Goal: Task Accomplishment & Management: Manage account settings

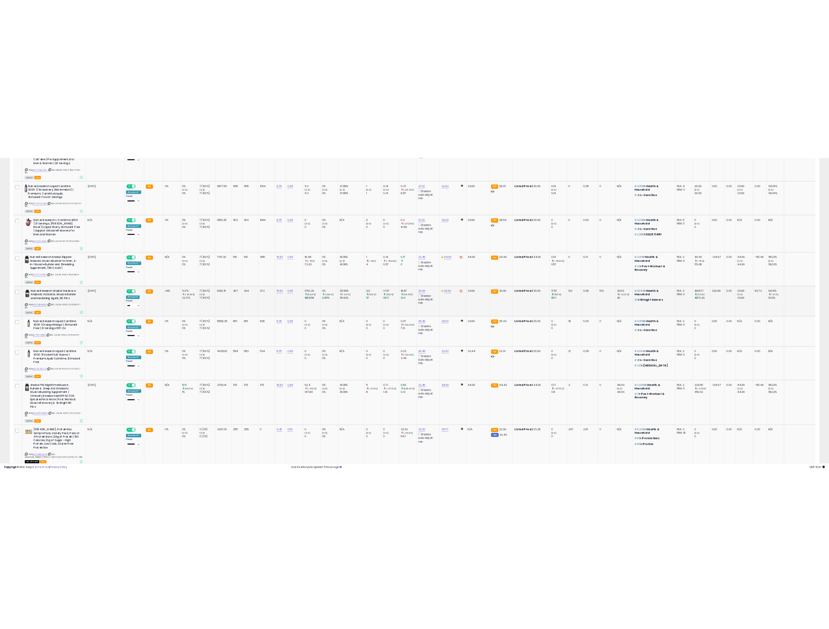
scroll to position [518, 0]
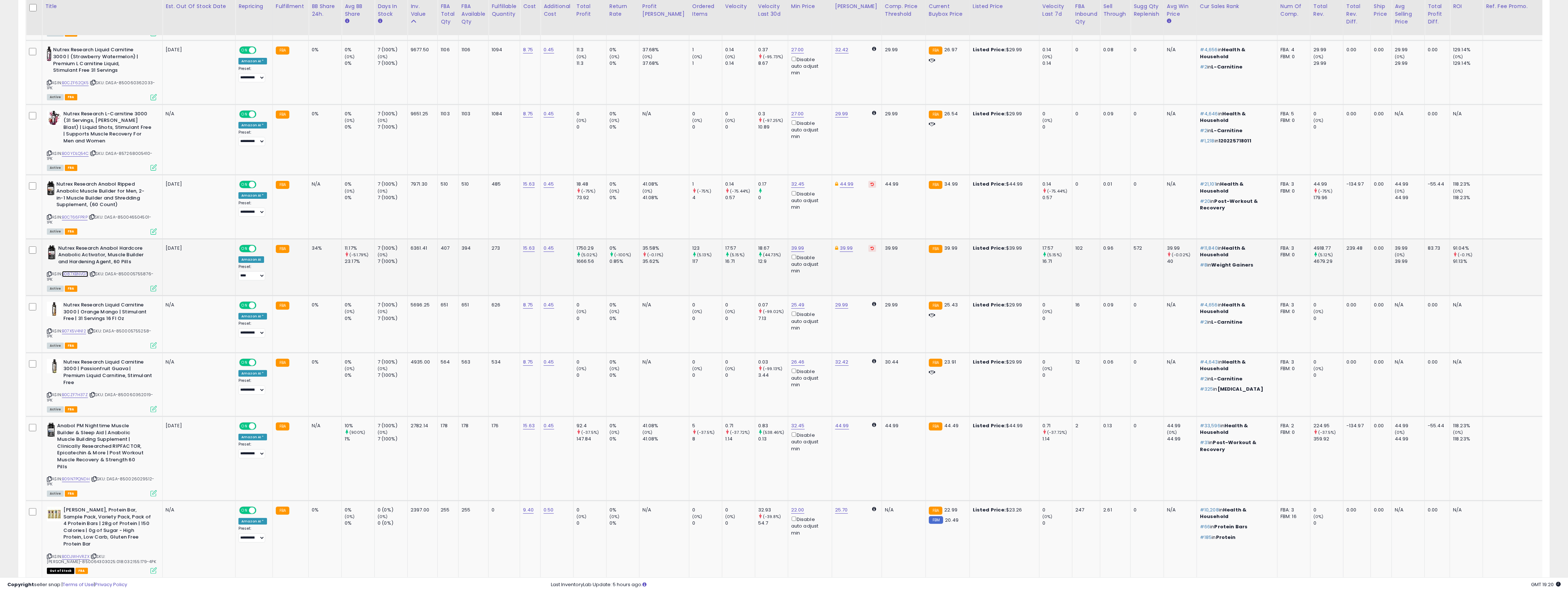
click at [76, 271] on link "B087XBNVG5" at bounding box center [75, 274] width 26 height 7
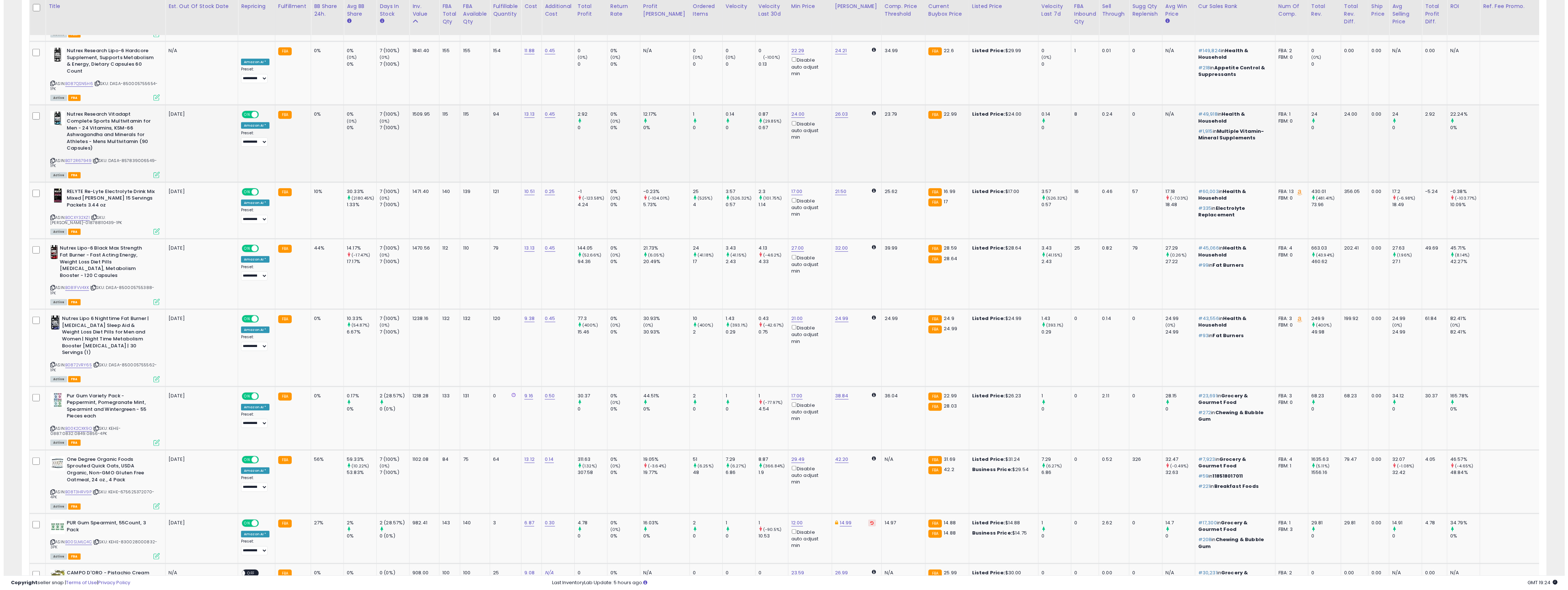
scroll to position [1433, 0]
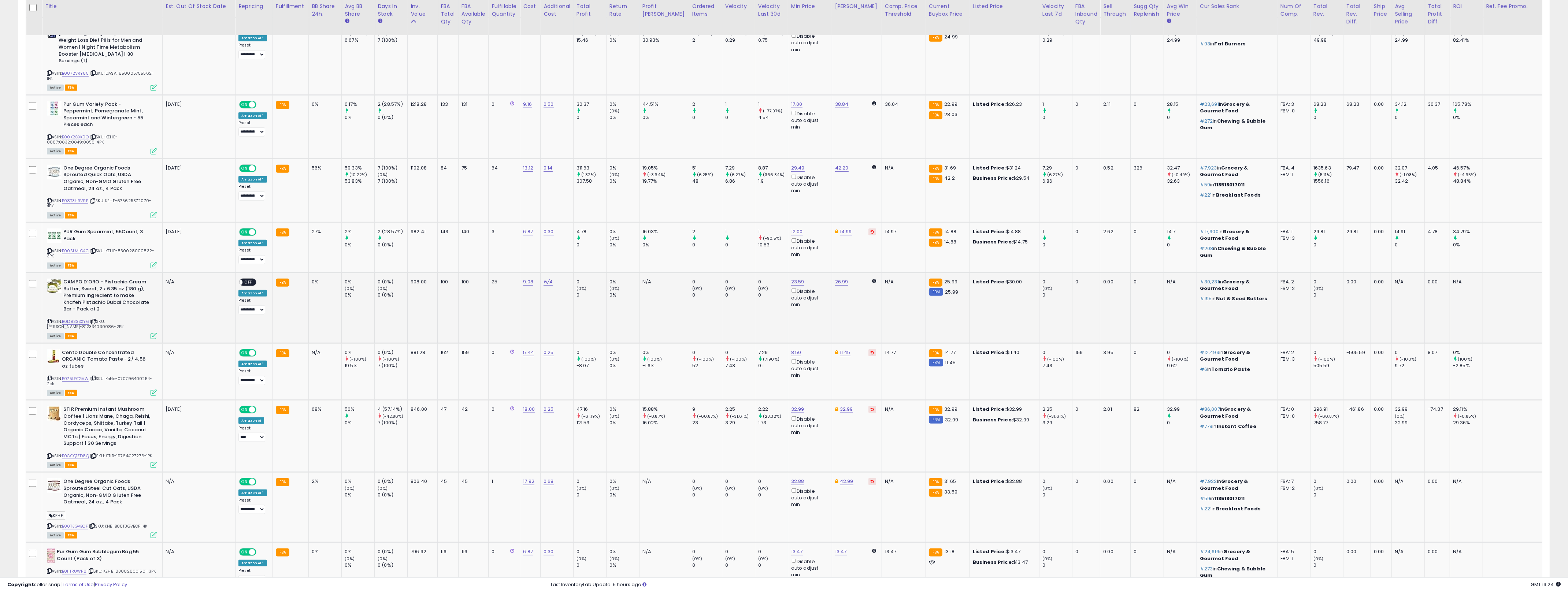
click at [245, 280] on span "OFF" at bounding box center [248, 282] width 11 height 7
click at [543, 279] on link "N/A" at bounding box center [547, 282] width 8 height 8
type input "**"
click button "submit" at bounding box center [569, 223] width 12 height 11
click at [151, 333] on icon at bounding box center [153, 336] width 7 height 7
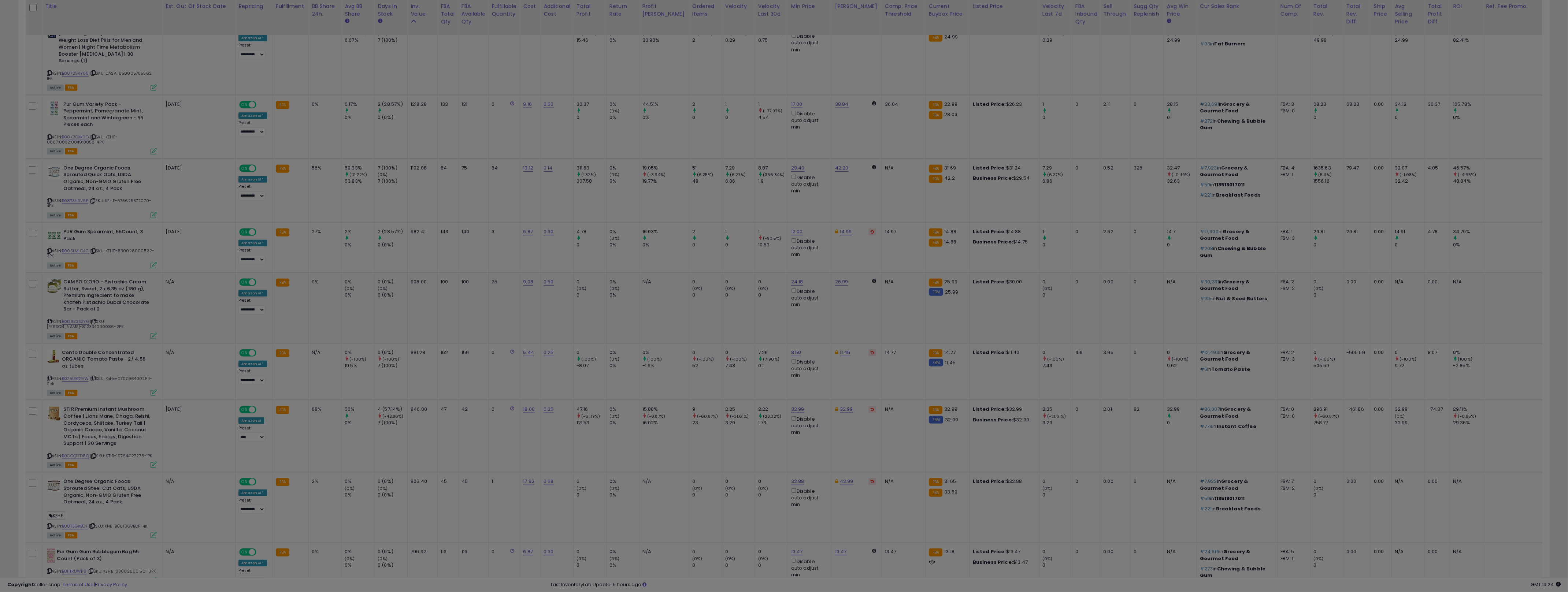
scroll to position [151, 895]
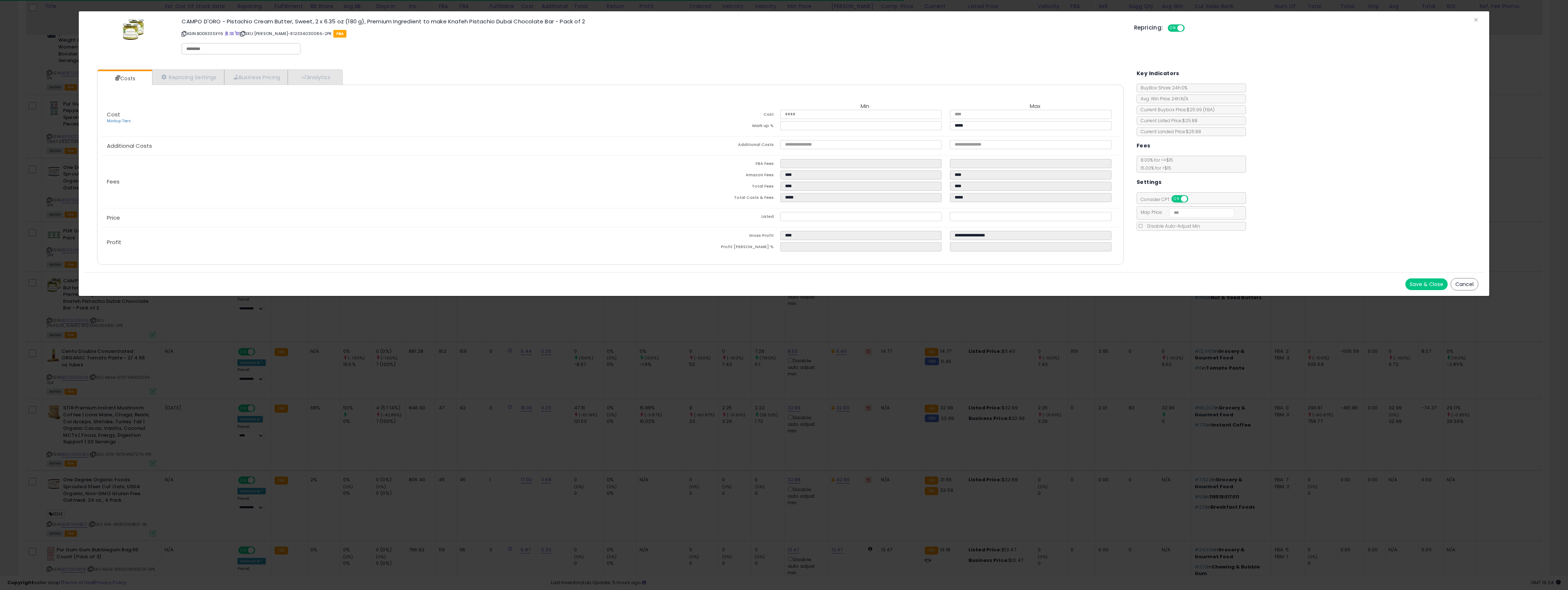
click at [527, 351] on div "× Close CAMPO D'ORO - Pistachio Cream Butter, Sweet, 2 x 6.35 oz (180 g), Premi…" at bounding box center [784, 295] width 1568 height 590
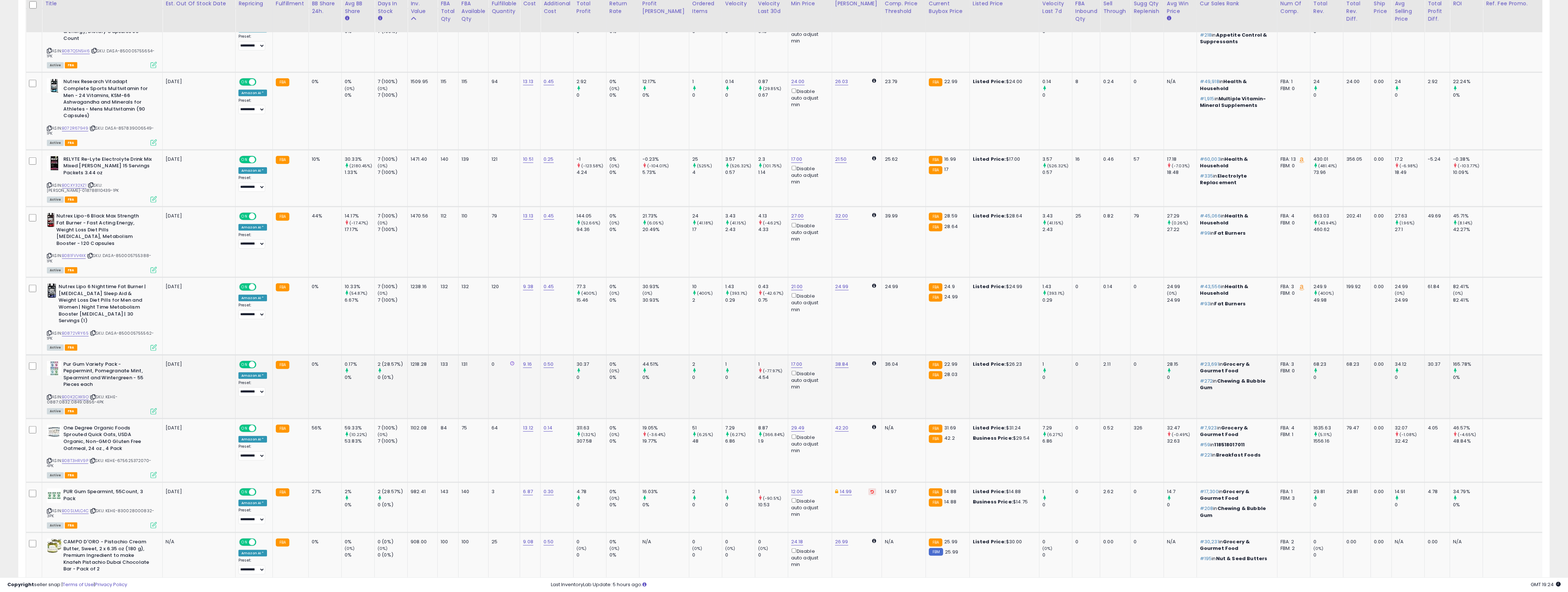
scroll to position [1000, 0]
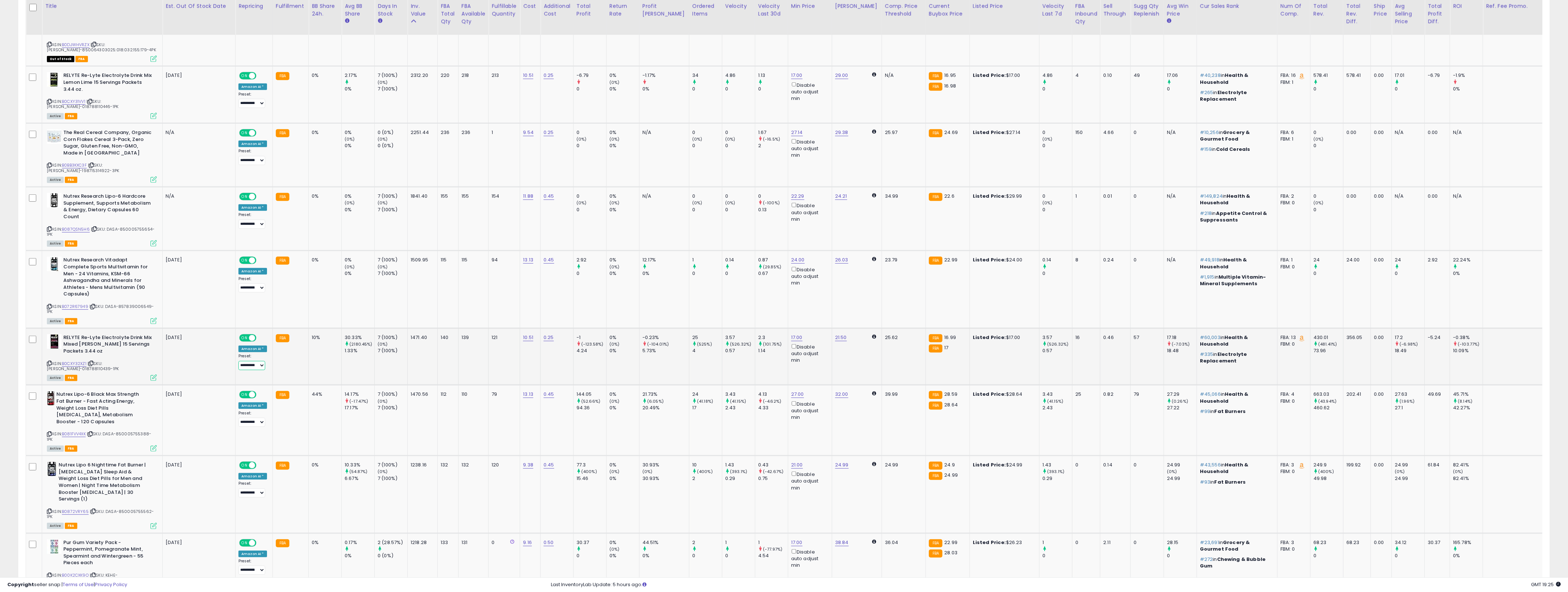
click at [258, 361] on select "**********" at bounding box center [251, 366] width 26 height 9
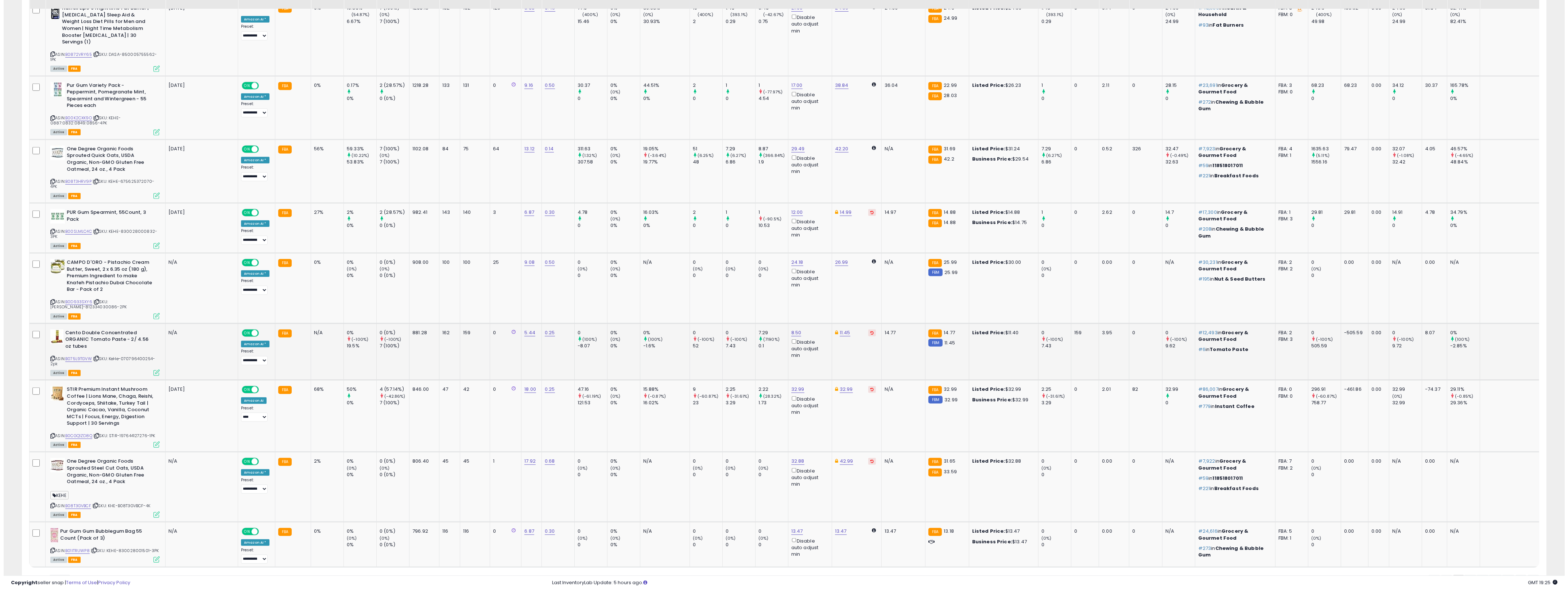
scroll to position [1460, 0]
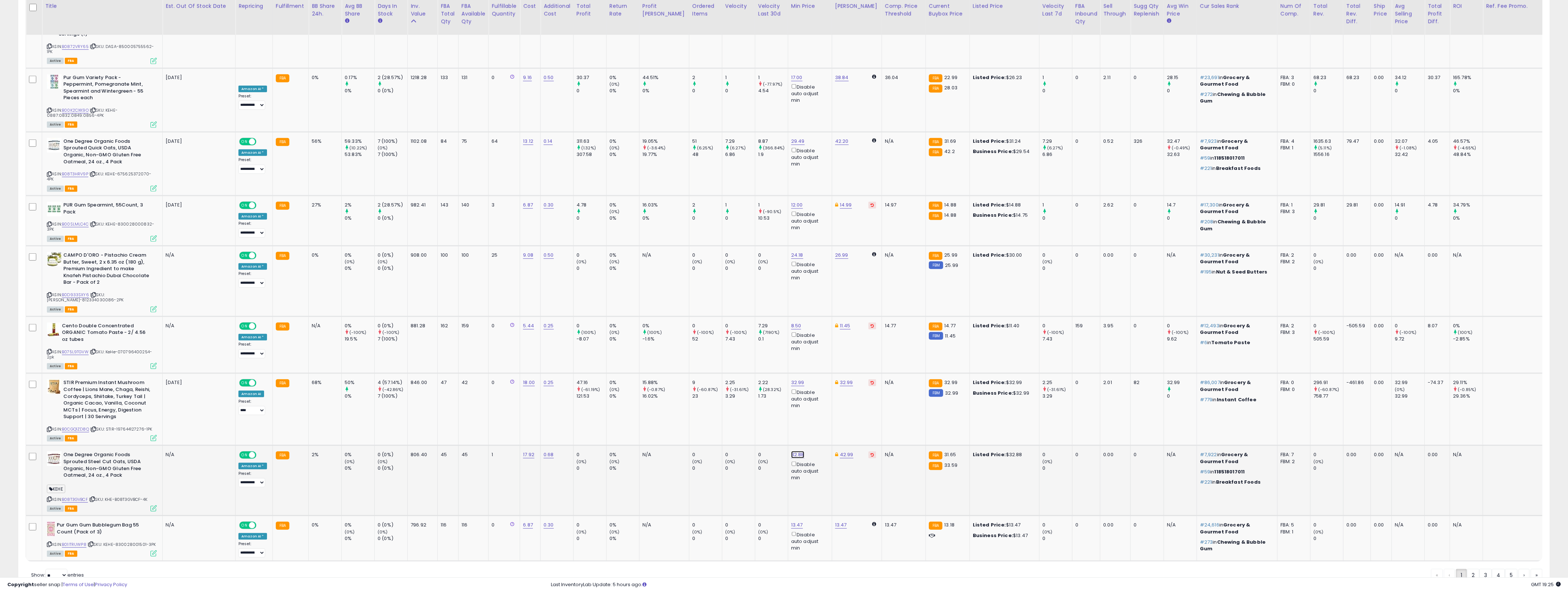
click at [780, 451] on link "32.88" at bounding box center [797, 455] width 13 height 8
click at [744, 386] on input "*****" at bounding box center [761, 388] width 65 height 12
type input "**"
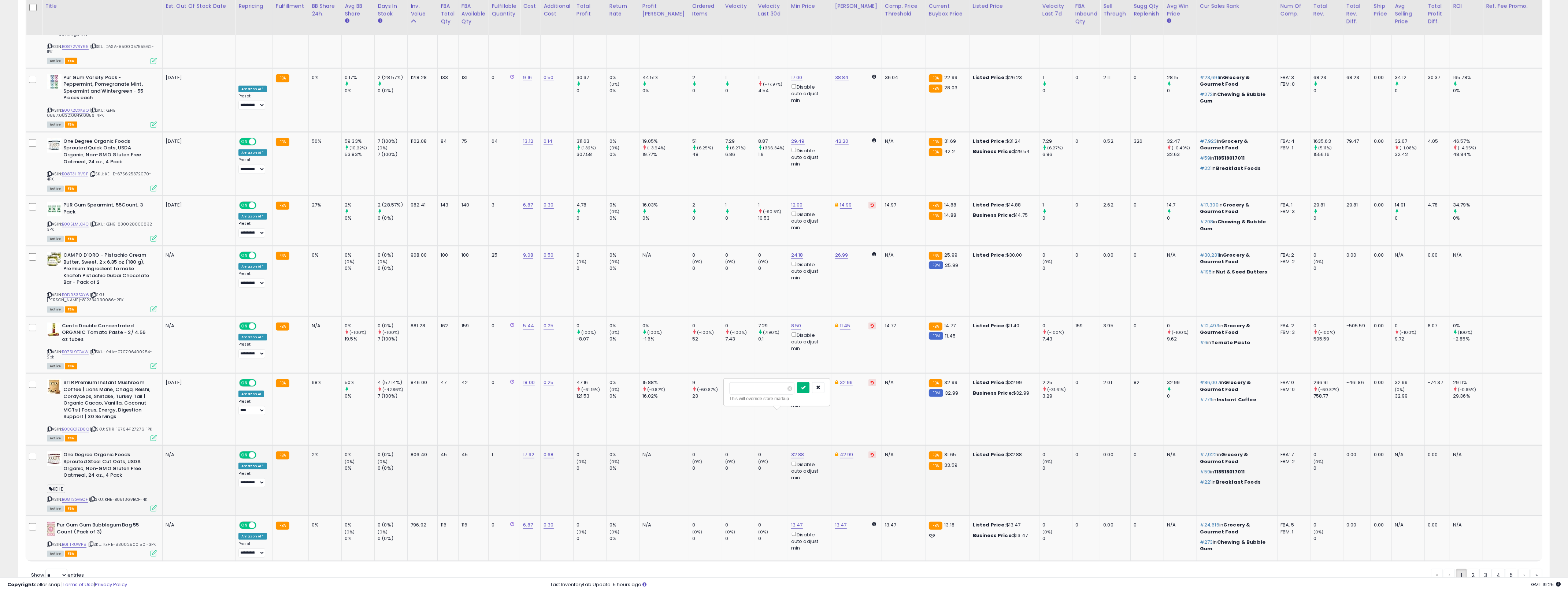
click at [780, 388] on icon "submit" at bounding box center [803, 387] width 5 height 5
click at [153, 505] on icon at bounding box center [153, 508] width 7 height 7
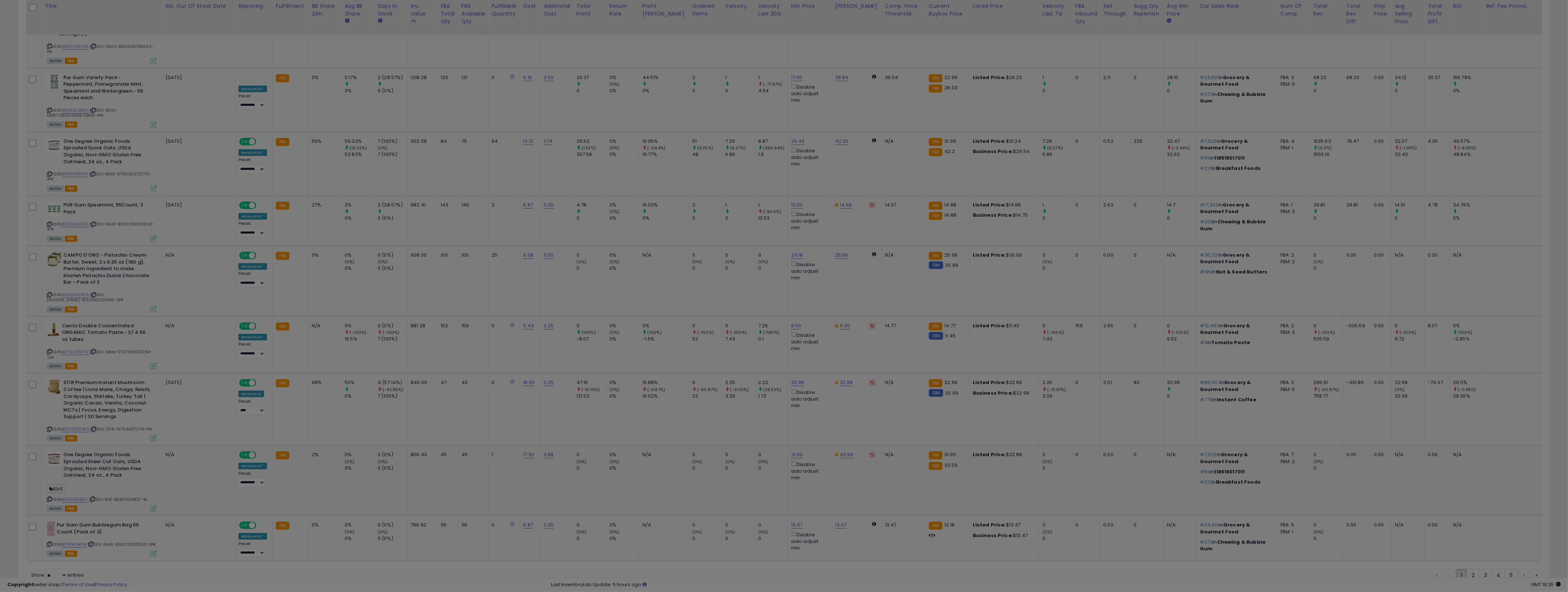
scroll to position [151, 895]
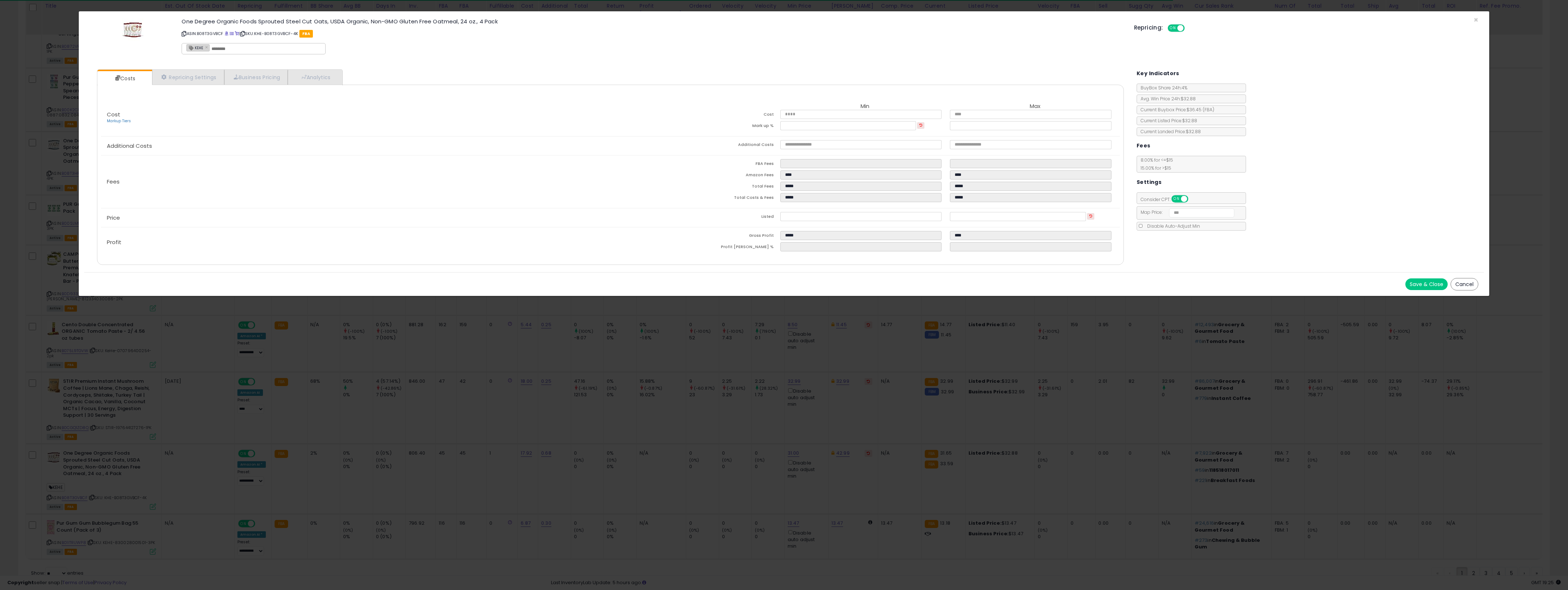
click at [610, 394] on div "× Close One Degree Organic Foods Sprouted Steel Cut Oats, USDA Organic, Non-GMO…" at bounding box center [784, 295] width 1568 height 590
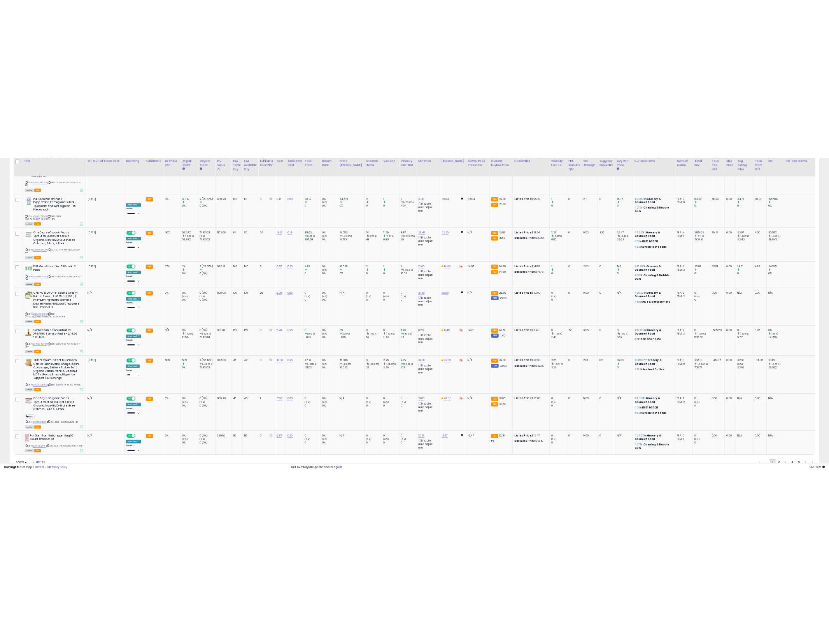
scroll to position [388893, 388106]
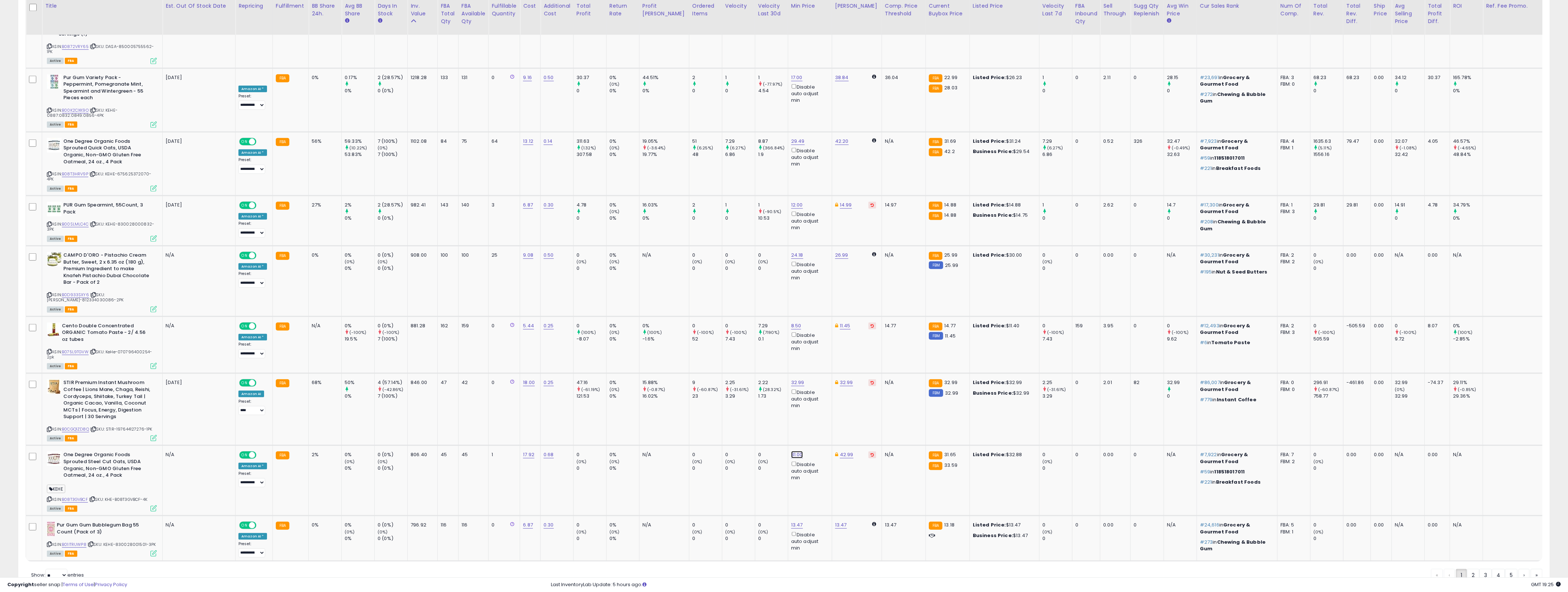
click at [780, 451] on link "31.00" at bounding box center [796, 455] width 11 height 8
click at [760, 394] on input "*****" at bounding box center [760, 388] width 65 height 12
type input "**"
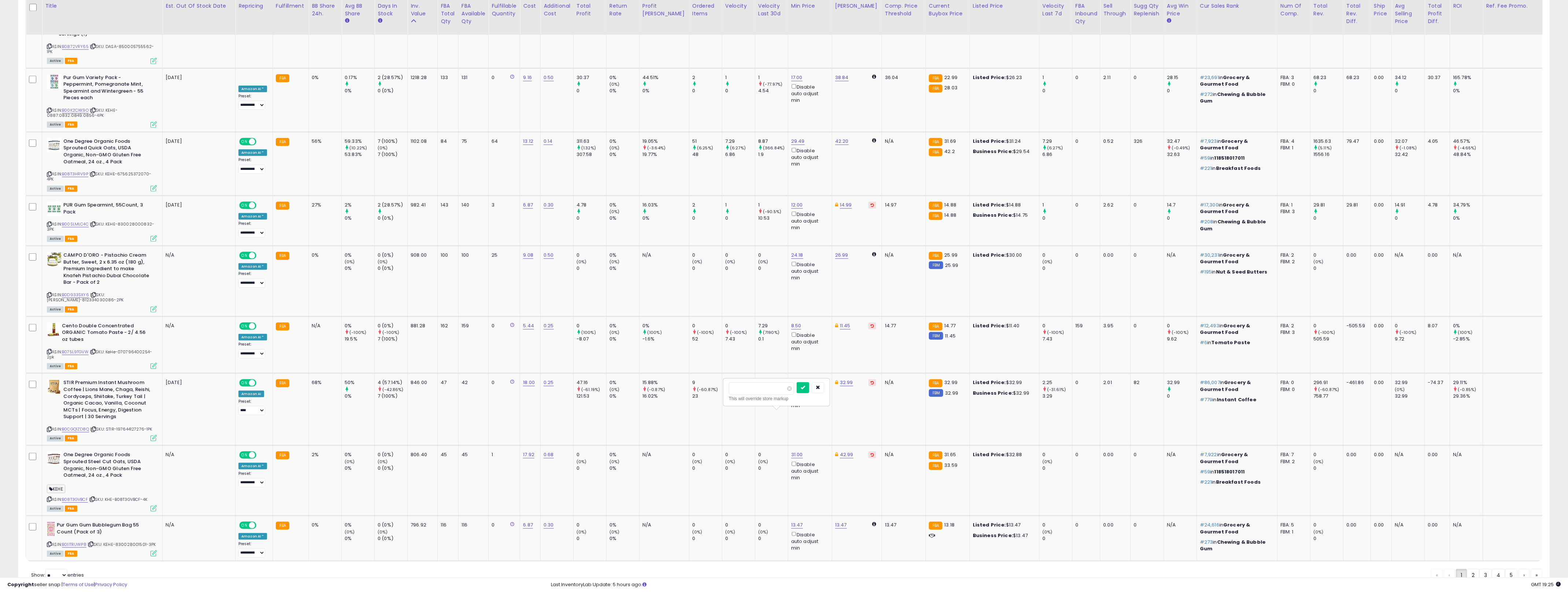
click button "submit" at bounding box center [802, 388] width 12 height 11
click at [565, 445] on td "0.68" at bounding box center [556, 480] width 33 height 71
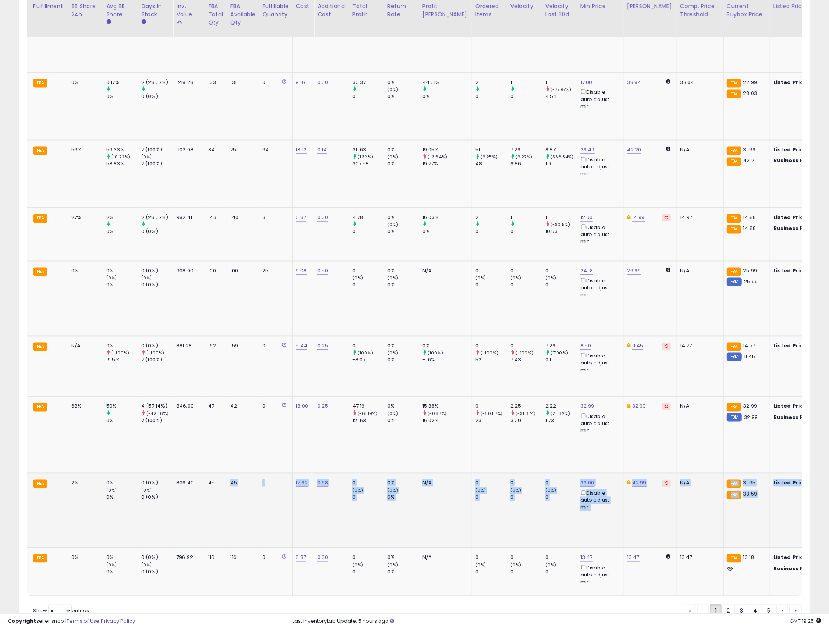
scroll to position [0, 365]
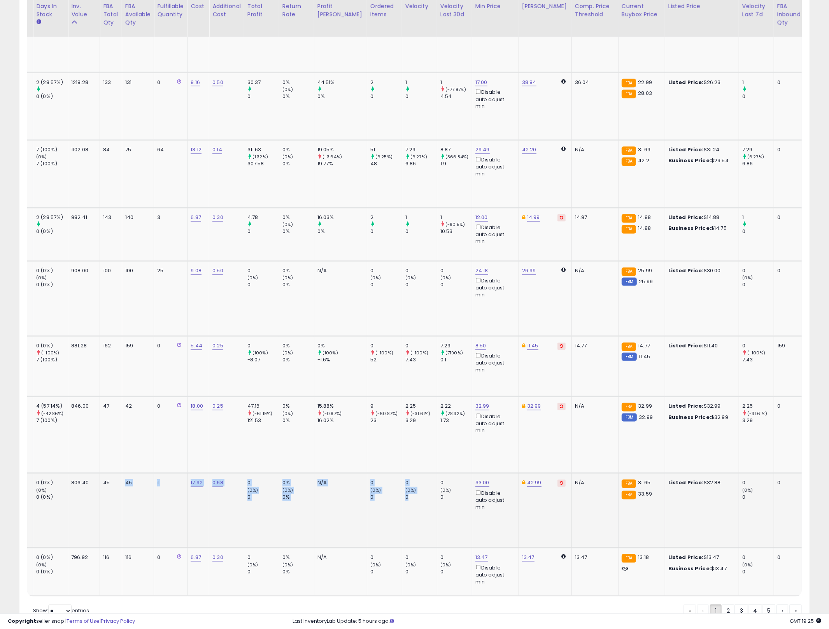
drag, startPoint x: 473, startPoint y: 472, endPoint x: 386, endPoint y: 484, distance: 88.4
click at [386, 484] on tr "One Degree Organic Foods Sprouted Steel Cut Oats, USDA Organic, Non-GMO Gluten …" at bounding box center [509, 510] width 1692 height 75
click at [405, 484] on td "0 (0%) 0" at bounding box center [419, 510] width 35 height 75
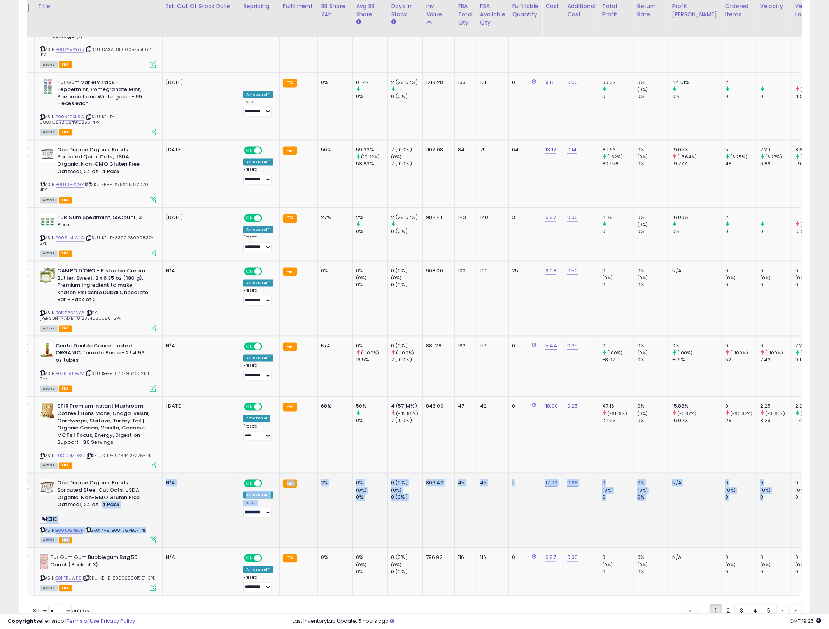
scroll to position [0, 0]
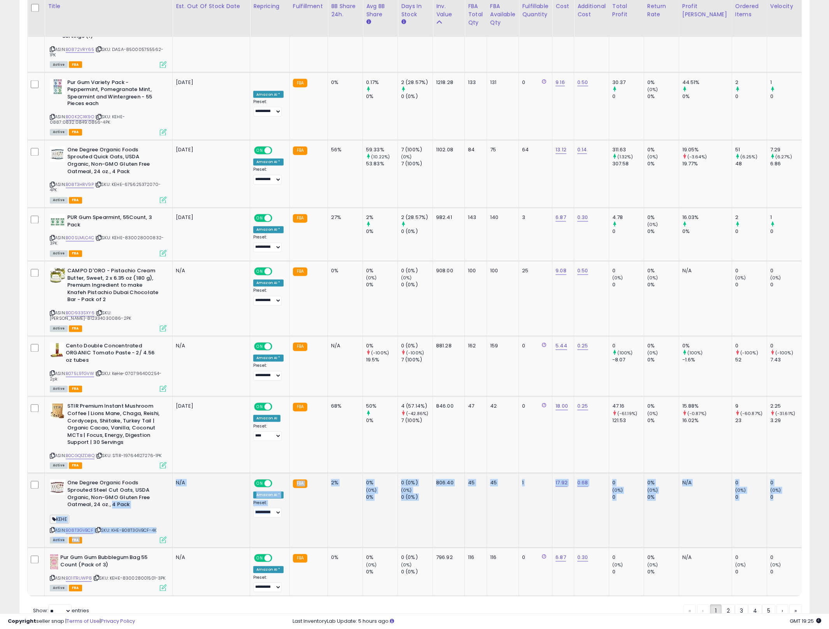
drag, startPoint x: 393, startPoint y: 480, endPoint x: 318, endPoint y: 465, distance: 76.6
click at [138, 480] on b "One Degree Organic Foods Sprouted Steel Cut Oats, USDA Organic, Non-GMO Gluten …" at bounding box center [114, 495] width 95 height 31
click at [53, 528] on icon at bounding box center [52, 530] width 5 height 4
click at [101, 528] on icon at bounding box center [98, 530] width 5 height 4
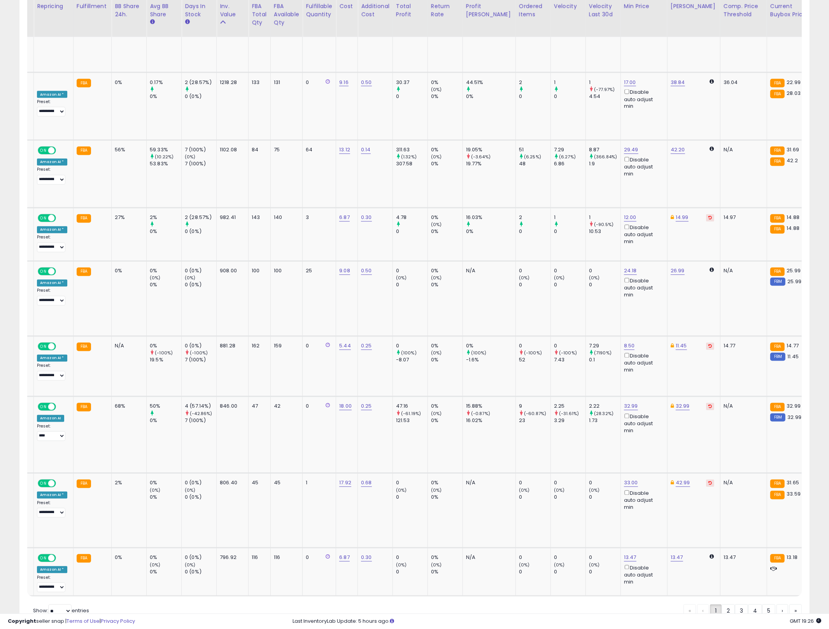
scroll to position [0, 229]
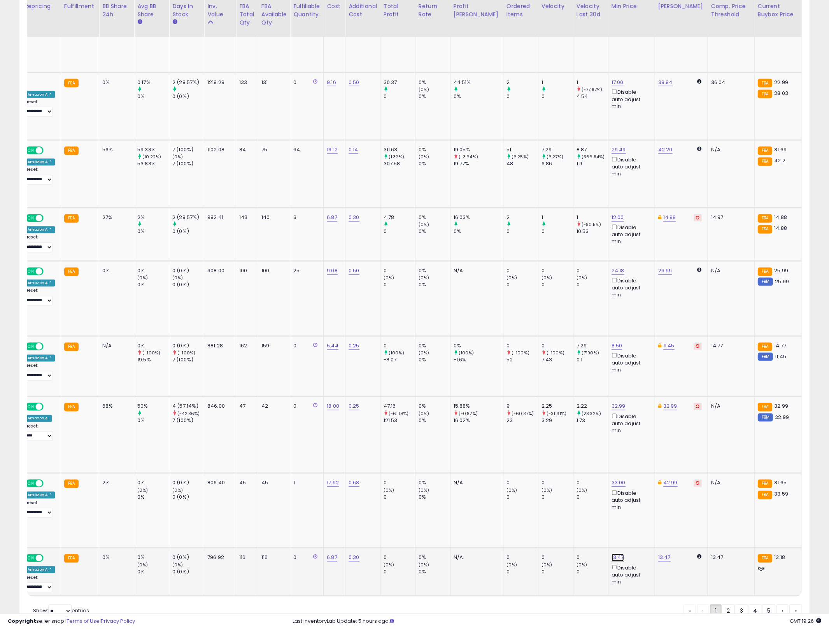
click at [612, 554] on link "13.47" at bounding box center [618, 558] width 12 height 8
type input "**"
click button "submit" at bounding box center [623, 486] width 13 height 12
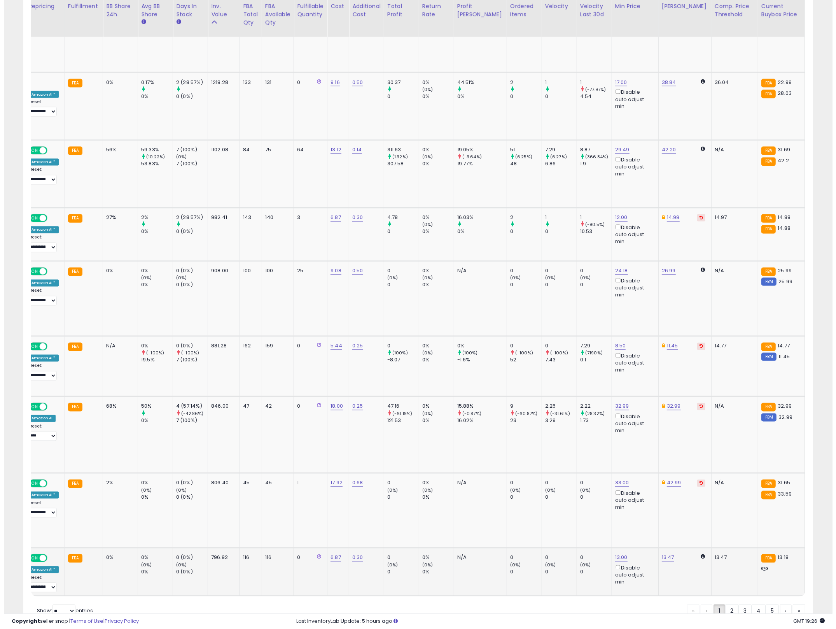
scroll to position [0, 0]
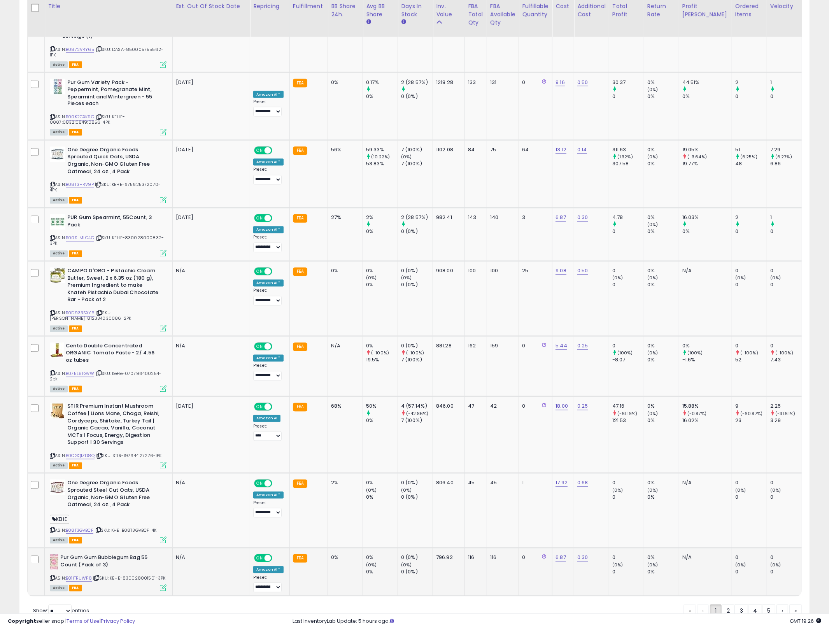
click at [167, 548] on td "Pur Gum Gum Bubblegum Bag 55 Count (Pack of 3) ASIN: B01ITRUWP8 | SKU: KEHE-830…" at bounding box center [109, 572] width 128 height 48
click at [162, 585] on icon at bounding box center [163, 588] width 7 height 7
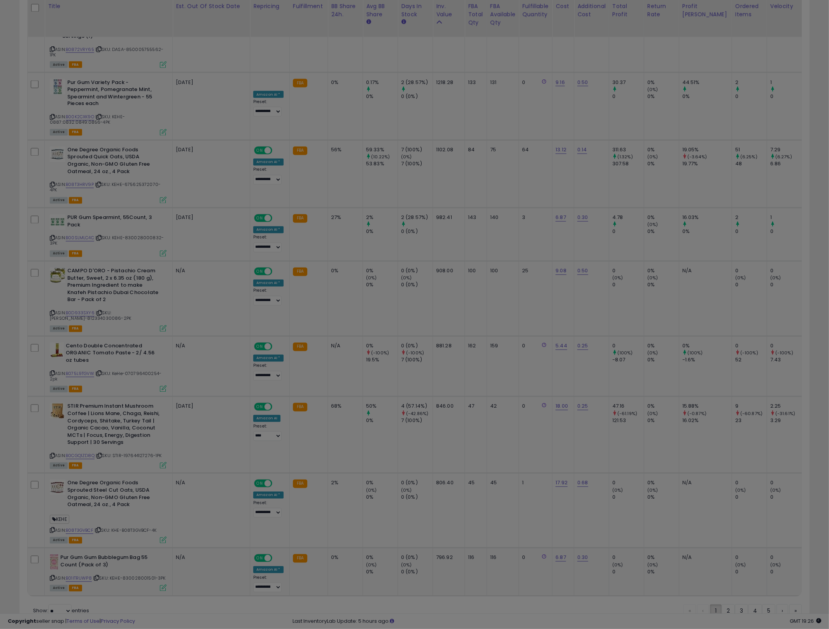
scroll to position [160, 463]
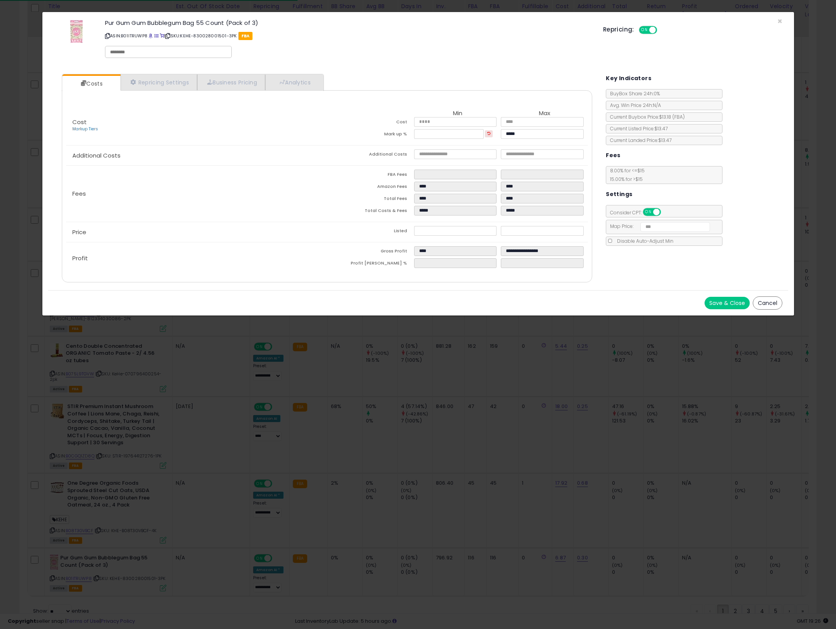
click at [419, 511] on div "× Close Pur Gum Gum Bubblegum Bag 55 Count (Pack of 3) ASIN: B01ITRUWP8 | SKU: …" at bounding box center [418, 314] width 836 height 629
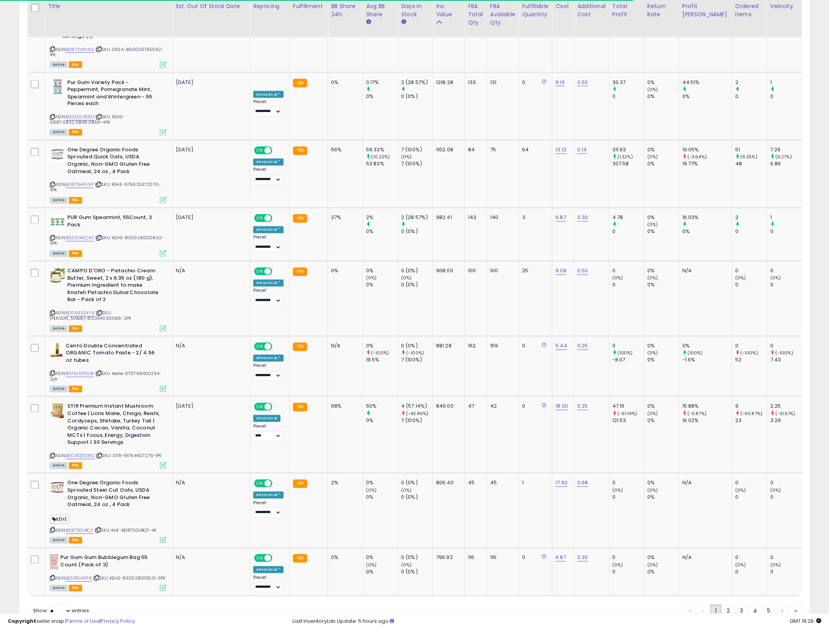
scroll to position [388893, 388594]
click at [726, 605] on link "2" at bounding box center [728, 611] width 13 height 13
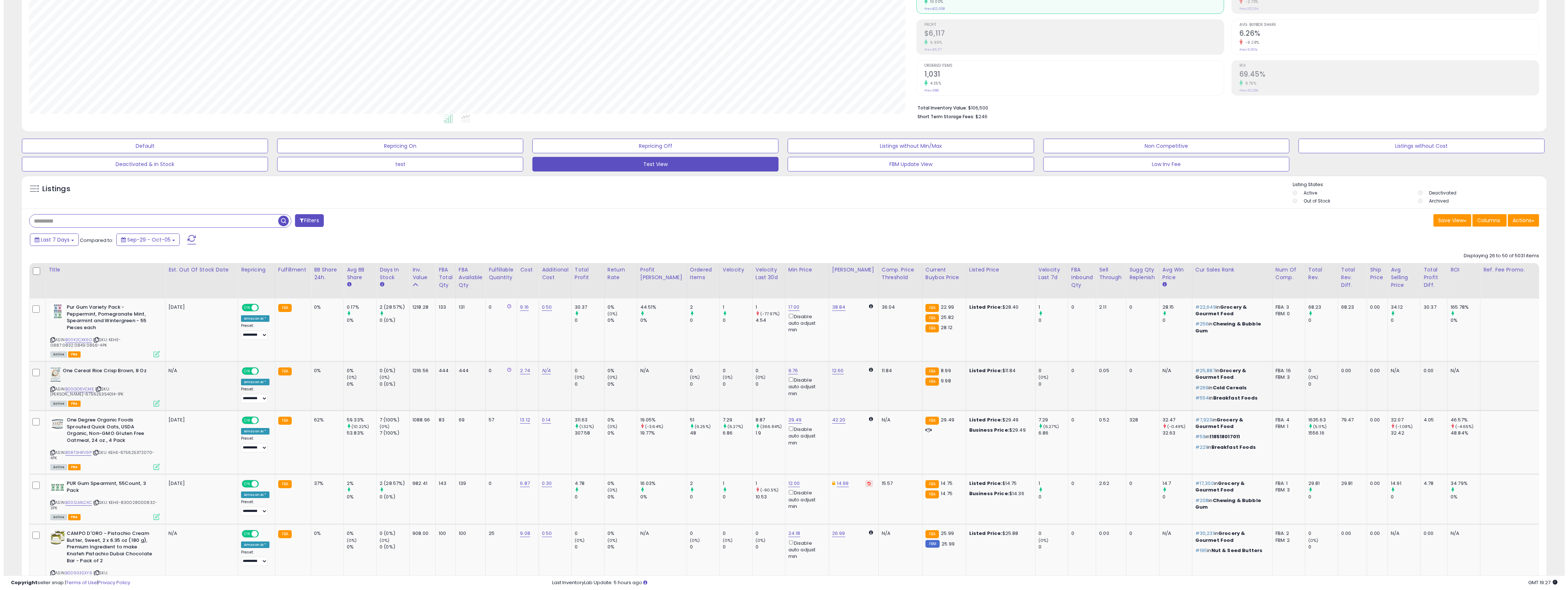
scroll to position [235, 0]
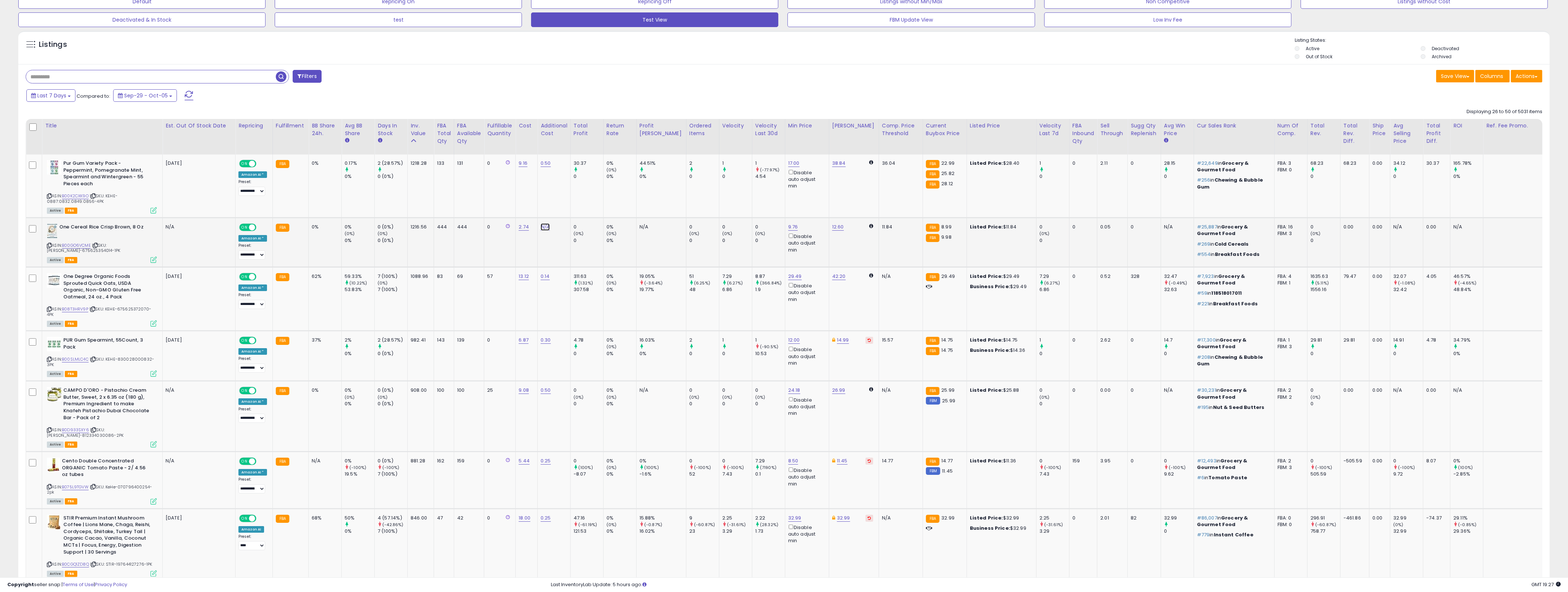
click at [544, 231] on link "N/A" at bounding box center [544, 227] width 8 height 8
type input "***"
click button "submit" at bounding box center [567, 208] width 12 height 11
click at [780, 228] on link "10.87" at bounding box center [793, 227] width 11 height 8
click at [757, 199] on input "*****" at bounding box center [758, 200] width 65 height 12
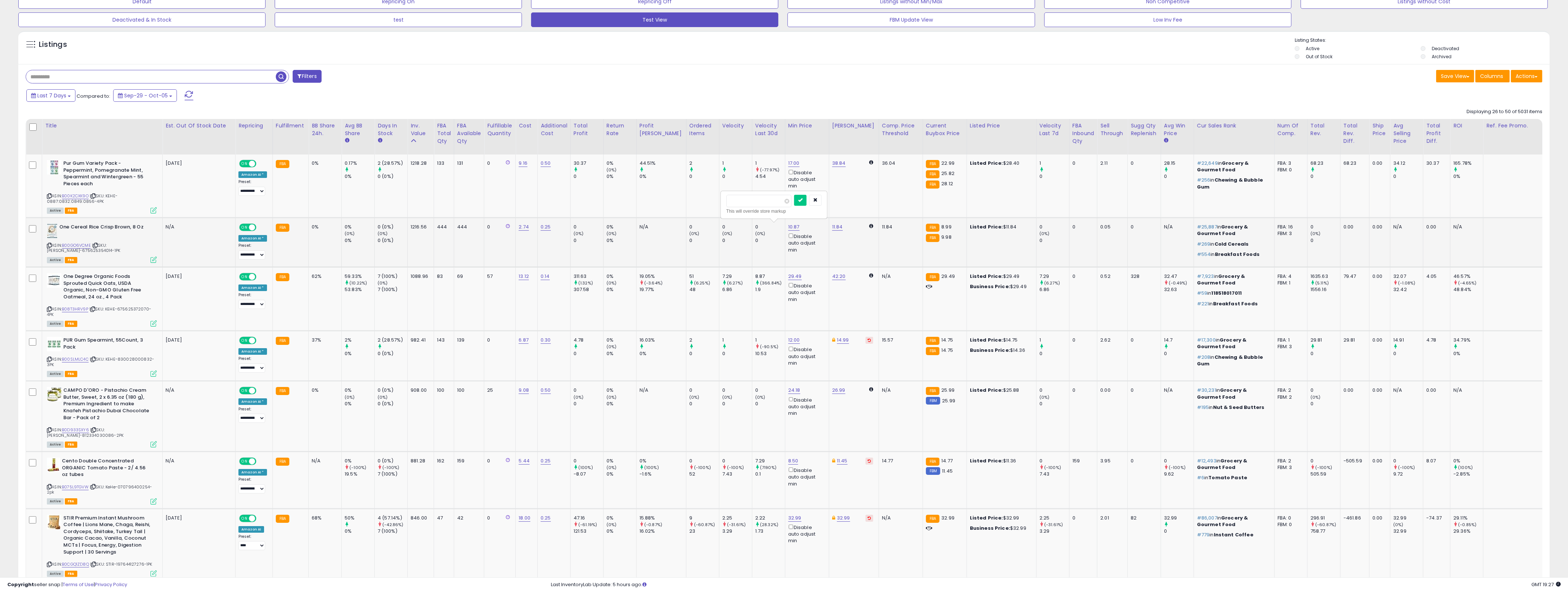
click at [757, 199] on input "*****" at bounding box center [758, 200] width 65 height 12
type input "***"
click button "submit" at bounding box center [799, 200] width 12 height 11
click at [151, 262] on icon at bounding box center [153, 260] width 7 height 7
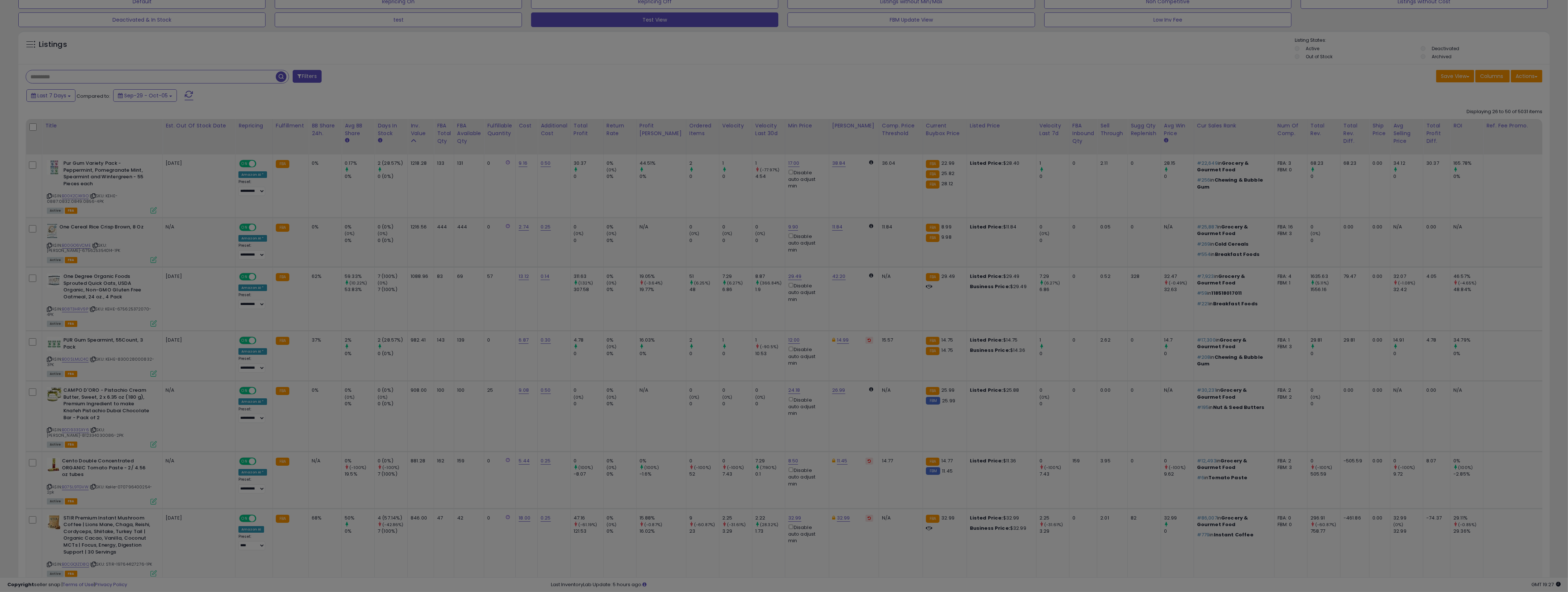
scroll to position [151, 895]
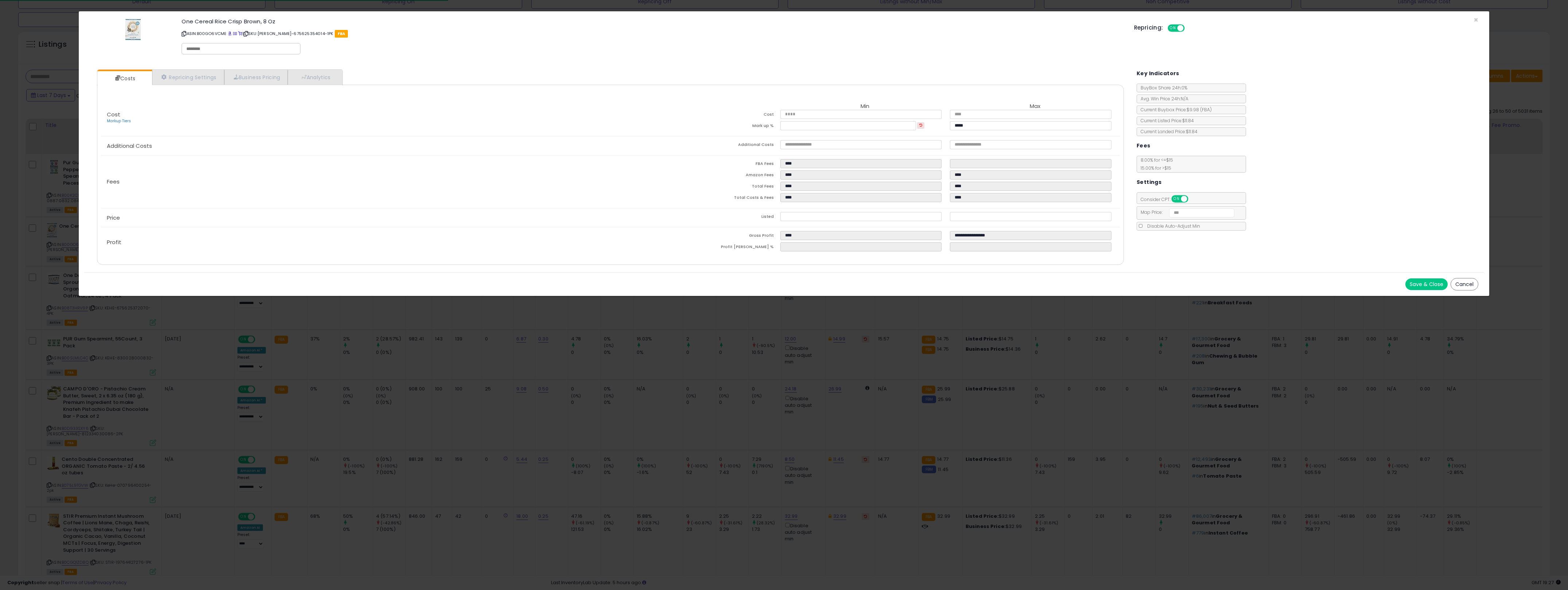
click at [572, 372] on div "× Close One Cereal Rice Crisp Brown, 8 Oz ASIN: B00GO6VCME | SKU: [PERSON_NAME]…" at bounding box center [784, 295] width 1568 height 590
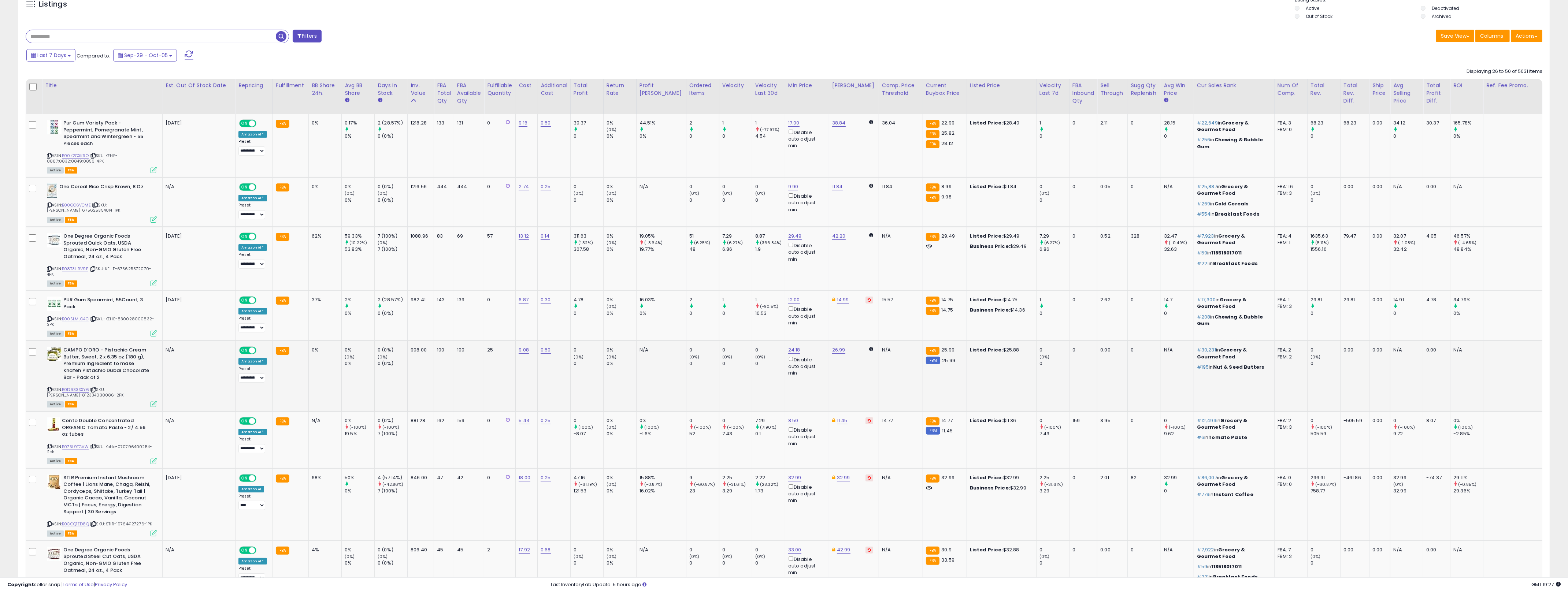
scroll to position [311, 0]
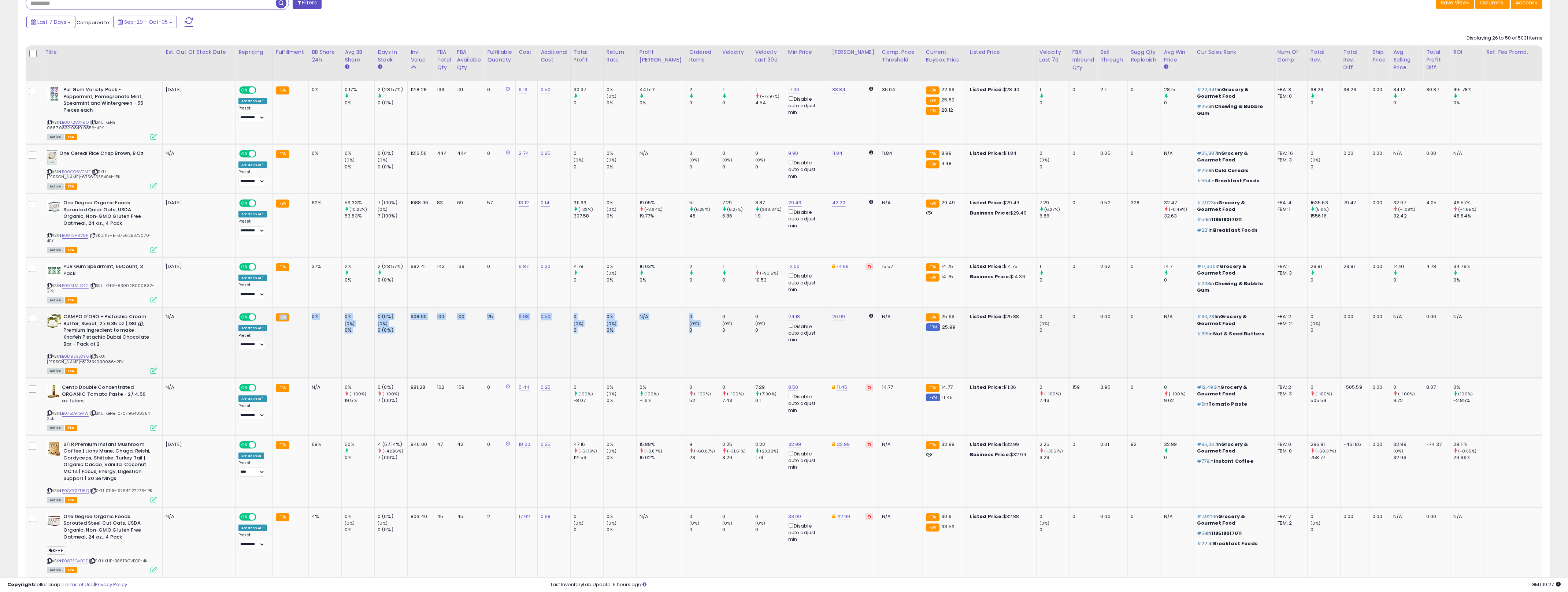
drag, startPoint x: 701, startPoint y: 353, endPoint x: 303, endPoint y: 335, distance: 398.4
click at [303, 335] on tr "CAMPO D'ORO - Pistachio Cream Butter, Sweet, 2 x 6.35 oz (180 g), Premium Ingre…" at bounding box center [823, 343] width 1592 height 71
click at [303, 335] on td "FBA" at bounding box center [290, 343] width 36 height 71
drag, startPoint x: 303, startPoint y: 335, endPoint x: 501, endPoint y: 333, distance: 198.0
click at [501, 333] on tr "CAMPO D'ORO - Pistachio Cream Butter, Sweet, 2 x 6.35 oz (180 g), Premium Ingre…" at bounding box center [823, 343] width 1592 height 71
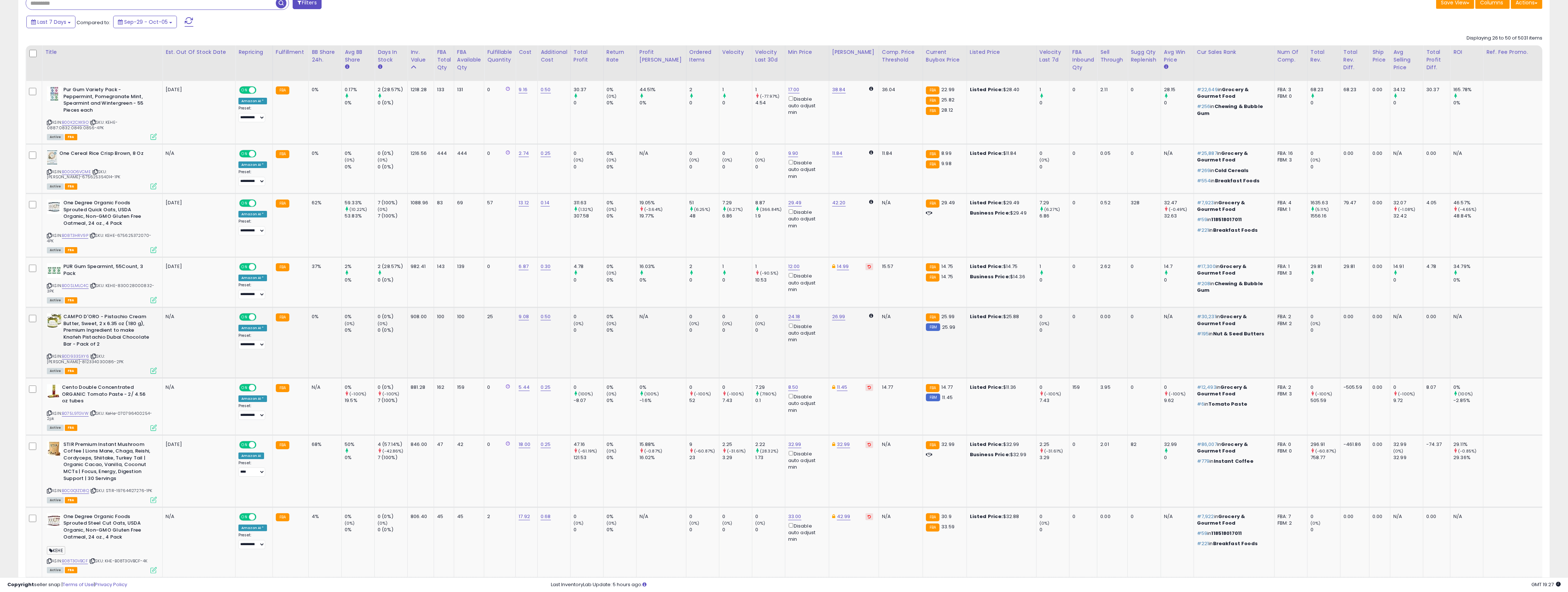
click at [521, 342] on td "9.08" at bounding box center [526, 343] width 22 height 71
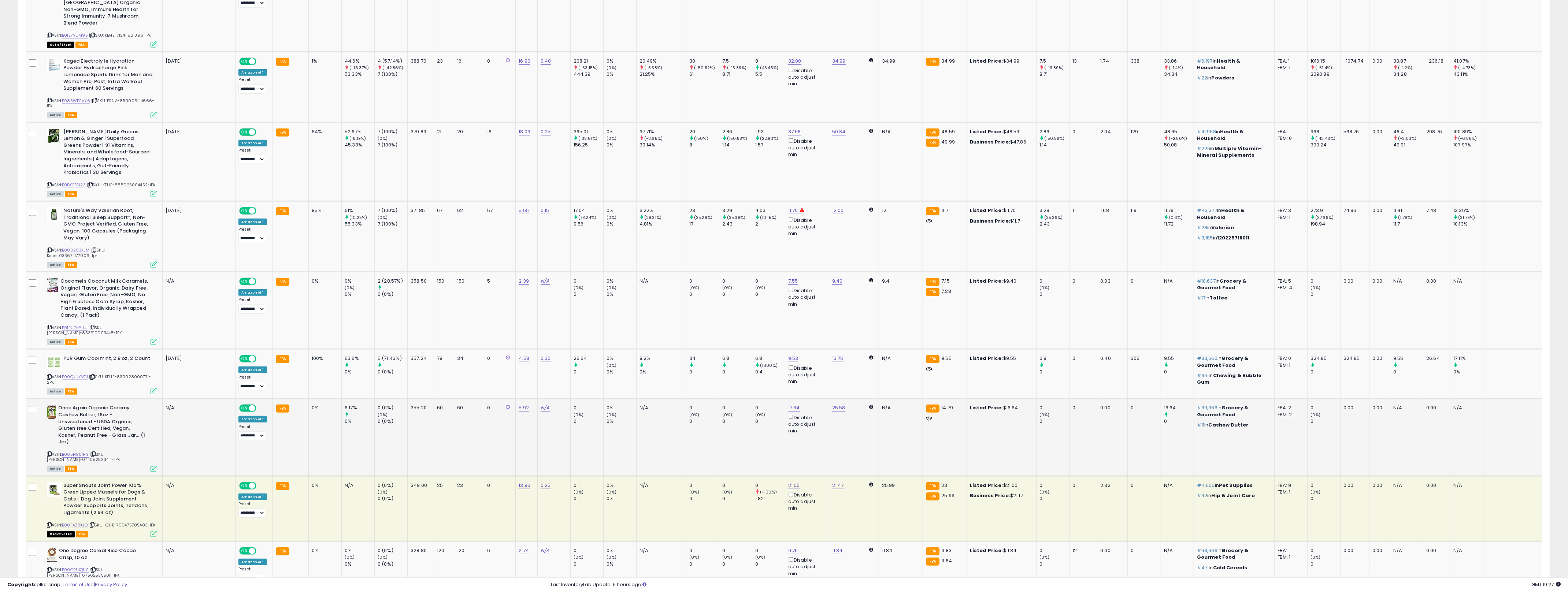
scroll to position [1427, 0]
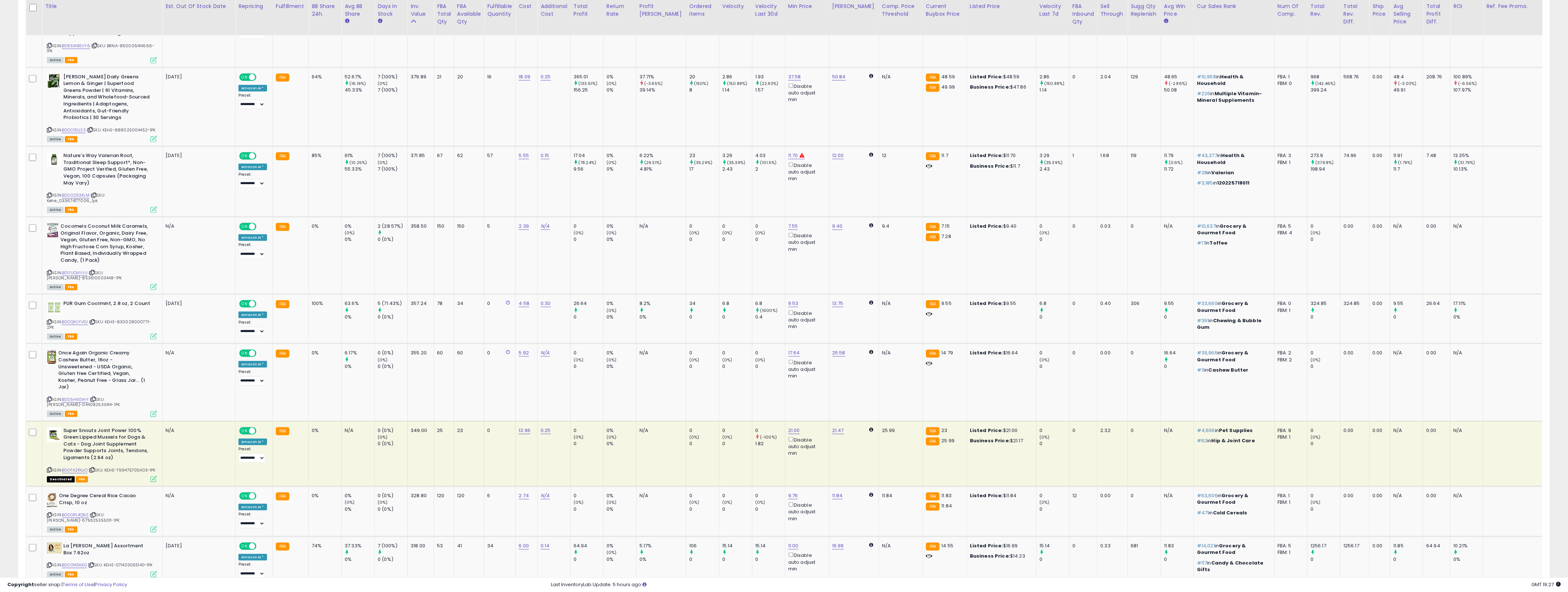
click at [780, 590] on link "1" at bounding box center [1461, 596] width 11 height 12
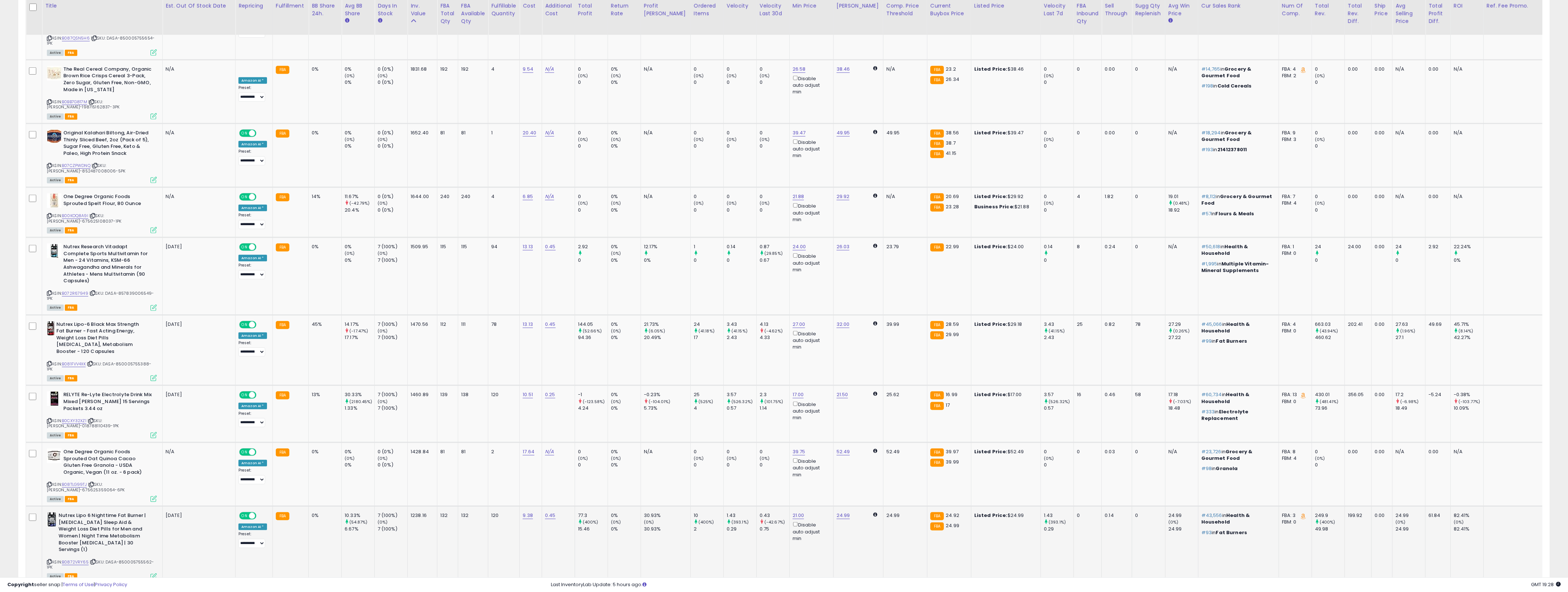
scroll to position [1454, 0]
click at [780, 590] on link "2" at bounding box center [1472, 596] width 12 height 12
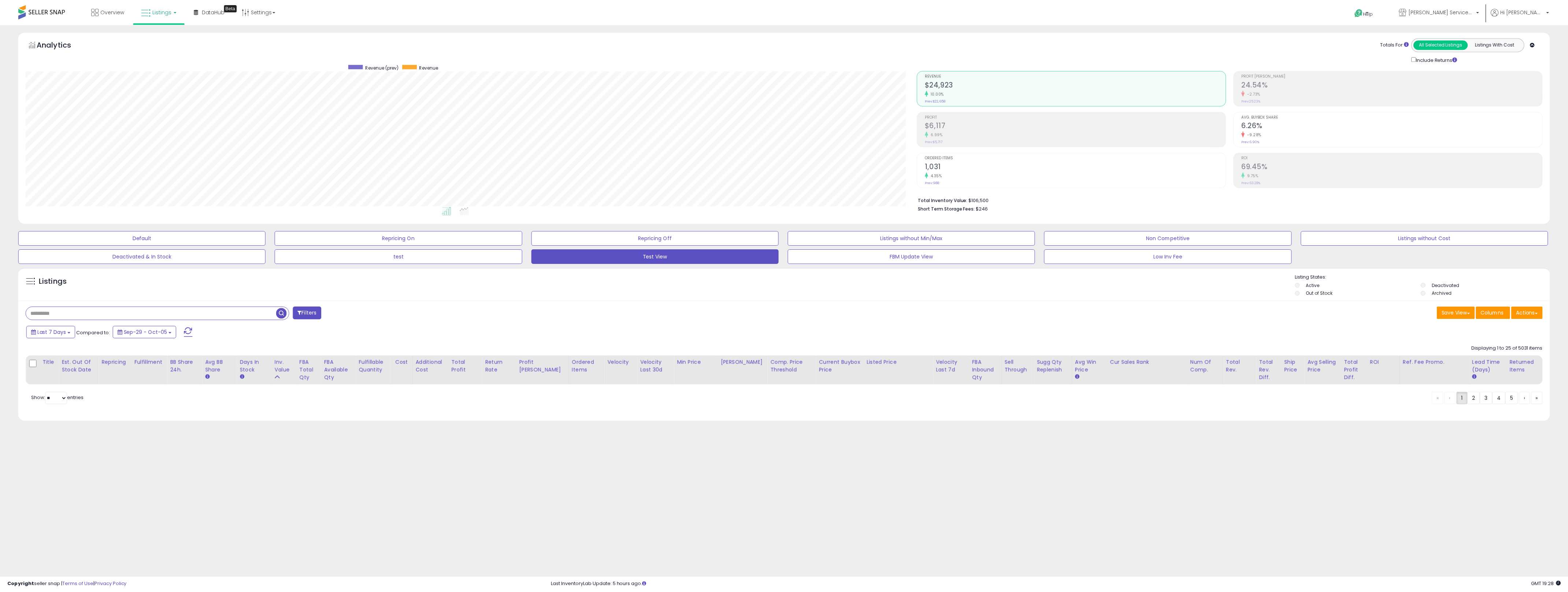
scroll to position [151, 895]
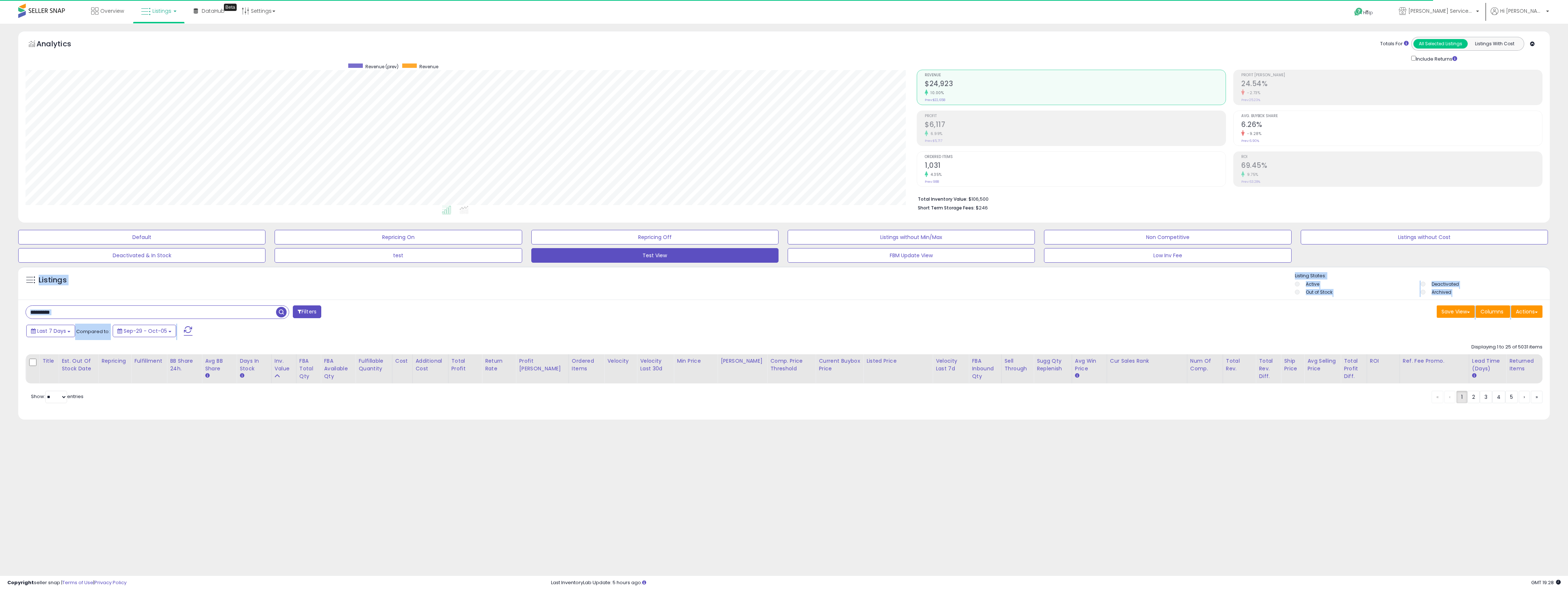
drag, startPoint x: 291, startPoint y: 338, endPoint x: 37, endPoint y: 275, distance: 261.7
click at [37, 275] on div "Listings" at bounding box center [784, 342] width 1531 height 153
click at [44, 278] on h5 "Listings" at bounding box center [52, 280] width 28 height 10
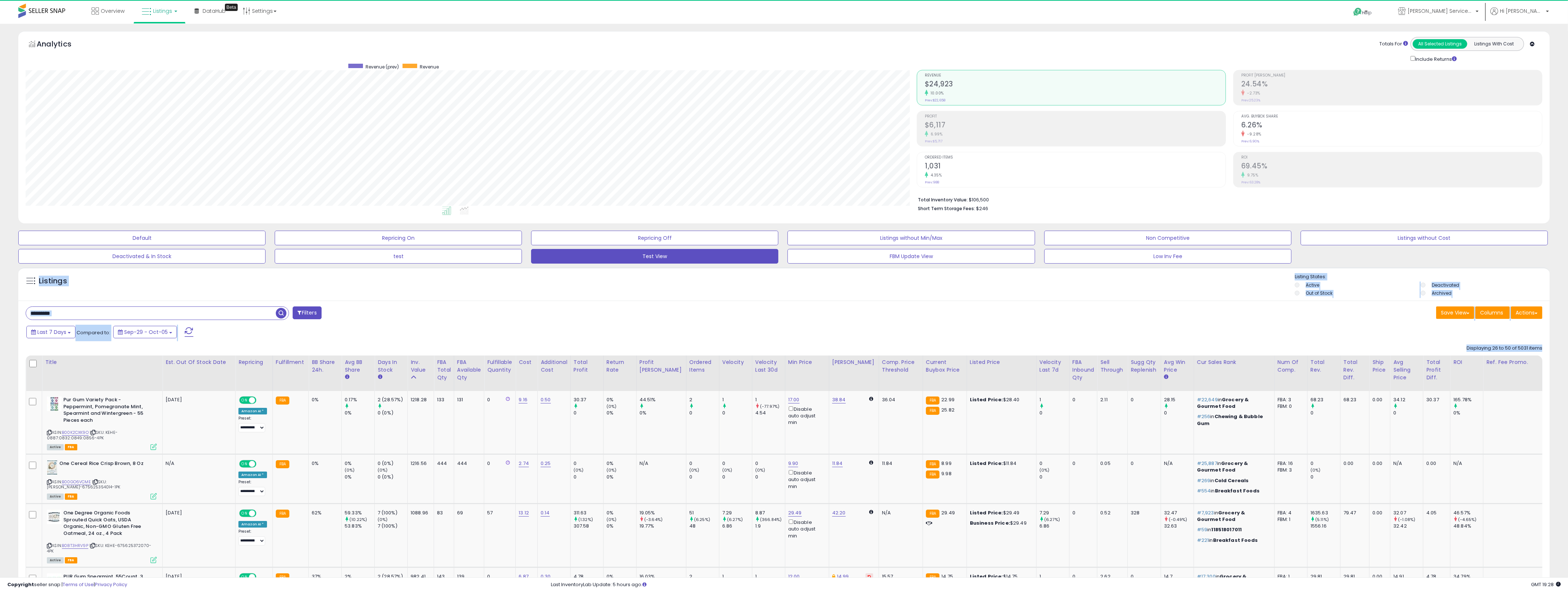
scroll to position [366017, 365276]
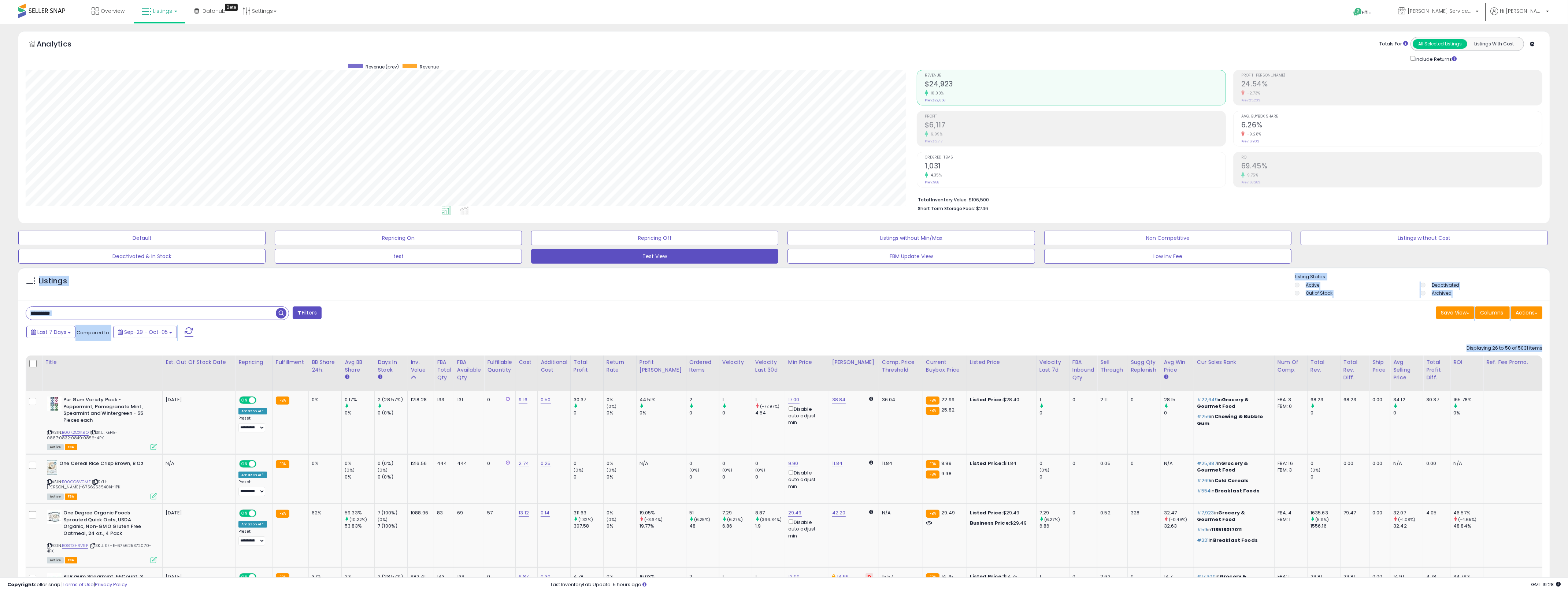
drag, startPoint x: 44, startPoint y: 279, endPoint x: 261, endPoint y: 342, distance: 226.0
click at [501, 316] on div "Filters" at bounding box center [402, 314] width 764 height 15
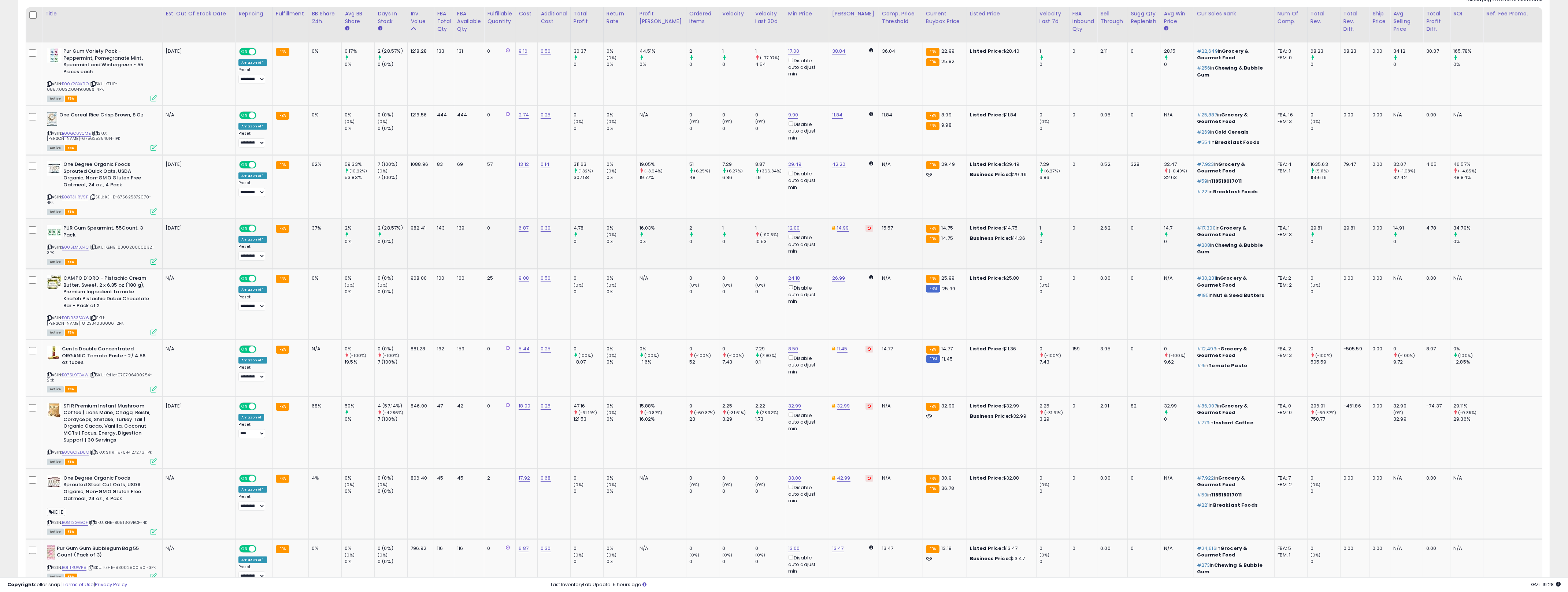
scroll to position [370, 0]
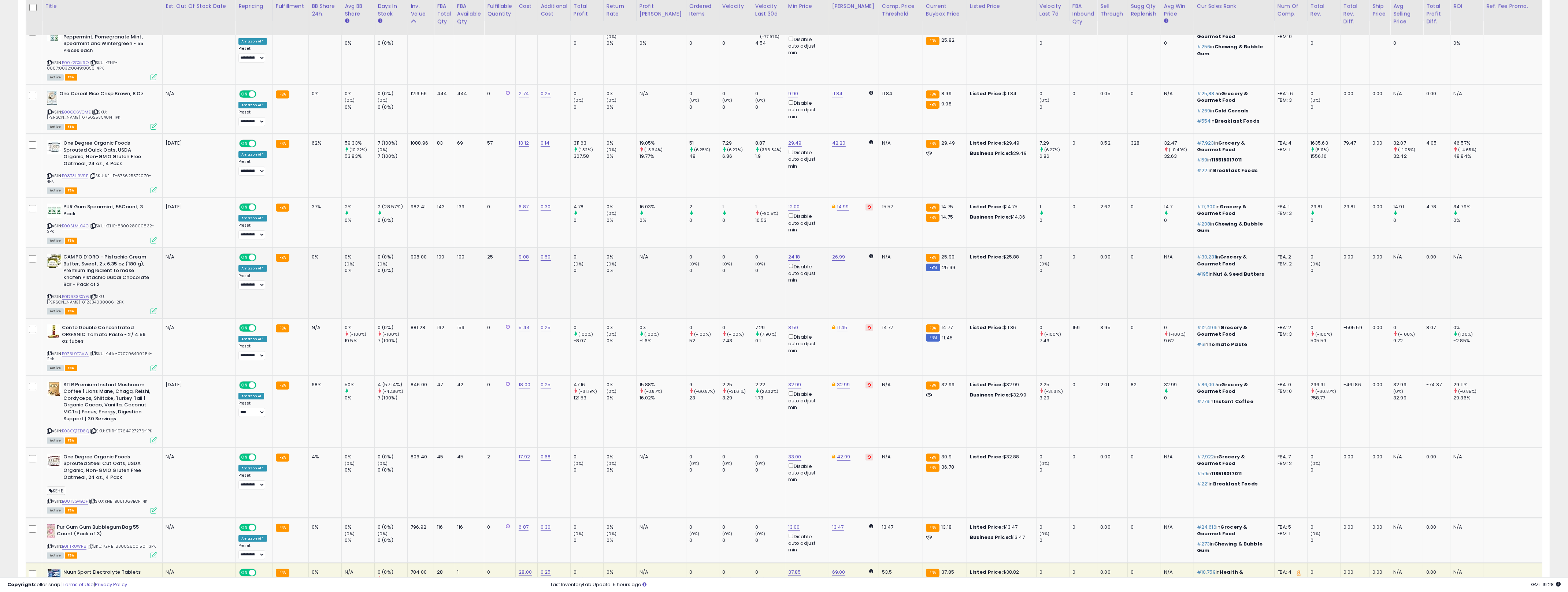
click at [358, 280] on td "0% (0%) 0%" at bounding box center [358, 282] width 33 height 71
drag, startPoint x: 539, startPoint y: 276, endPoint x: 490, endPoint y: 287, distance: 50.2
click at [379, 284] on tr "CAMPO D'ORO - Pistachio Cream Butter, Sweet, 2 x 6.35 oz (180 g), Premium Ingre…" at bounding box center [823, 282] width 1592 height 71
drag, startPoint x: 490, startPoint y: 287, endPoint x: 485, endPoint y: 291, distance: 6.4
click at [485, 291] on td "25" at bounding box center [499, 282] width 31 height 71
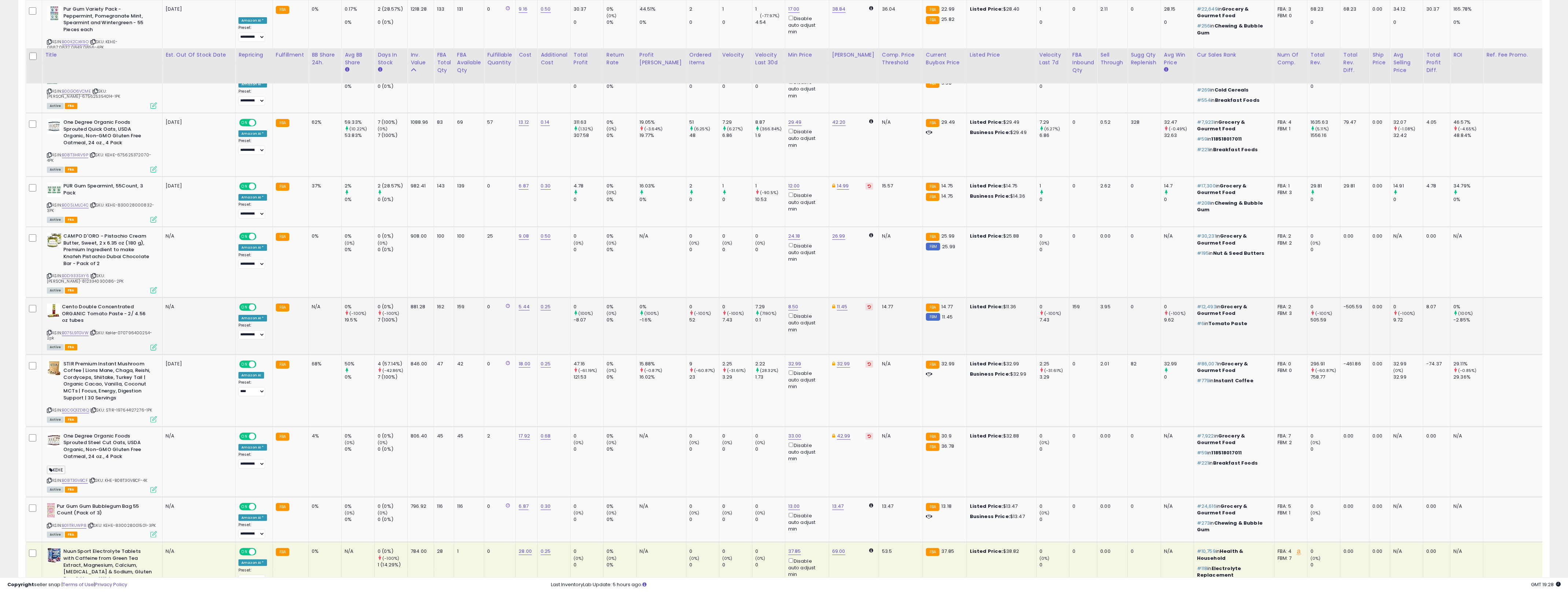
scroll to position [447, 0]
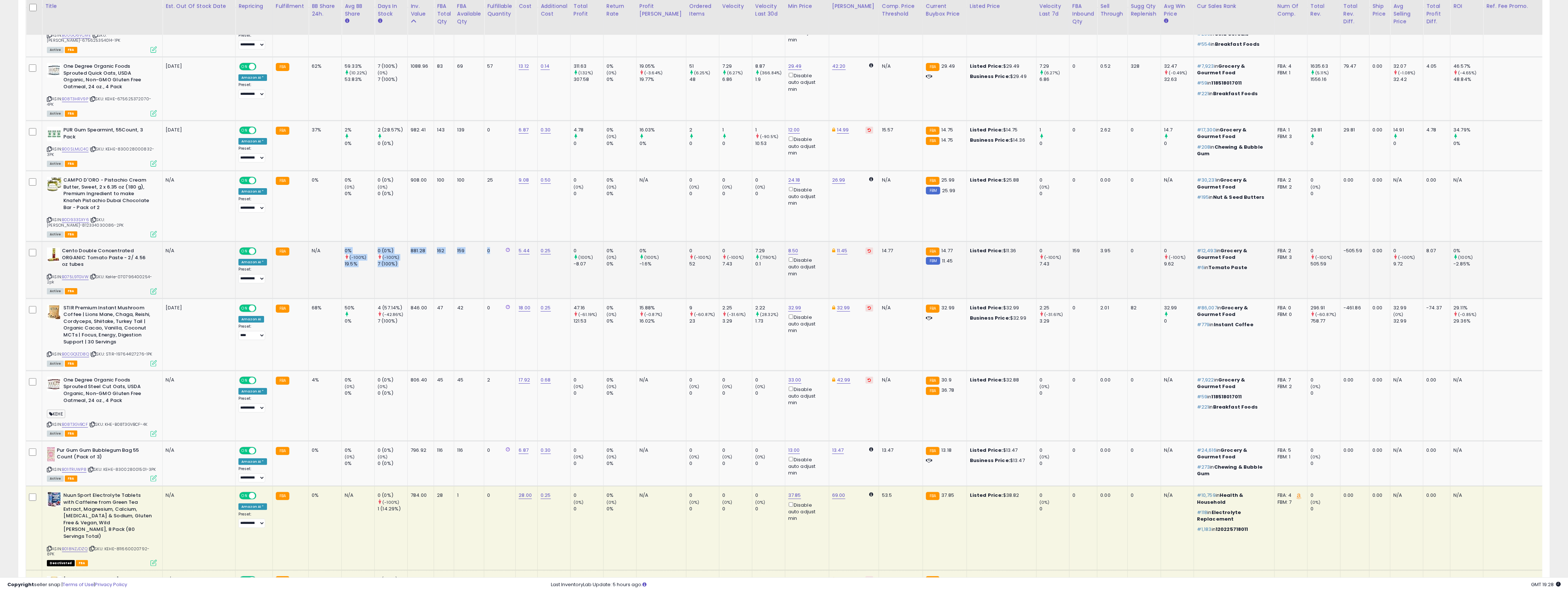
drag, startPoint x: 330, startPoint y: 265, endPoint x: 509, endPoint y: 285, distance: 180.1
click at [499, 283] on tr "Cento Double Concentrated ORGANIC Tomato Paste - 2/ 4.56 oz tubes ASIN: B075L9T…" at bounding box center [823, 270] width 1592 height 57
drag, startPoint x: 523, startPoint y: 287, endPoint x: 603, endPoint y: 292, distance: 80.2
click at [523, 287] on td "5.44" at bounding box center [526, 270] width 22 height 57
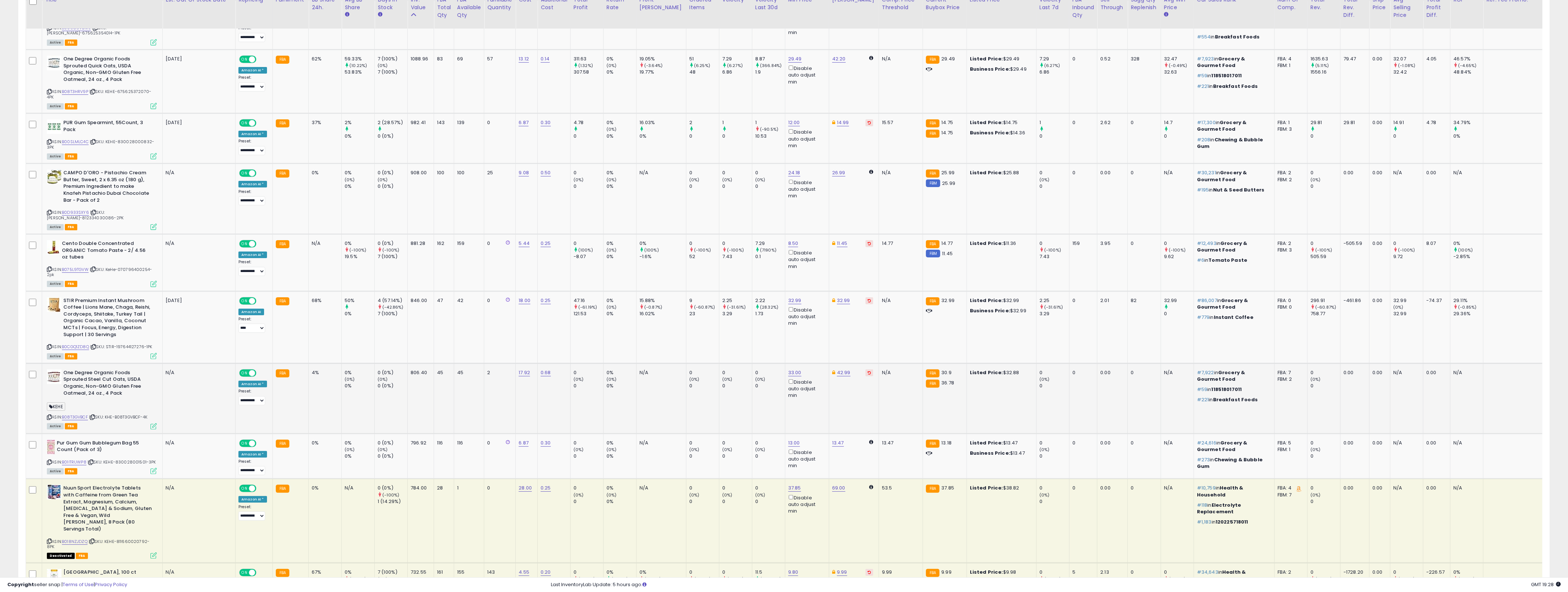
scroll to position [506, 0]
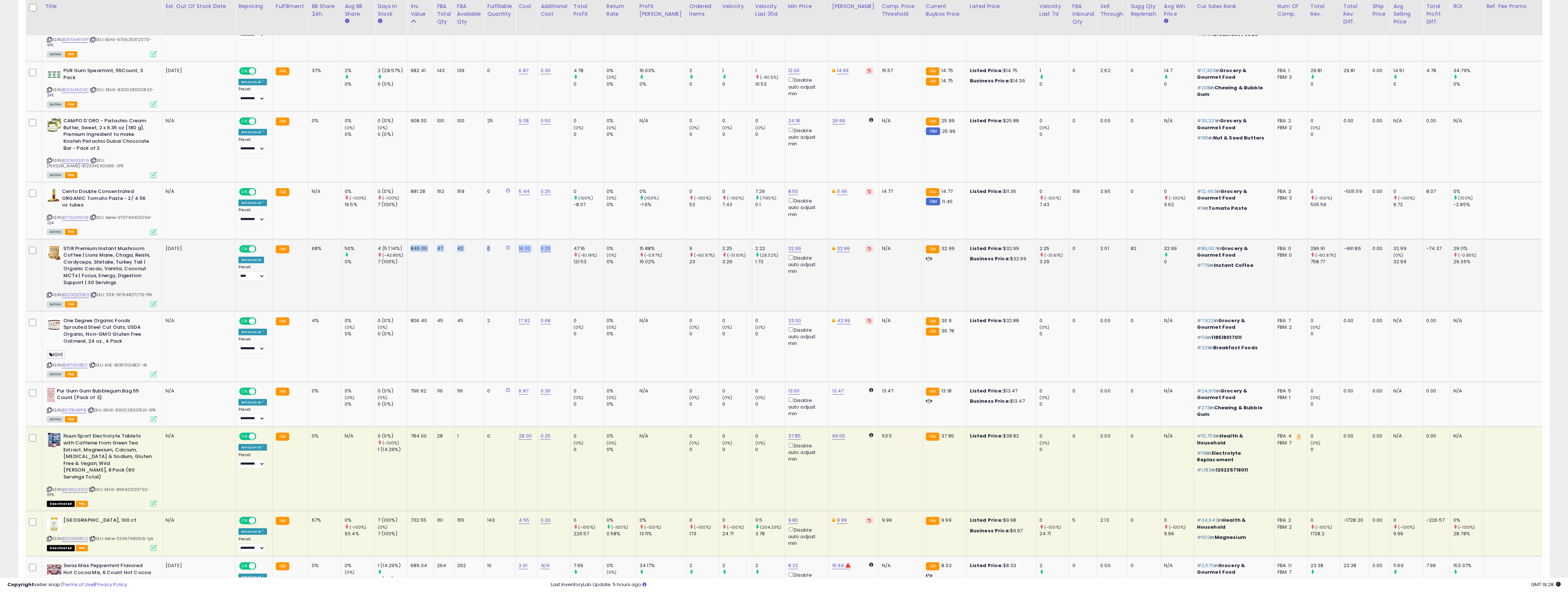
drag, startPoint x: 413, startPoint y: 298, endPoint x: 541, endPoint y: 300, distance: 128.0
click at [398, 292] on tr "STIR Premium Instant Mushroom Coffee | Lions Mane, Chaga, Reishi, Cordyceps, Sh…" at bounding box center [823, 275] width 1592 height 72
drag, startPoint x: 540, startPoint y: 300, endPoint x: 543, endPoint y: 297, distance: 4.2
click at [539, 300] on td "0.25" at bounding box center [553, 275] width 33 height 72
drag, startPoint x: 664, startPoint y: 285, endPoint x: 390, endPoint y: 289, distance: 274.0
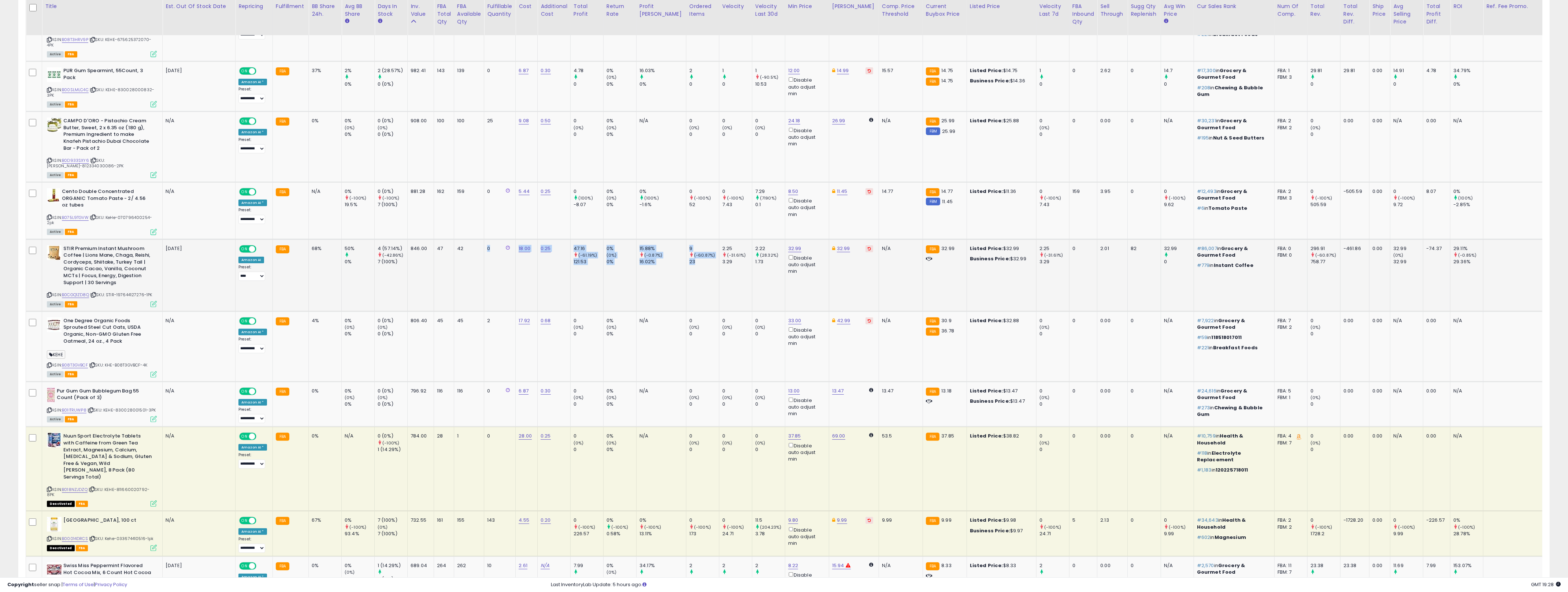
click at [411, 289] on tr "STIR Premium Instant Mushroom Coffee | Lions Mane, Chaga, Reishi, Cordyceps, Sh…" at bounding box center [823, 275] width 1592 height 72
click at [80, 296] on link "B0CGQ1ZD8Q" at bounding box center [75, 295] width 27 height 7
click at [533, 282] on td "18.00" at bounding box center [526, 275] width 22 height 72
drag, startPoint x: 766, startPoint y: 297, endPoint x: 704, endPoint y: 291, distance: 62.3
click at [704, 291] on tr "STIR Premium Instant Mushroom Coffee | Lions Mane, Chaga, Reishi, Cordyceps, Sh…" at bounding box center [823, 275] width 1592 height 72
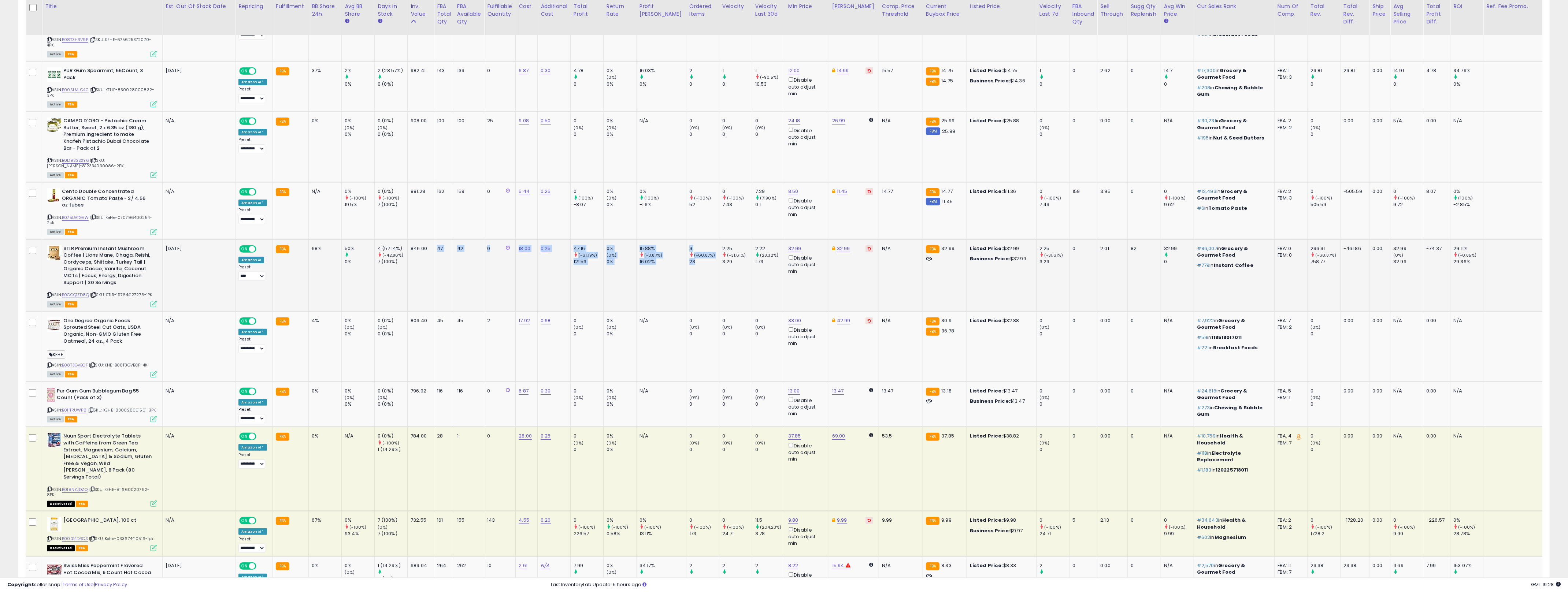
click at [719, 291] on td "2.25 (-31.61%) 3.29" at bounding box center [735, 275] width 33 height 72
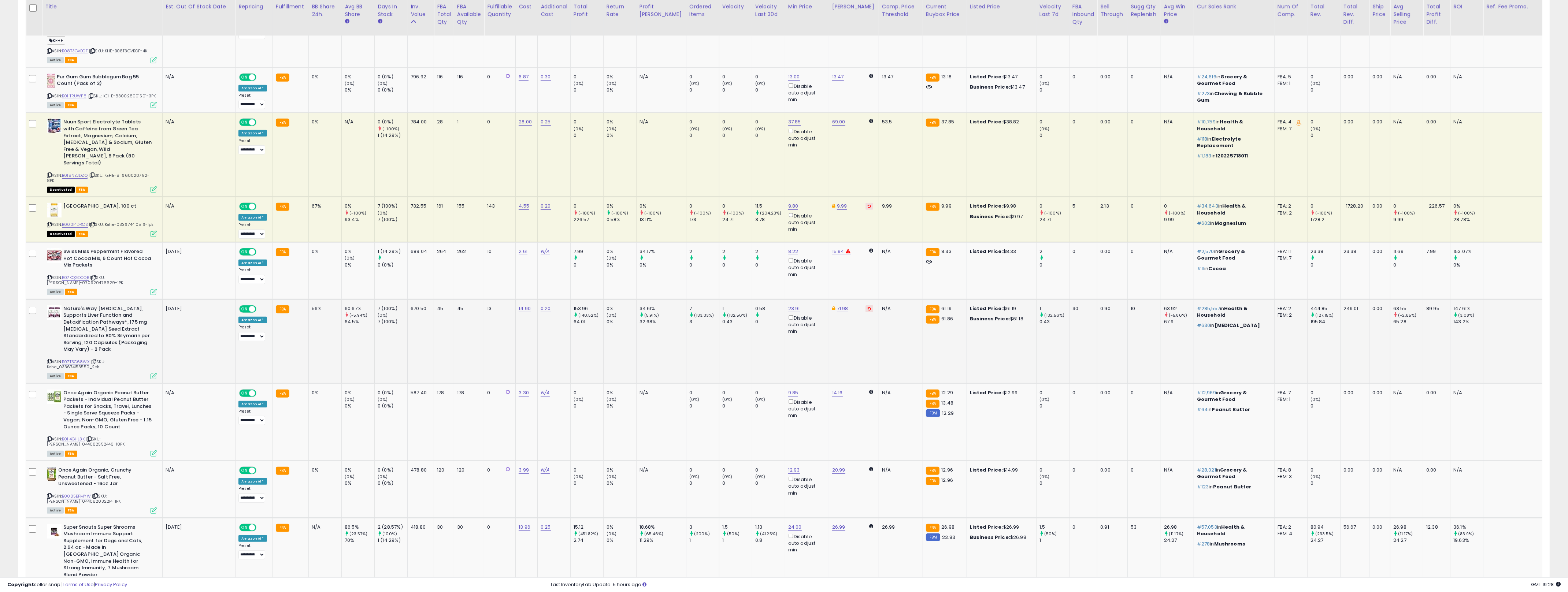
scroll to position [821, 0]
click at [544, 248] on link "N/A" at bounding box center [544, 251] width 8 height 8
type input "***"
click button "submit" at bounding box center [567, 218] width 12 height 11
click at [780, 248] on link "15.94" at bounding box center [838, 251] width 12 height 8
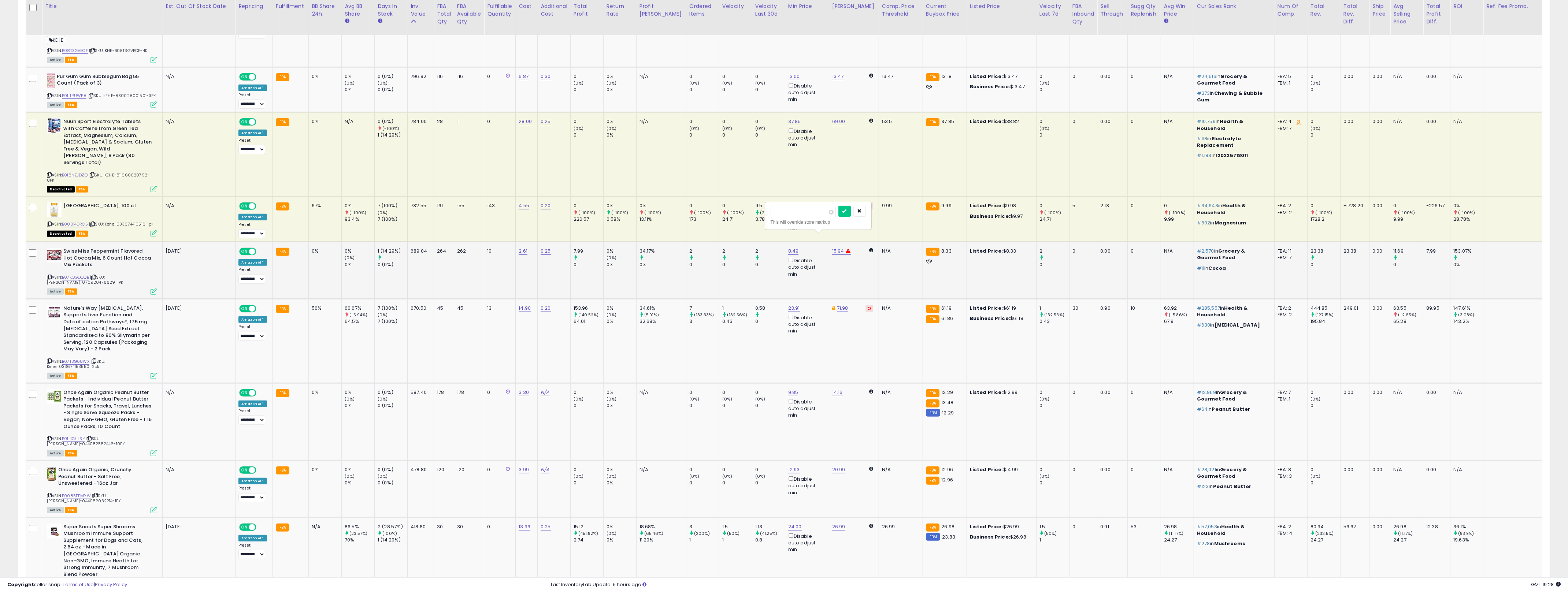
click at [780, 209] on input "*****" at bounding box center [803, 212] width 65 height 12
type input "*****"
click button "submit" at bounding box center [844, 212] width 12 height 11
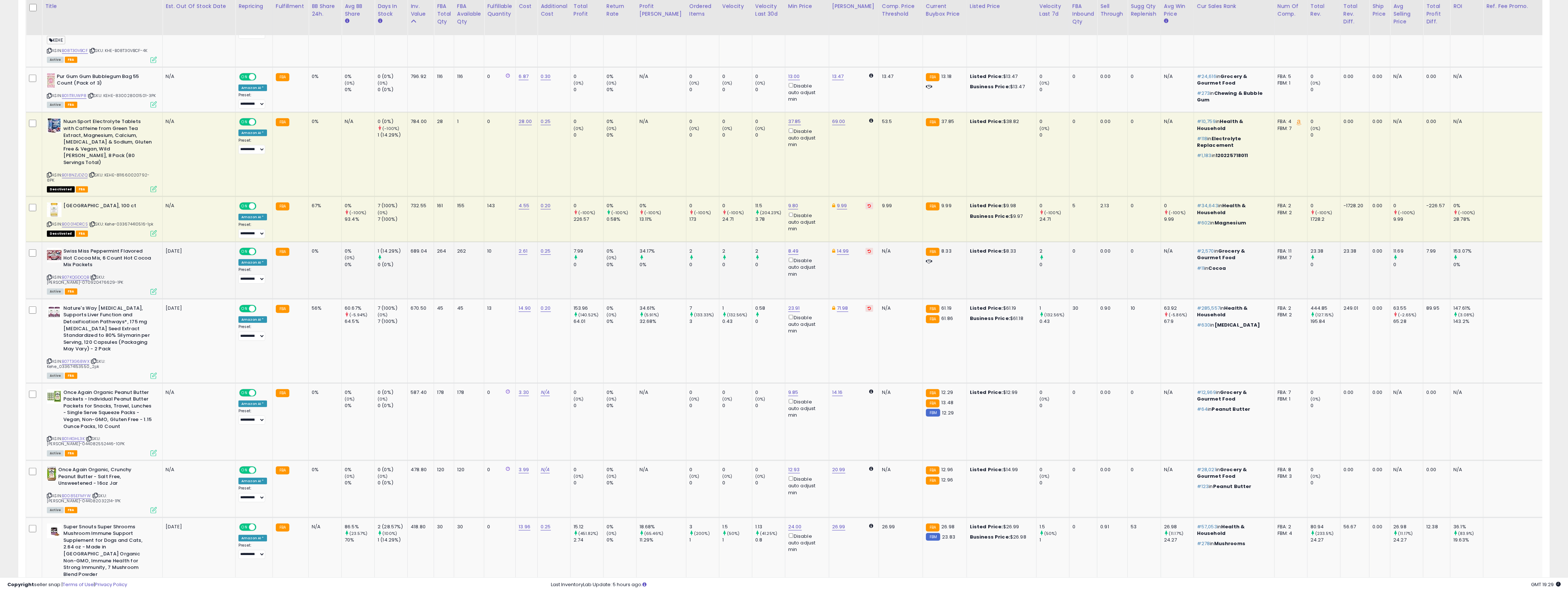
click at [719, 270] on td "2 0" at bounding box center [735, 270] width 33 height 57
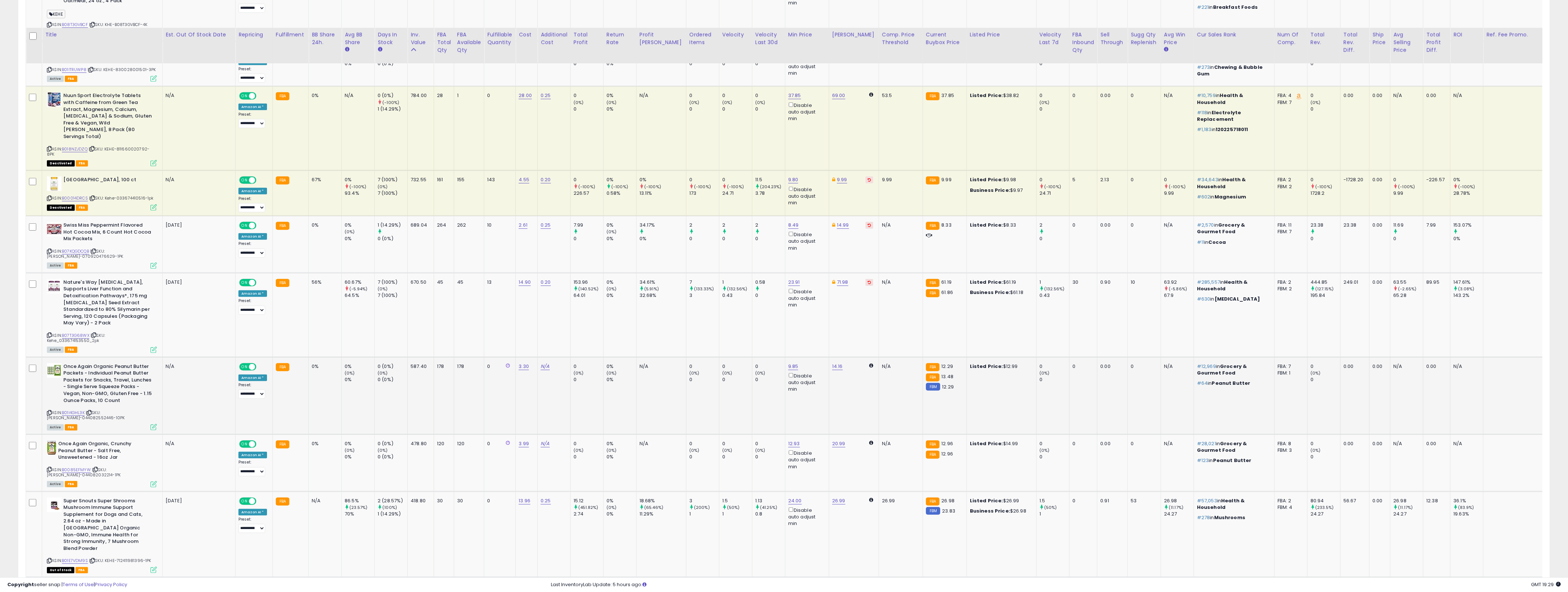
scroll to position [900, 0]
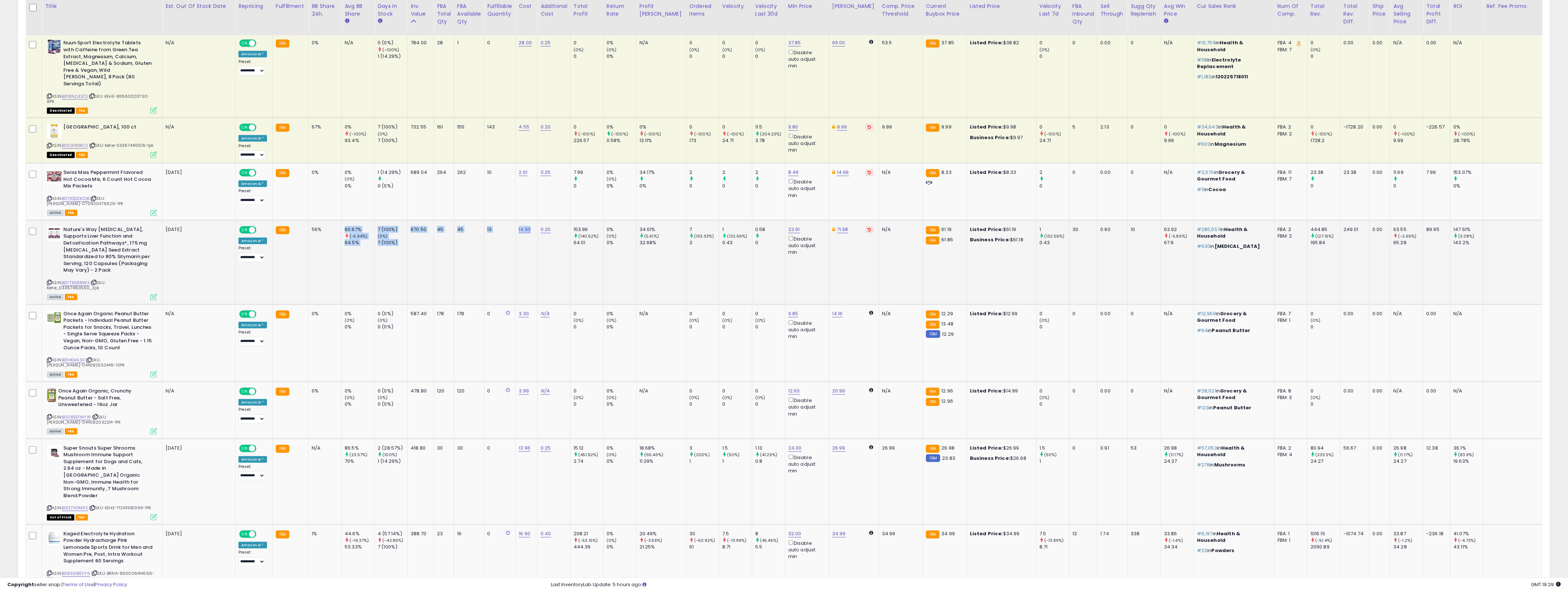
drag, startPoint x: 532, startPoint y: 248, endPoint x: 326, endPoint y: 237, distance: 206.3
click at [327, 251] on tr "Nature's Way [MEDICAL_DATA], Supports Liver Function and Detoxification Pathway…" at bounding box center [823, 262] width 1592 height 84
click at [312, 222] on td "56%" at bounding box center [325, 262] width 33 height 84
drag, startPoint x: 312, startPoint y: 222, endPoint x: 488, endPoint y: 236, distance: 176.6
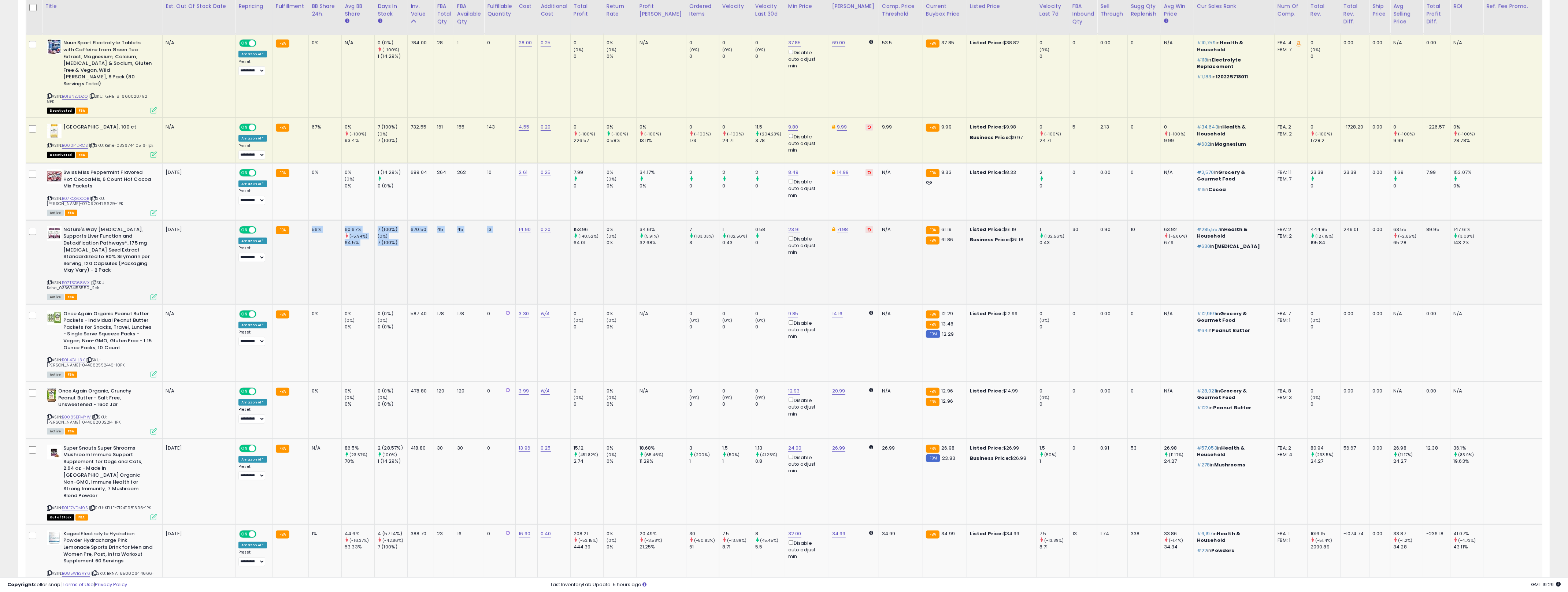
click at [488, 236] on tr "Nature's Way [MEDICAL_DATA], Supports Liver Function and Detoxification Pathway…" at bounding box center [823, 262] width 1592 height 84
click at [488, 236] on td "13" at bounding box center [499, 262] width 31 height 84
click at [600, 248] on td "153.96 (140.52%) 64.01" at bounding box center [586, 262] width 33 height 84
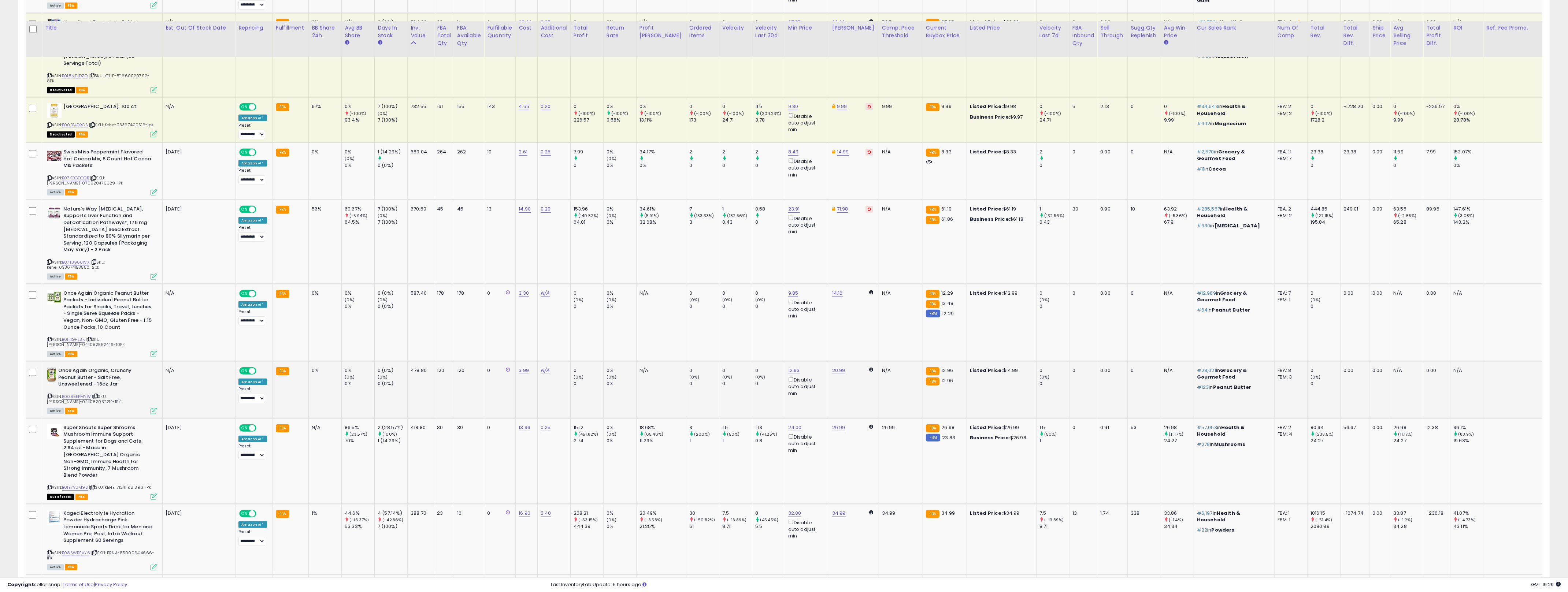
scroll to position [977, 0]
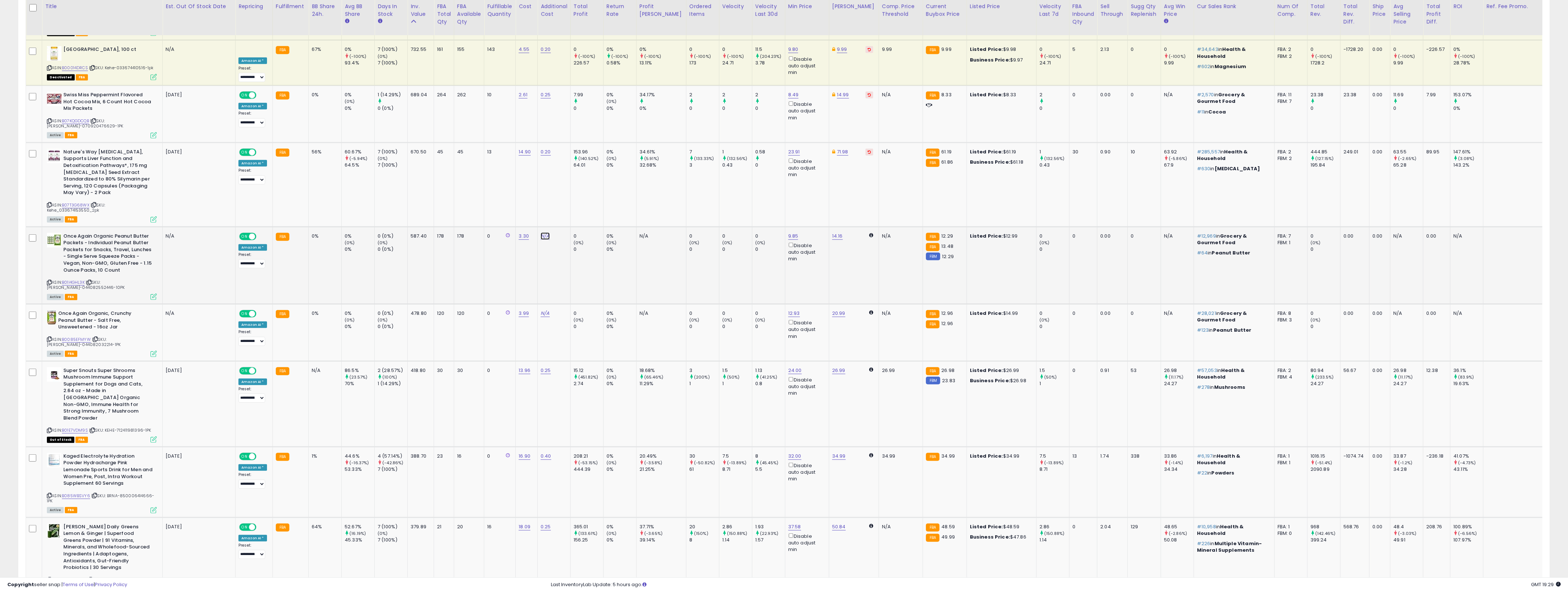
click at [545, 232] on link "N/A" at bounding box center [544, 236] width 8 height 8
type input "***"
click button "submit" at bounding box center [567, 197] width 12 height 11
click at [780, 232] on link "10.84" at bounding box center [793, 236] width 12 height 8
click at [765, 189] on input "*****" at bounding box center [759, 189] width 65 height 12
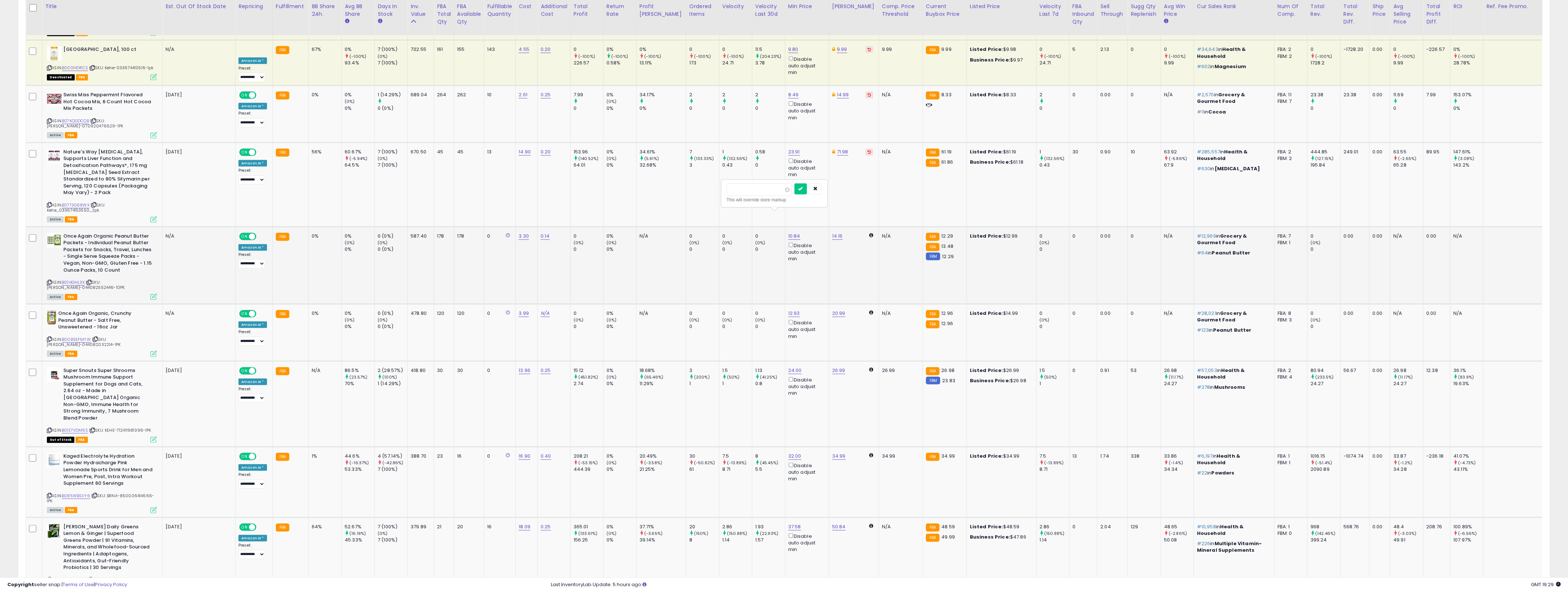
click at [765, 189] on input "*****" at bounding box center [759, 189] width 65 height 12
click at [764, 189] on input "*****" at bounding box center [759, 189] width 65 height 12
type input "***"
click button "submit" at bounding box center [800, 189] width 12 height 11
click at [780, 271] on td "14.16" at bounding box center [853, 265] width 50 height 77
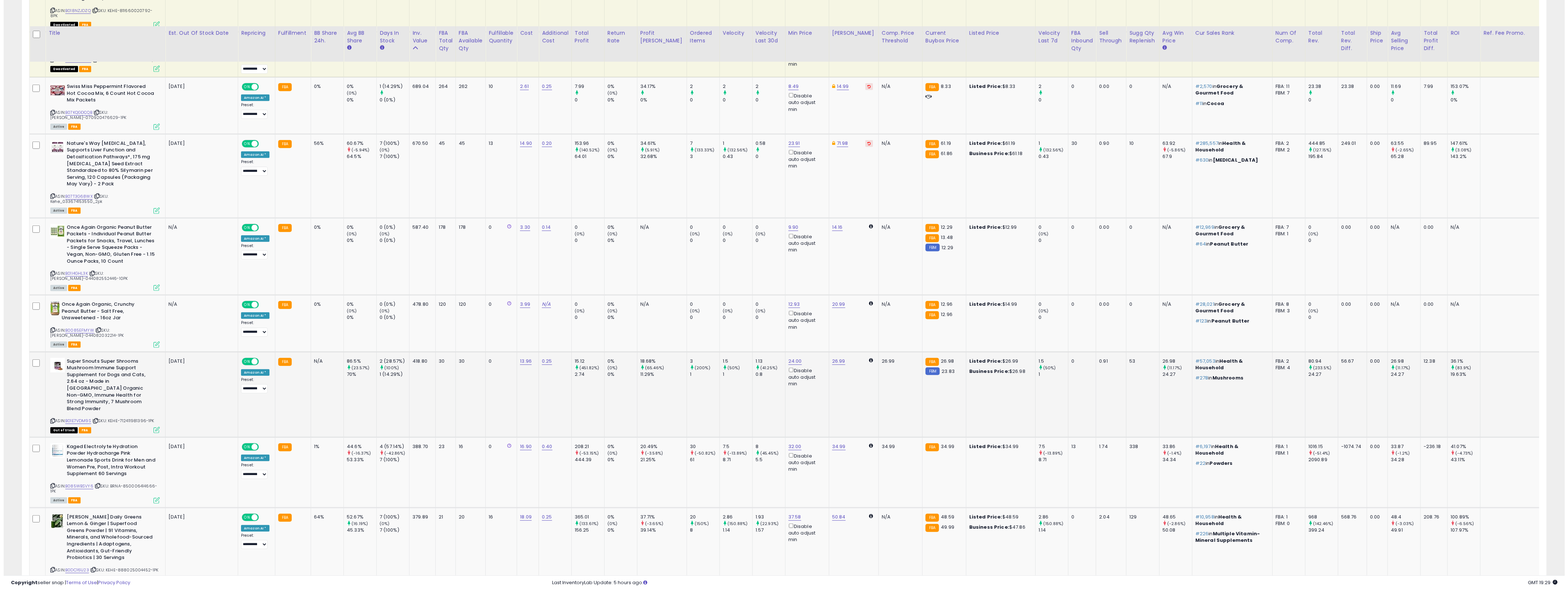
scroll to position [1041, 0]
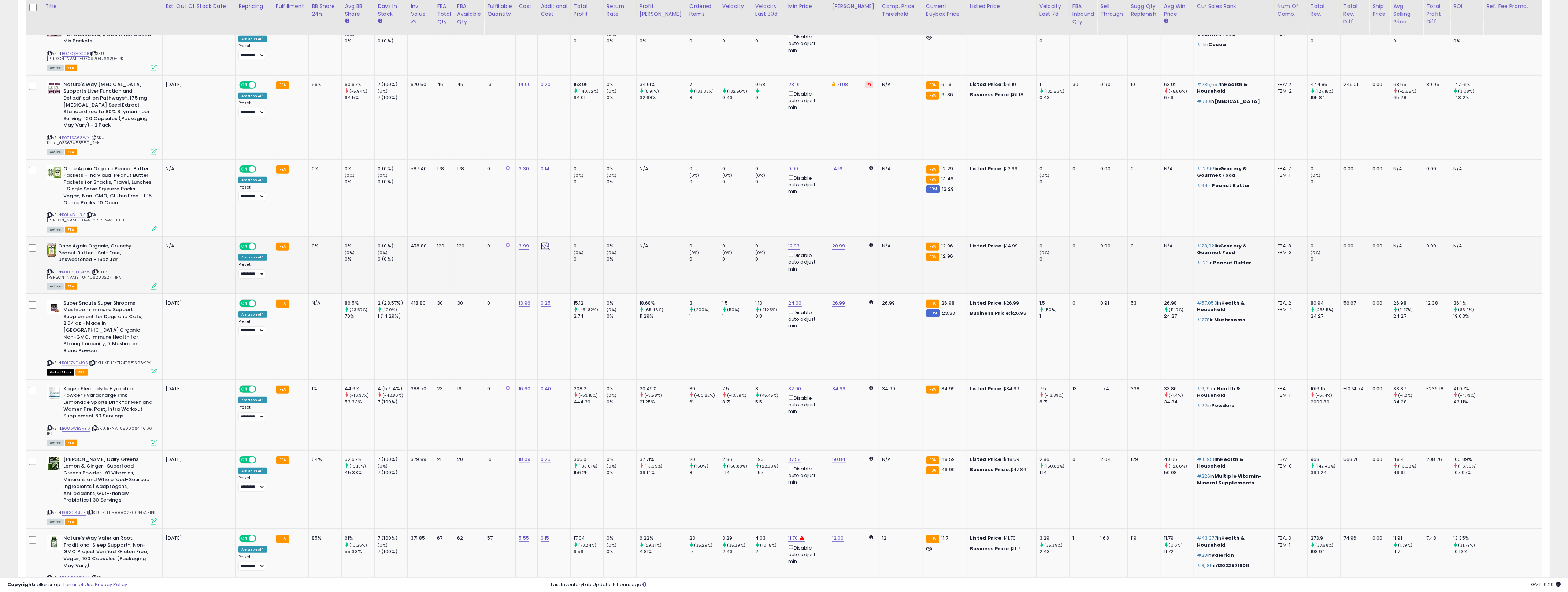
click at [546, 243] on link "N/A" at bounding box center [544, 247] width 8 height 8
type input "**"
click button "submit" at bounding box center [567, 206] width 12 height 11
click at [780, 243] on link "13.37" at bounding box center [793, 247] width 11 height 8
click at [756, 203] on input "*****" at bounding box center [758, 199] width 65 height 12
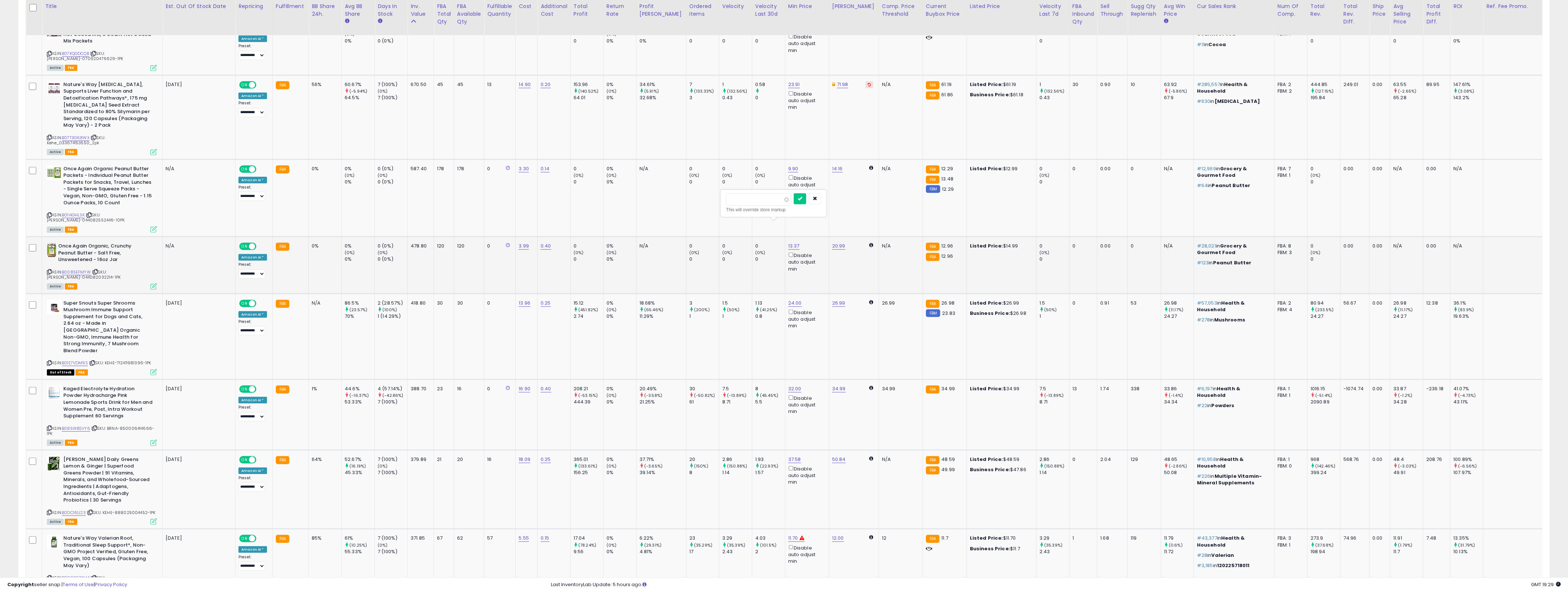
click at [756, 203] on input "*****" at bounding box center [758, 199] width 65 height 12
type input "****"
click button "submit" at bounding box center [799, 199] width 12 height 11
click at [152, 263] on div "ASIN: B0085EFMYW | SKU: [PERSON_NAME]-044082032214-1PK Active FBA" at bounding box center [102, 265] width 110 height 46
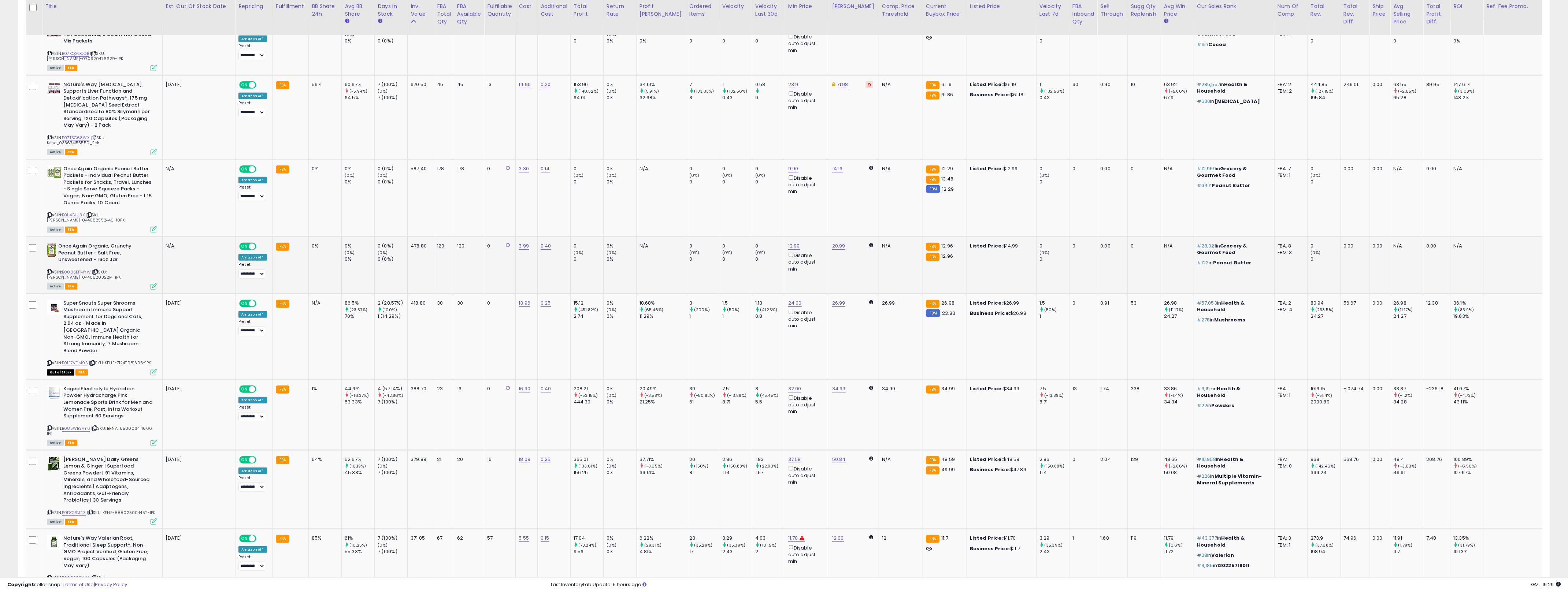
click at [153, 283] on icon at bounding box center [153, 286] width 7 height 7
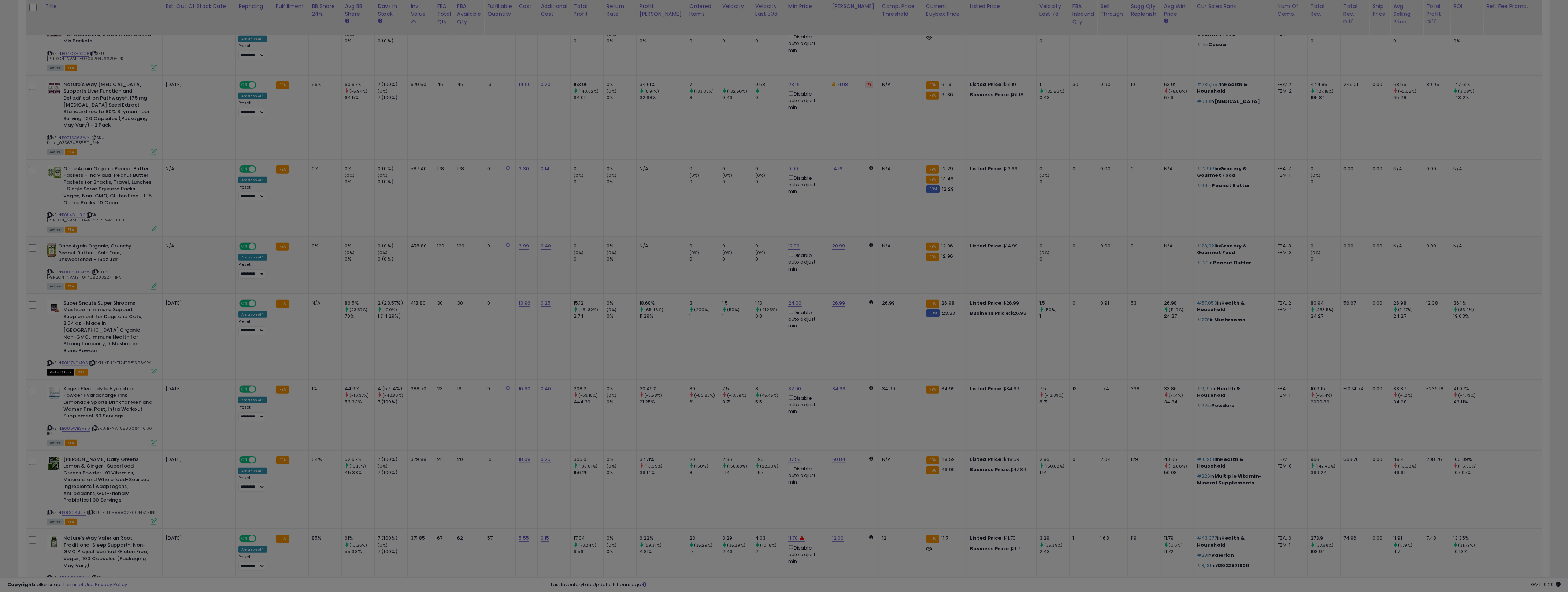
scroll to position [151, 895]
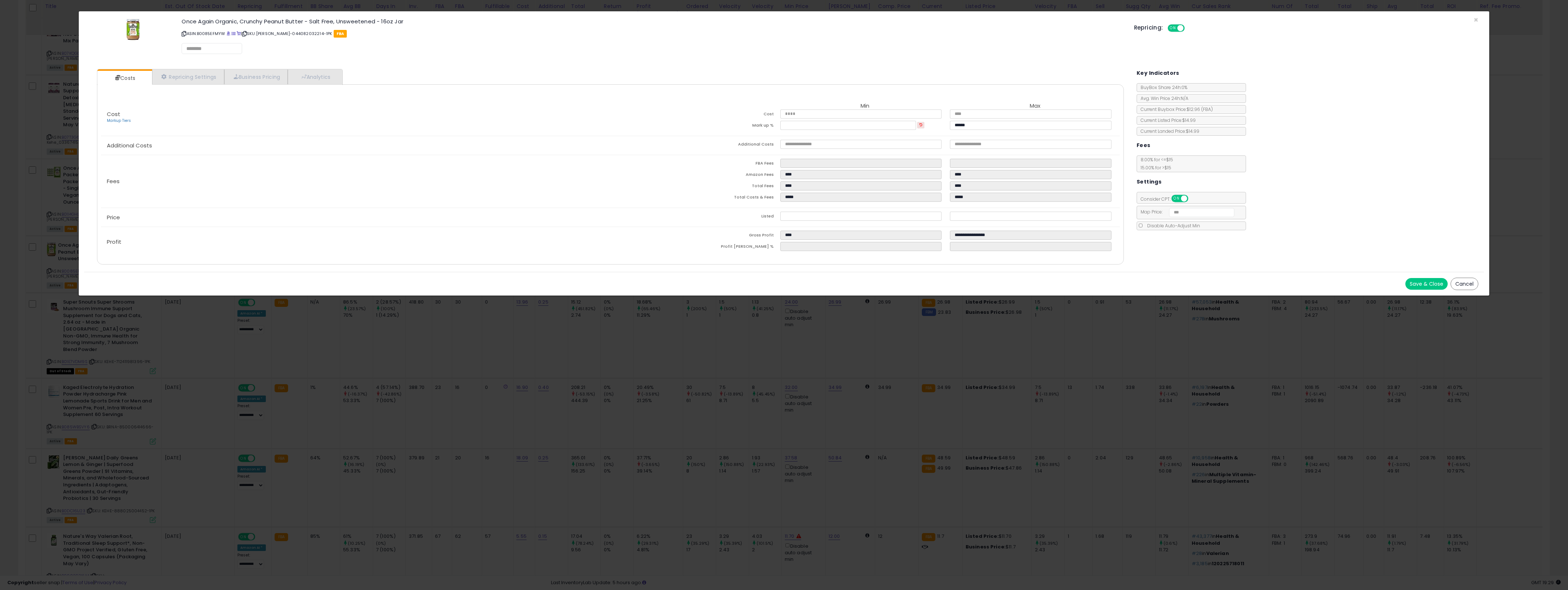
click at [455, 321] on div "× Close Once Again Organic, Crunchy Peanut Butter - Salt Free, Unsweetened - 16…" at bounding box center [784, 295] width 1568 height 590
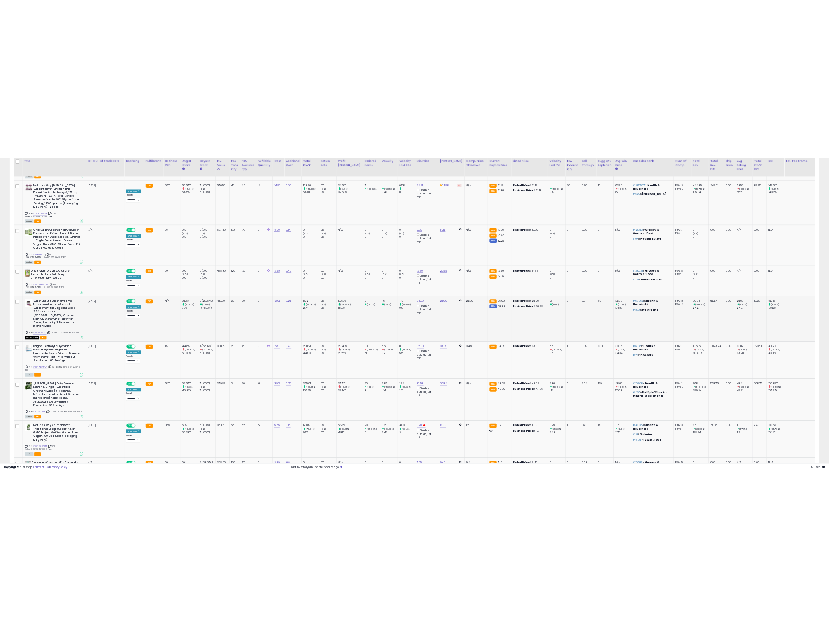
scroll to position [1191, 0]
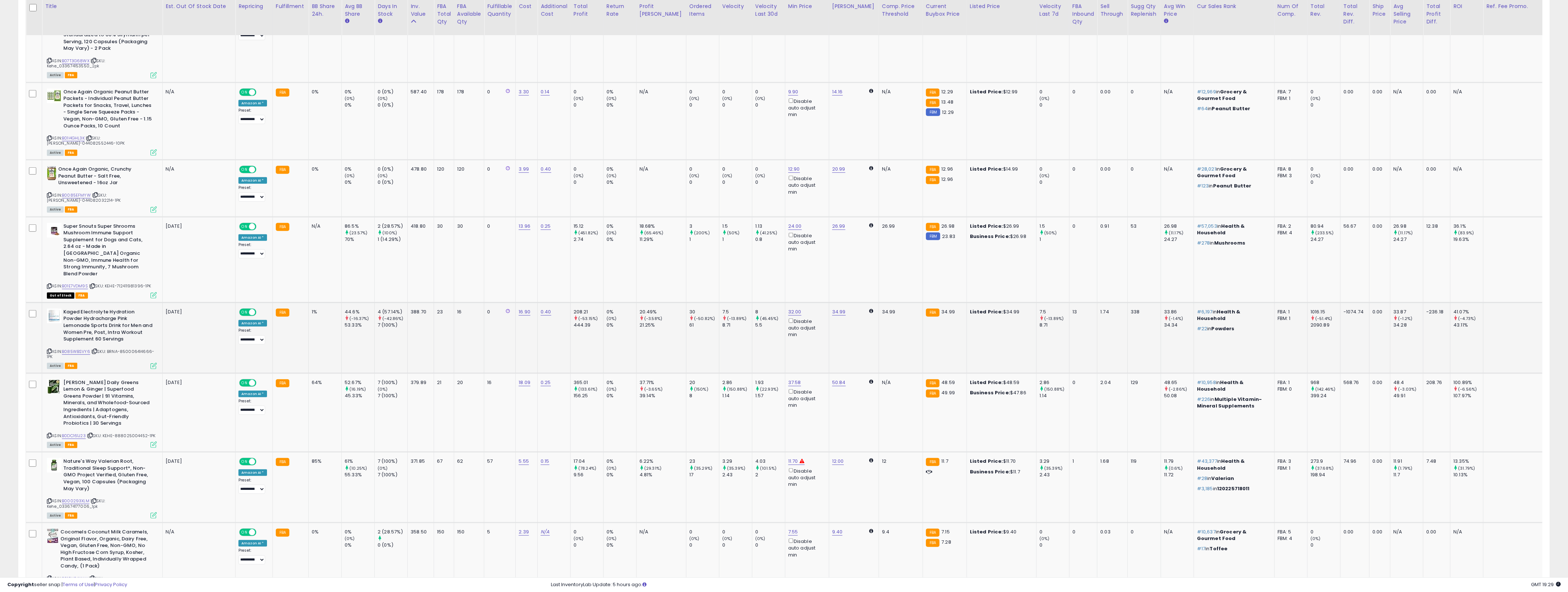
click at [48, 349] on icon at bounding box center [49, 351] width 5 height 4
click at [147, 309] on b "Kaged Electrolyte Hydration Powder Hydracharge Pink Lemonade Sports Drink for M…" at bounding box center [107, 327] width 89 height 36
click at [135, 348] on span "| SKU: BRNA-850006414666-1PK" at bounding box center [101, 354] width 107 height 11
click at [73, 348] on link "B085WBSVY6" at bounding box center [76, 351] width 28 height 7
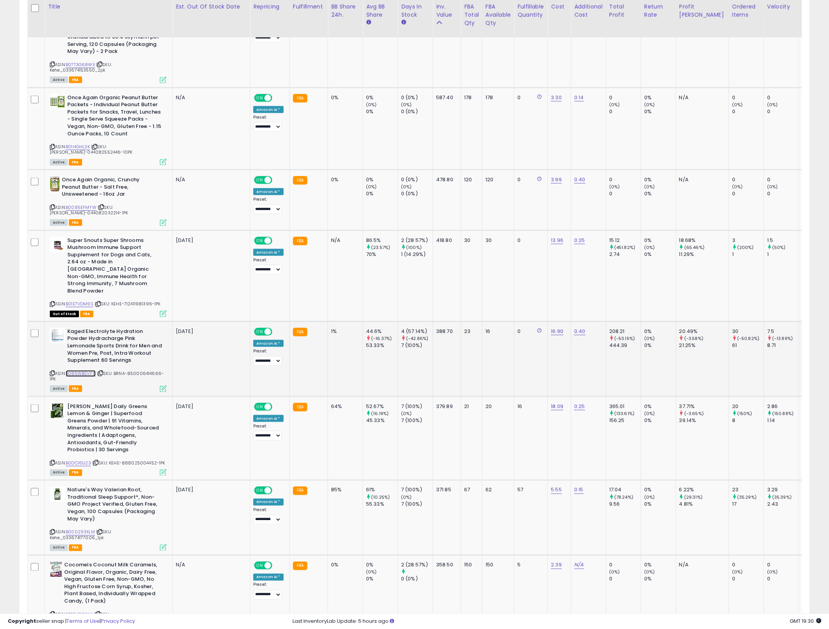
scroll to position [388893, 388594]
click at [373, 335] on td "44.6% (-16.37%) 53.33%" at bounding box center [380, 358] width 35 height 75
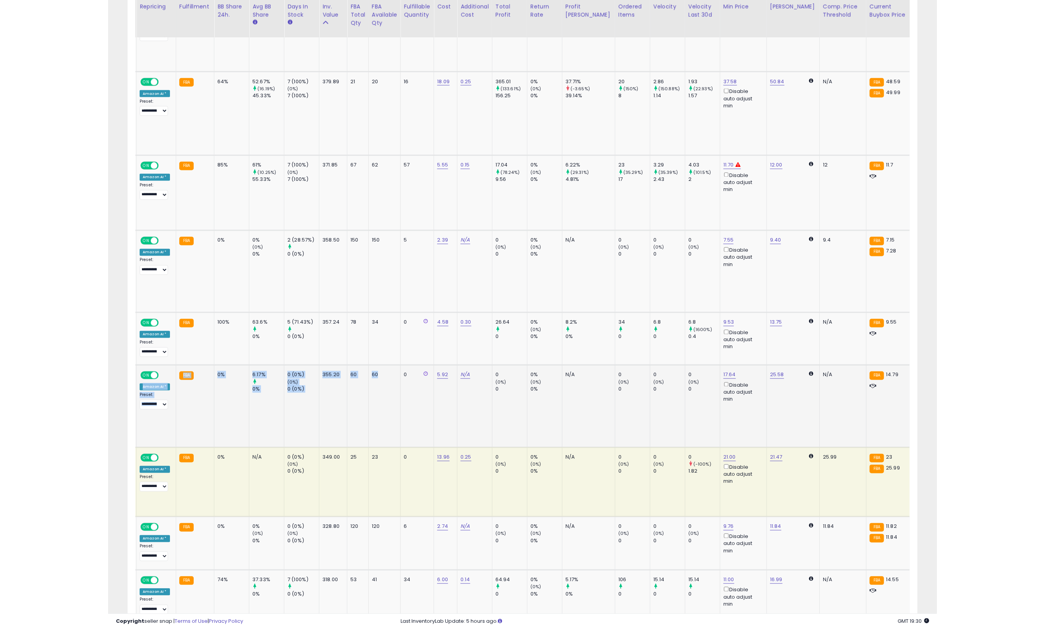
scroll to position [0, 0]
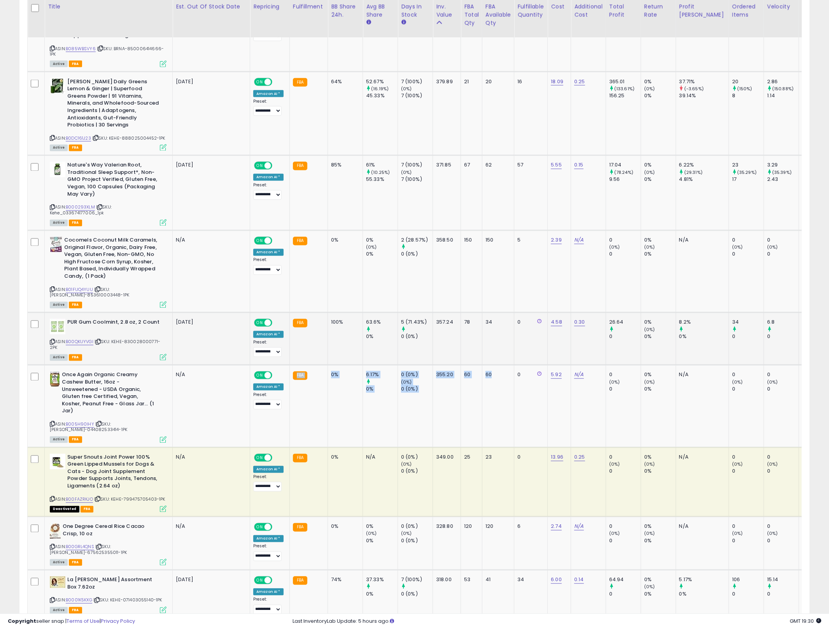
drag, startPoint x: 629, startPoint y: 358, endPoint x: 435, endPoint y: 294, distance: 204.4
click at [581, 235] on td "N/A" at bounding box center [588, 272] width 35 height 82
click at [577, 237] on link "N/A" at bounding box center [578, 241] width 9 height 8
type input "***"
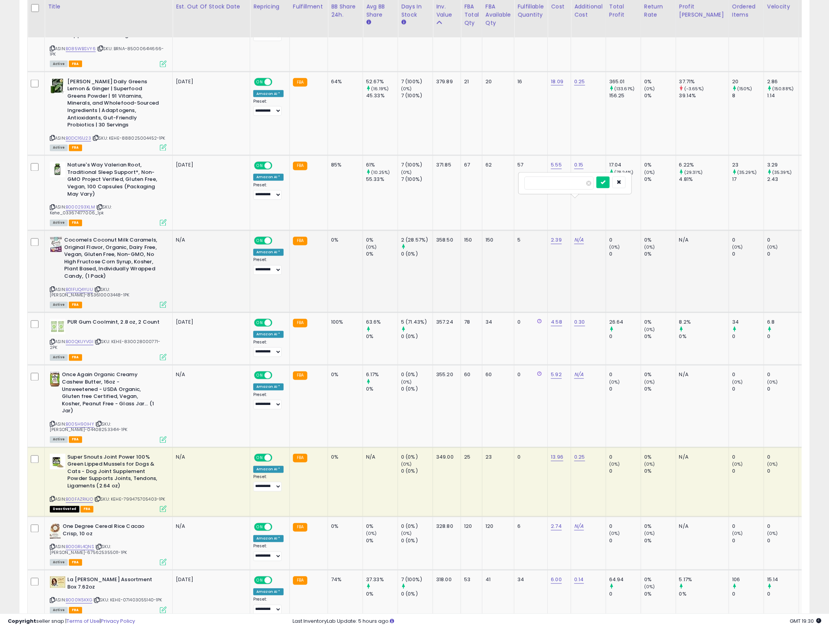
click button "submit" at bounding box center [602, 183] width 13 height 12
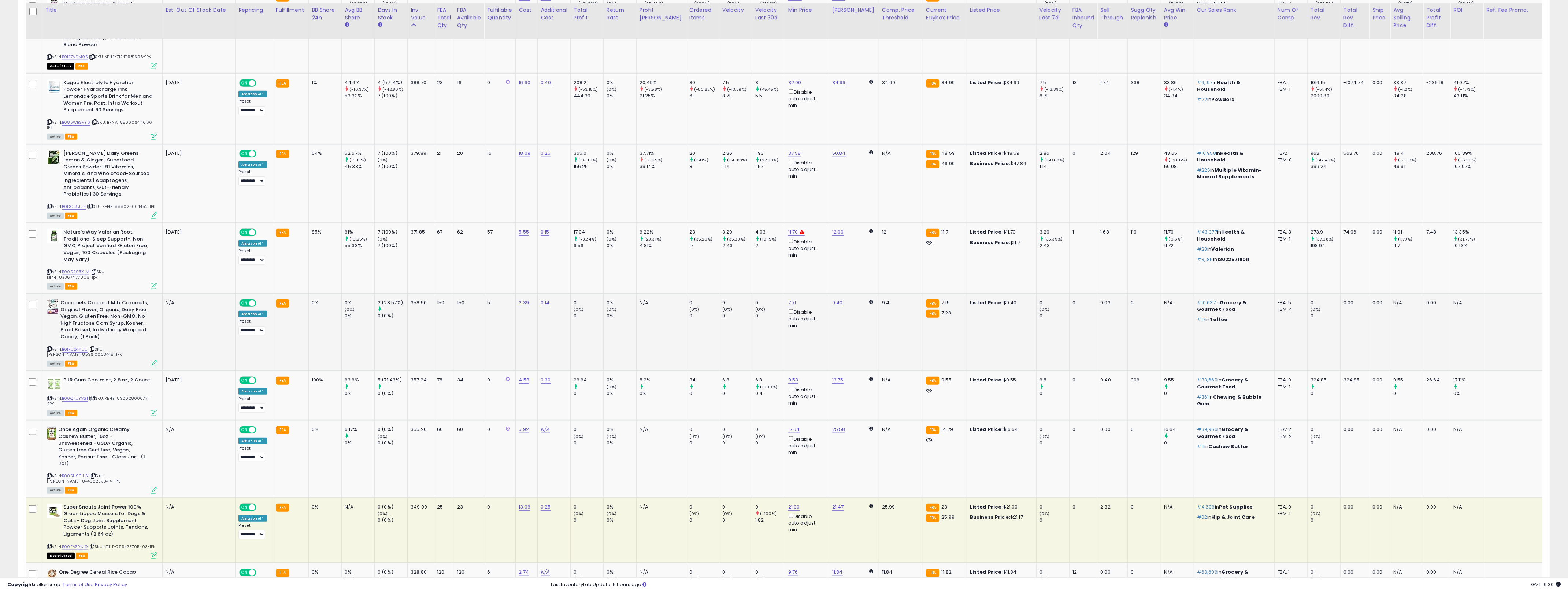
scroll to position [1348, 0]
click at [780, 231] on link "11.70" at bounding box center [792, 234] width 10 height 8
click at [763, 168] on input "*****" at bounding box center [758, 173] width 65 height 12
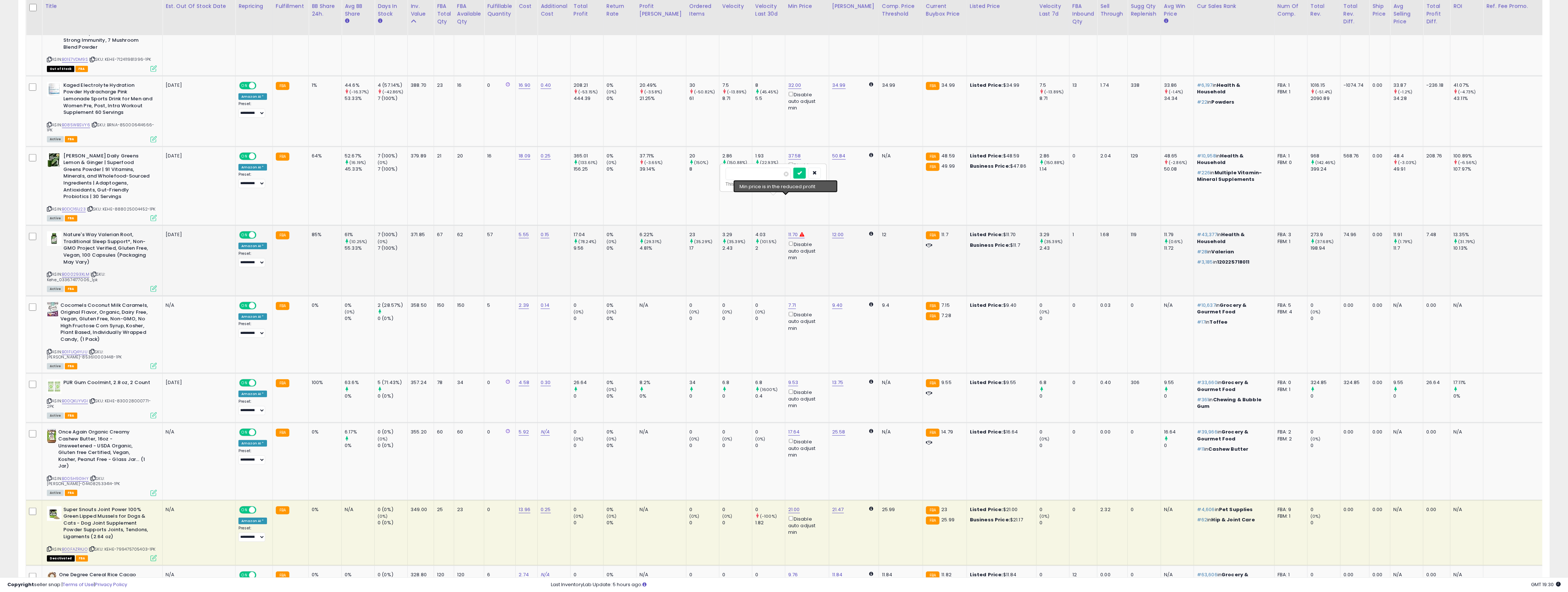
type input "****"
click button "submit" at bounding box center [799, 173] width 12 height 11
click at [780, 246] on td "12.00" at bounding box center [853, 261] width 50 height 71
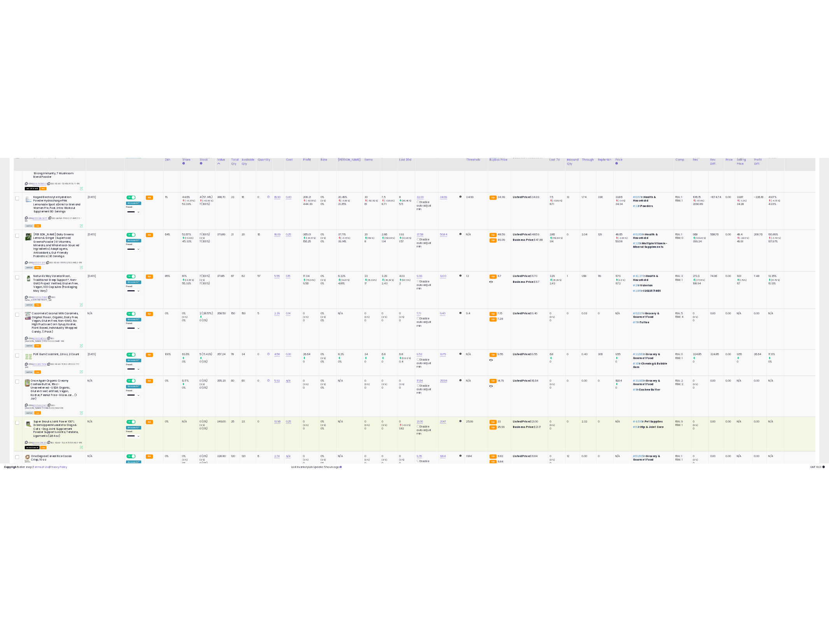
scroll to position [1446, 0]
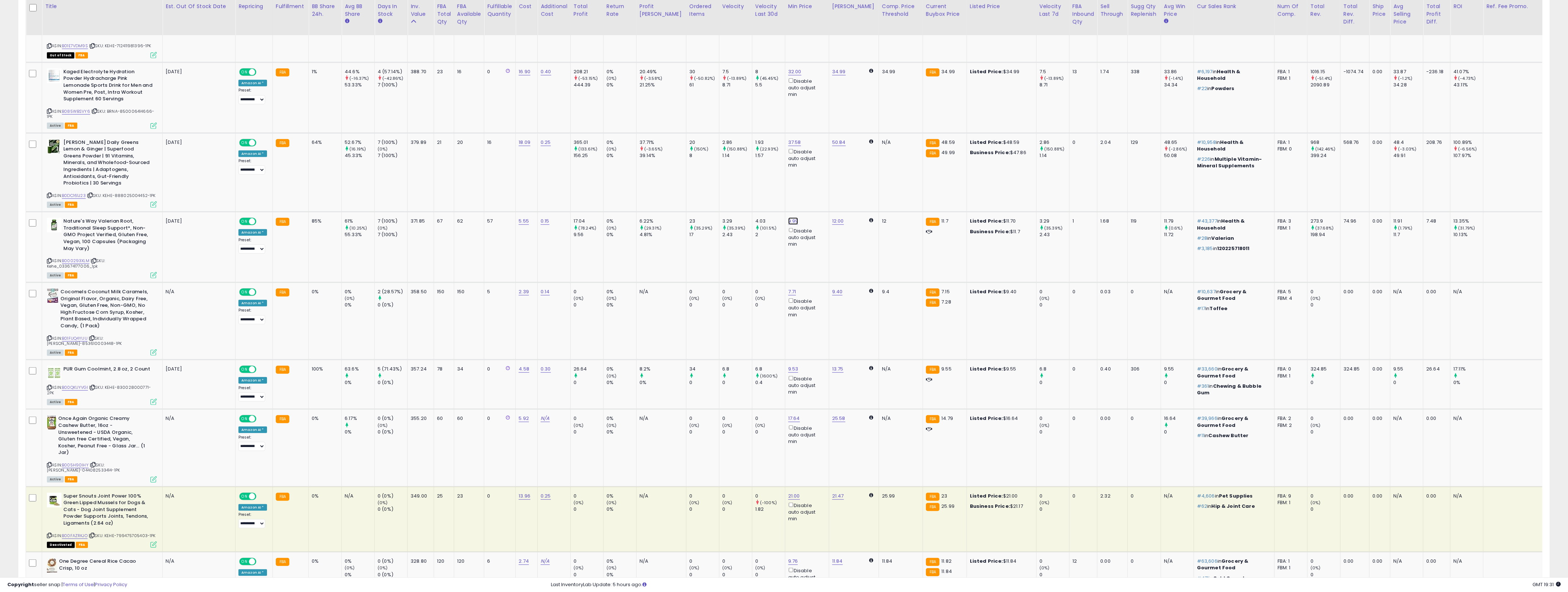
click at [780, 217] on link "9.99" at bounding box center [792, 221] width 10 height 8
click at [751, 167] on input "****" at bounding box center [758, 160] width 65 height 12
type input "***"
click at [780, 161] on icon "submit" at bounding box center [799, 159] width 5 height 5
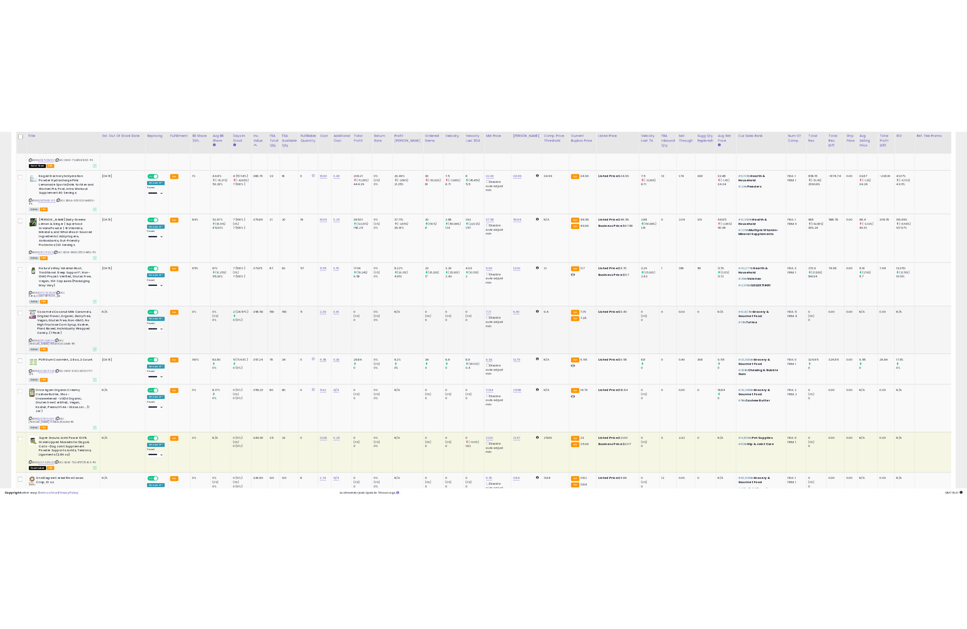
scroll to position [388893, 388594]
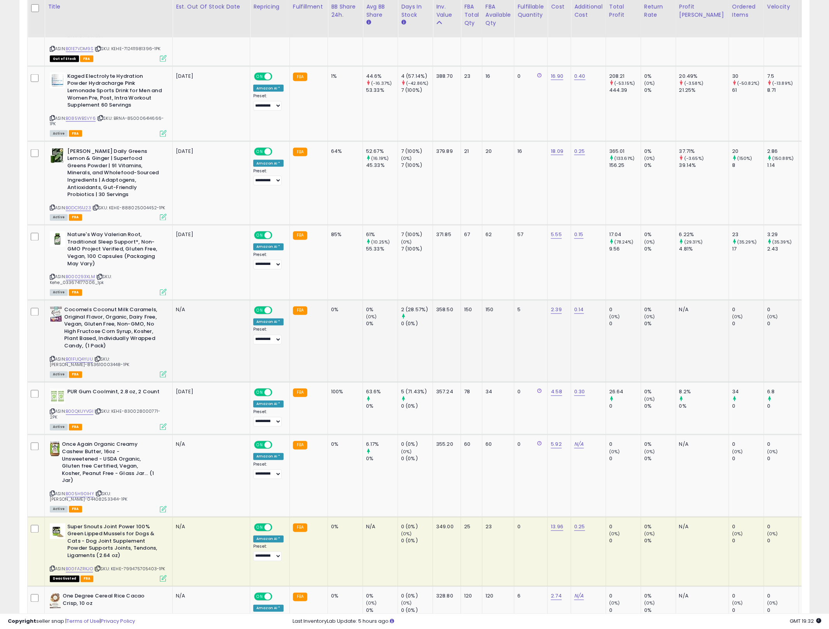
click at [146, 307] on b "Cocomels Coconut Milk Caramels, Original Flavor, Organic, Dairy Free, Vegan, Gl…" at bounding box center [111, 329] width 95 height 45
drag, startPoint x: 146, startPoint y: 301, endPoint x: 107, endPoint y: 277, distance: 45.2
click at [107, 307] on b "Cocomels Coconut Milk Caramels, Original Flavor, Organic, Dairy Free, Vegan, Gl…" at bounding box center [111, 329] width 95 height 45
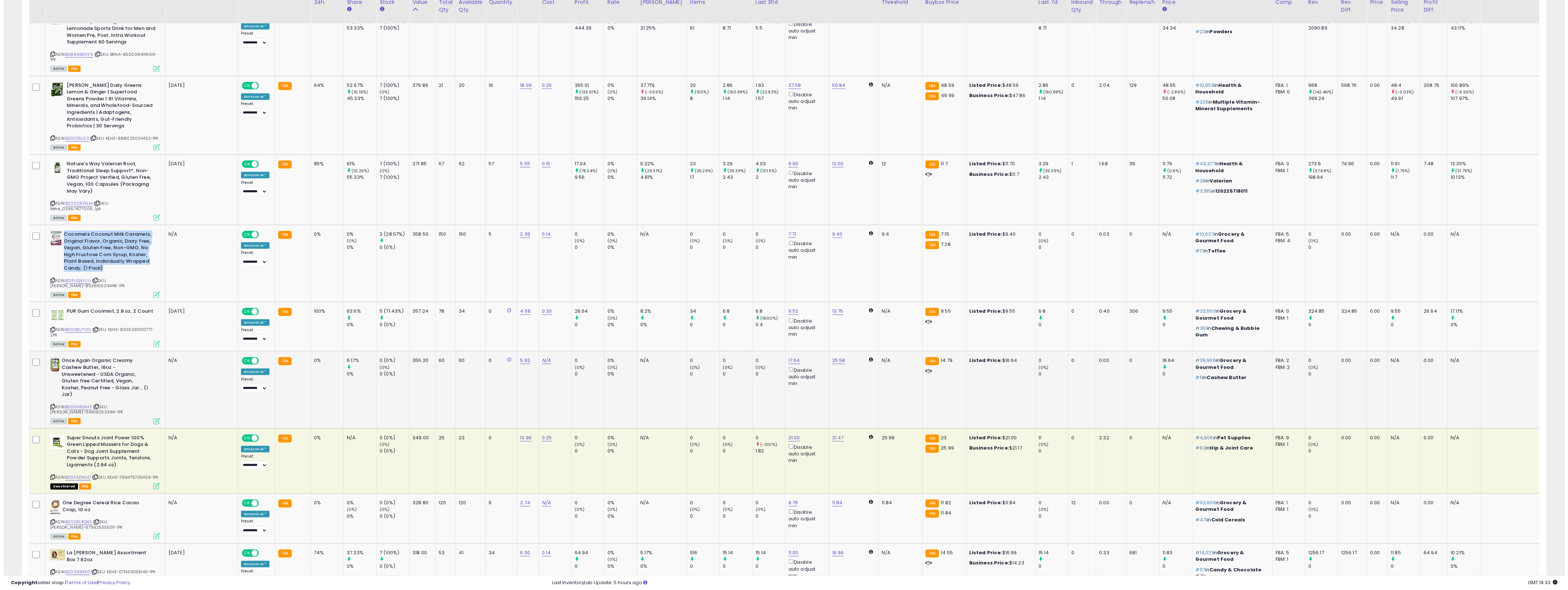
scroll to position [1417, 0]
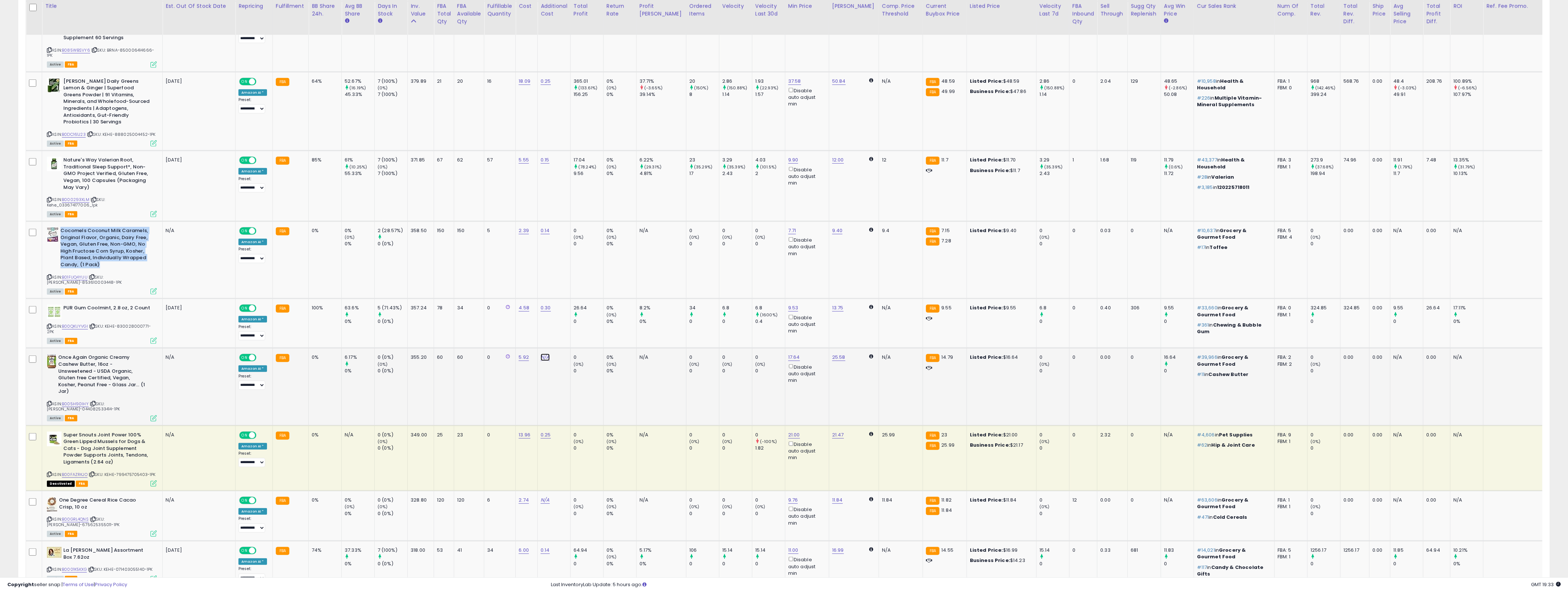
click at [546, 354] on link "N/A" at bounding box center [544, 358] width 8 height 8
type input "**"
click button "submit" at bounding box center [567, 294] width 12 height 11
click at [780, 354] on link "18.11" at bounding box center [792, 358] width 8 height 8
click at [742, 287] on input "*****" at bounding box center [757, 286] width 65 height 12
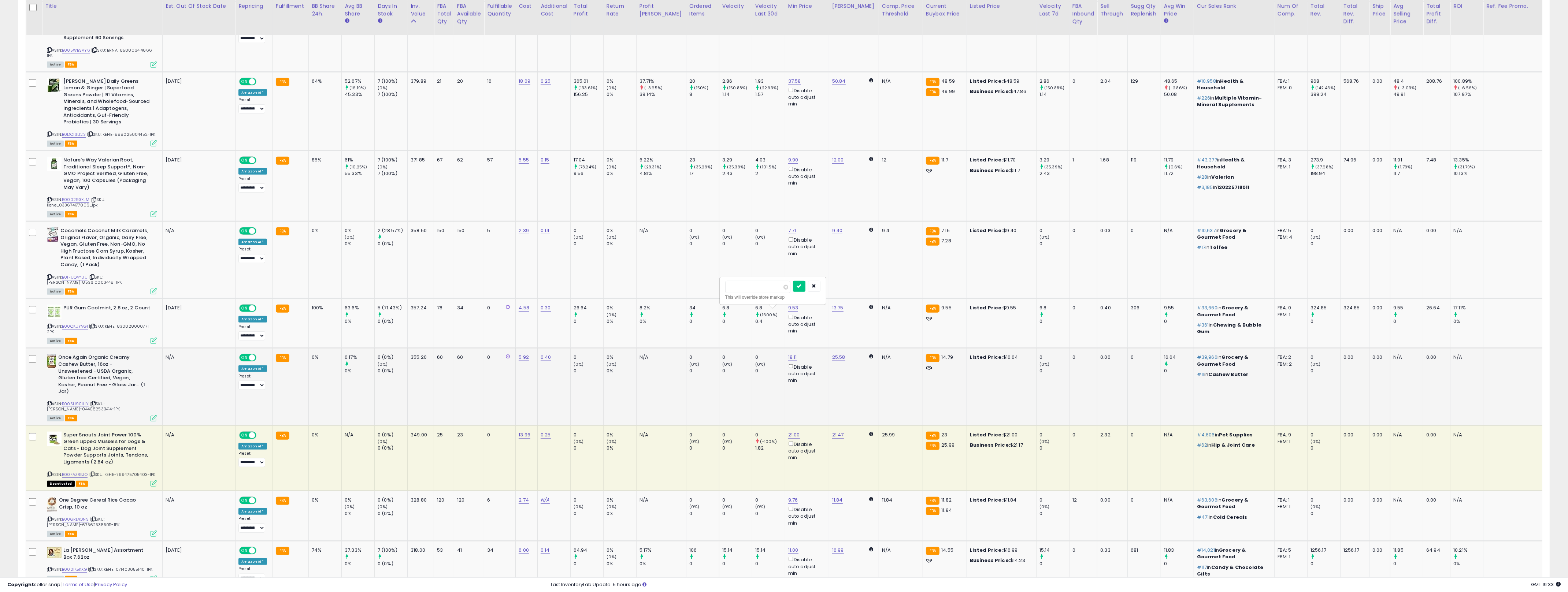
click at [742, 287] on input "*****" at bounding box center [757, 286] width 65 height 12
type input "****"
click button "submit" at bounding box center [798, 286] width 12 height 11
click at [154, 415] on icon at bounding box center [153, 418] width 7 height 7
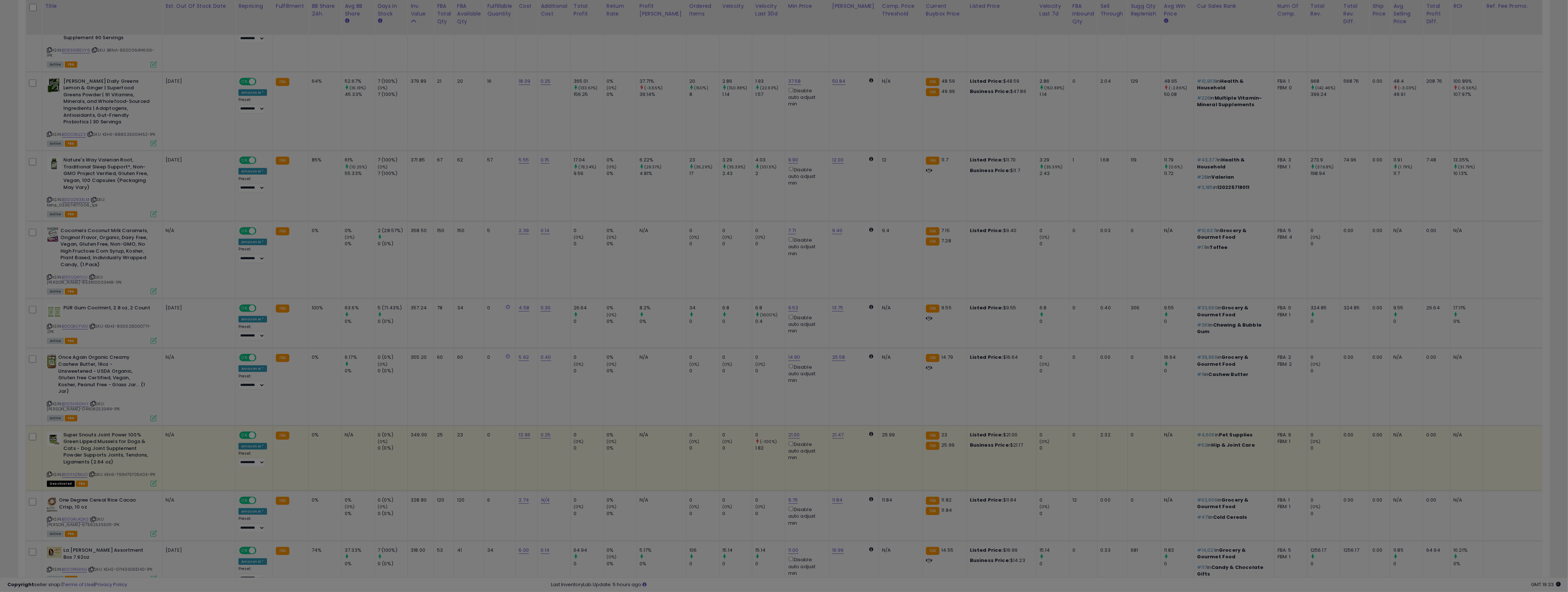
scroll to position [151, 895]
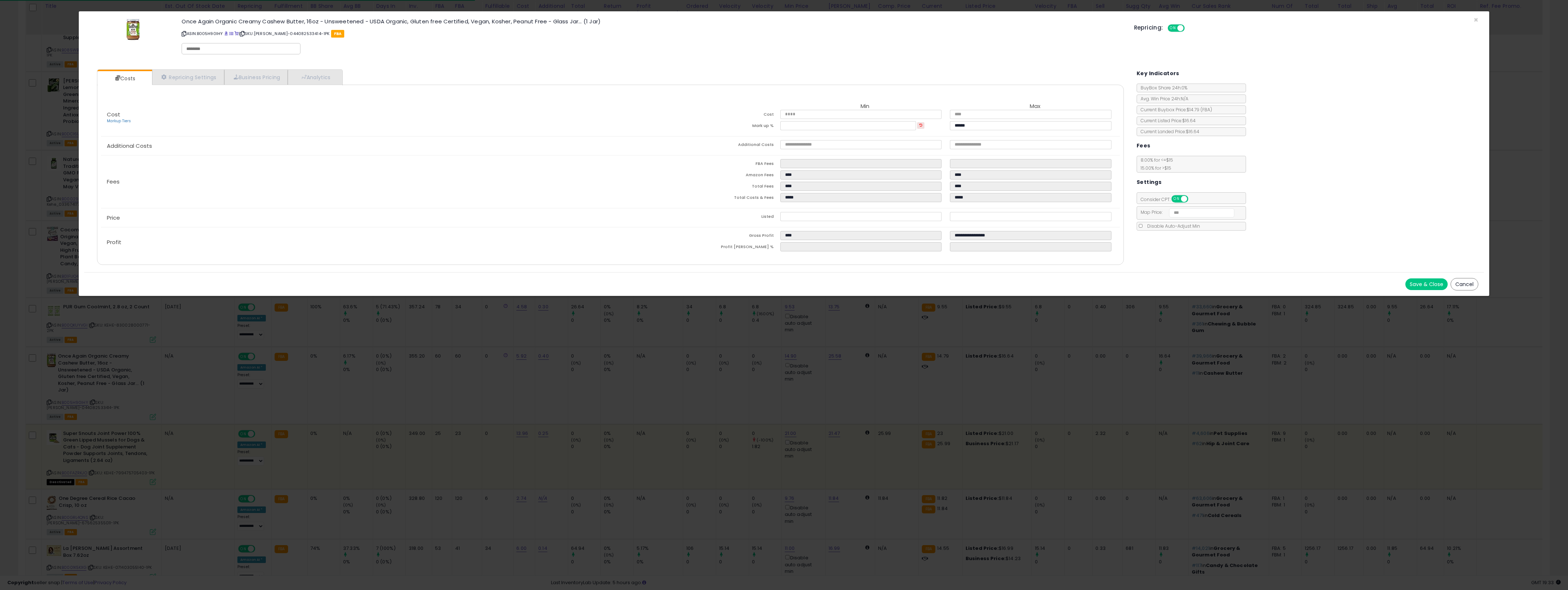
click at [537, 347] on div "× Close Once Again Organic Creamy Cashew Butter, 16oz - Unsweetened - USDA Orga…" at bounding box center [784, 295] width 1568 height 590
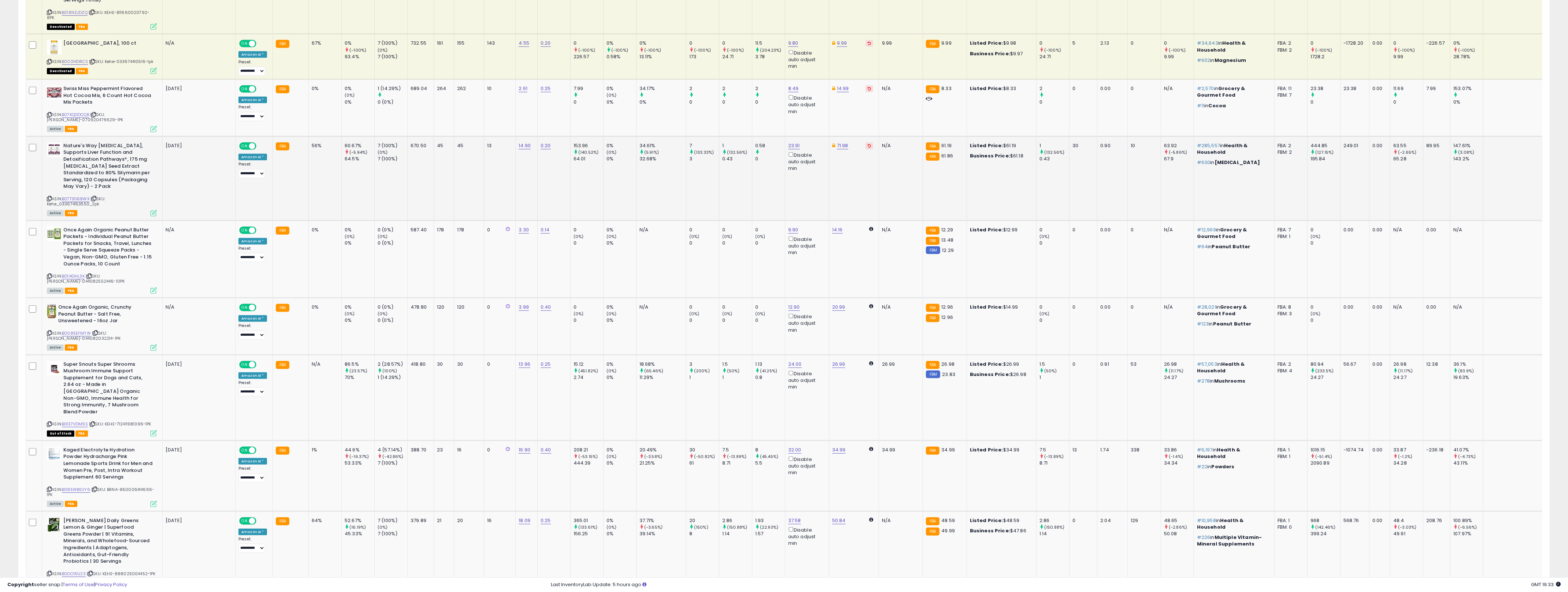
scroll to position [1427, 0]
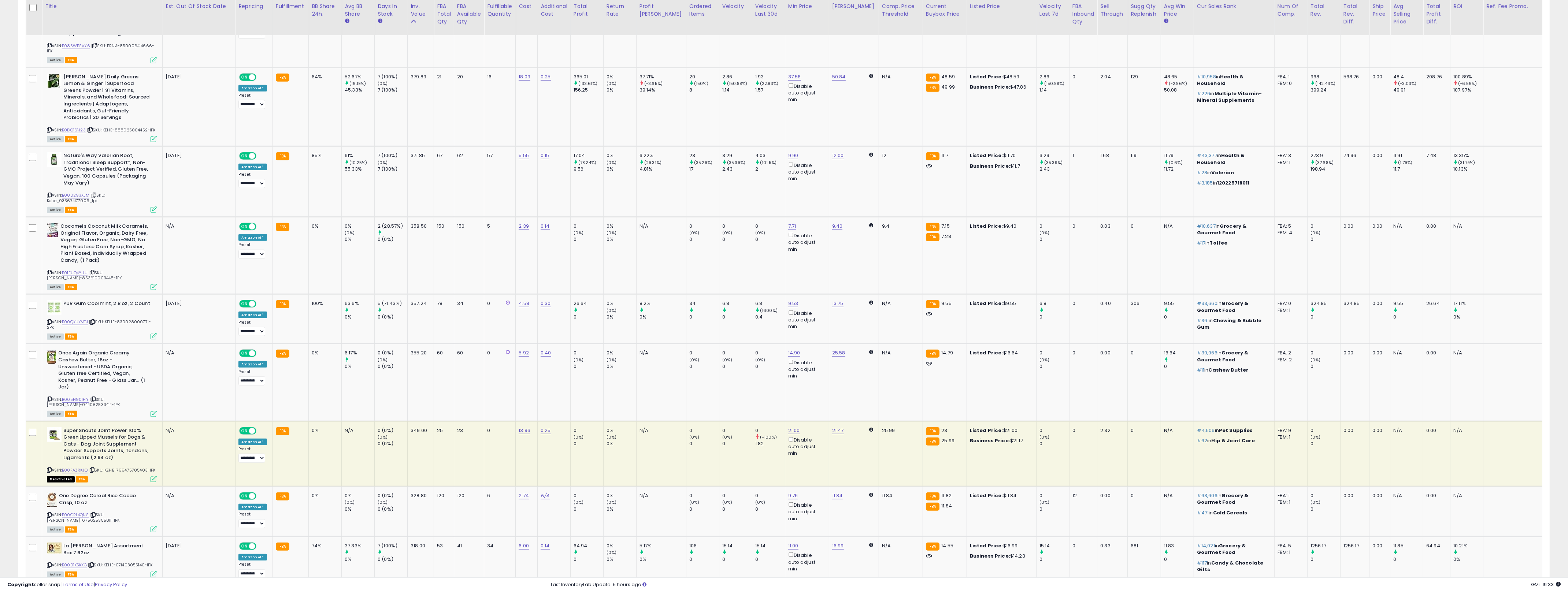
click at [780, 590] on link "3" at bounding box center [1484, 596] width 12 height 12
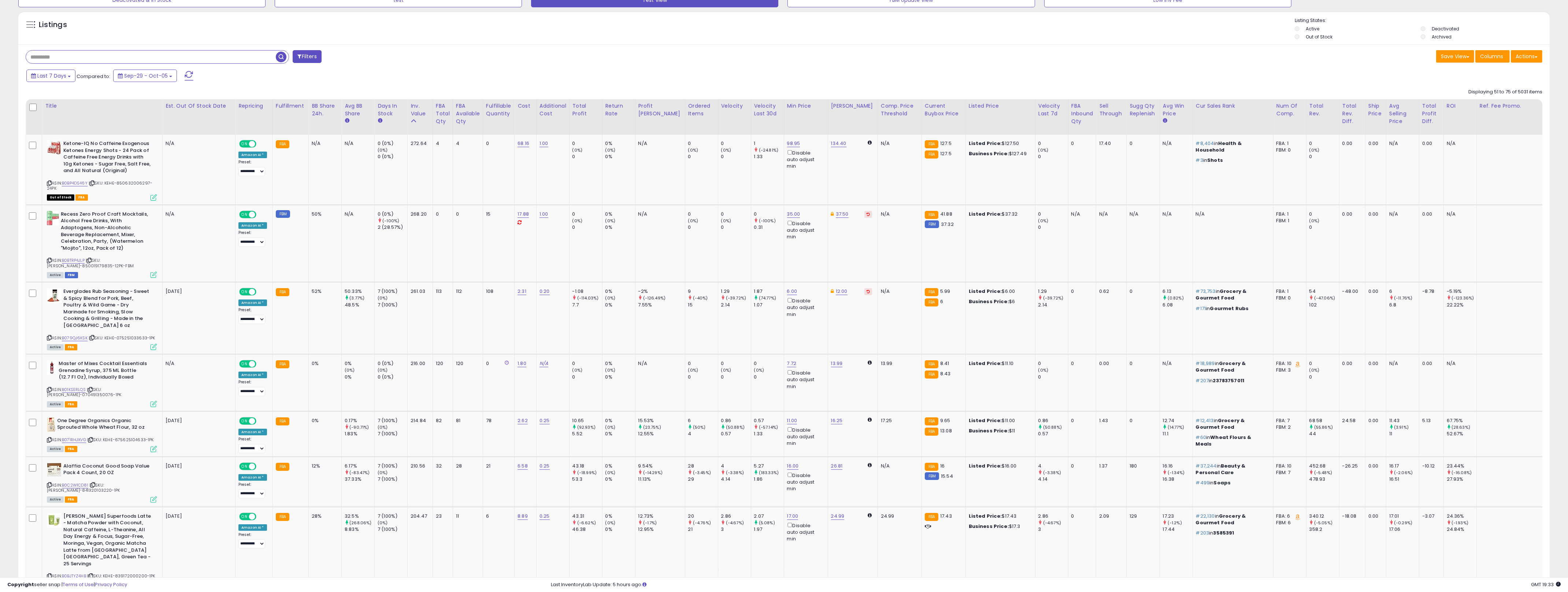
scroll to position [284, 0]
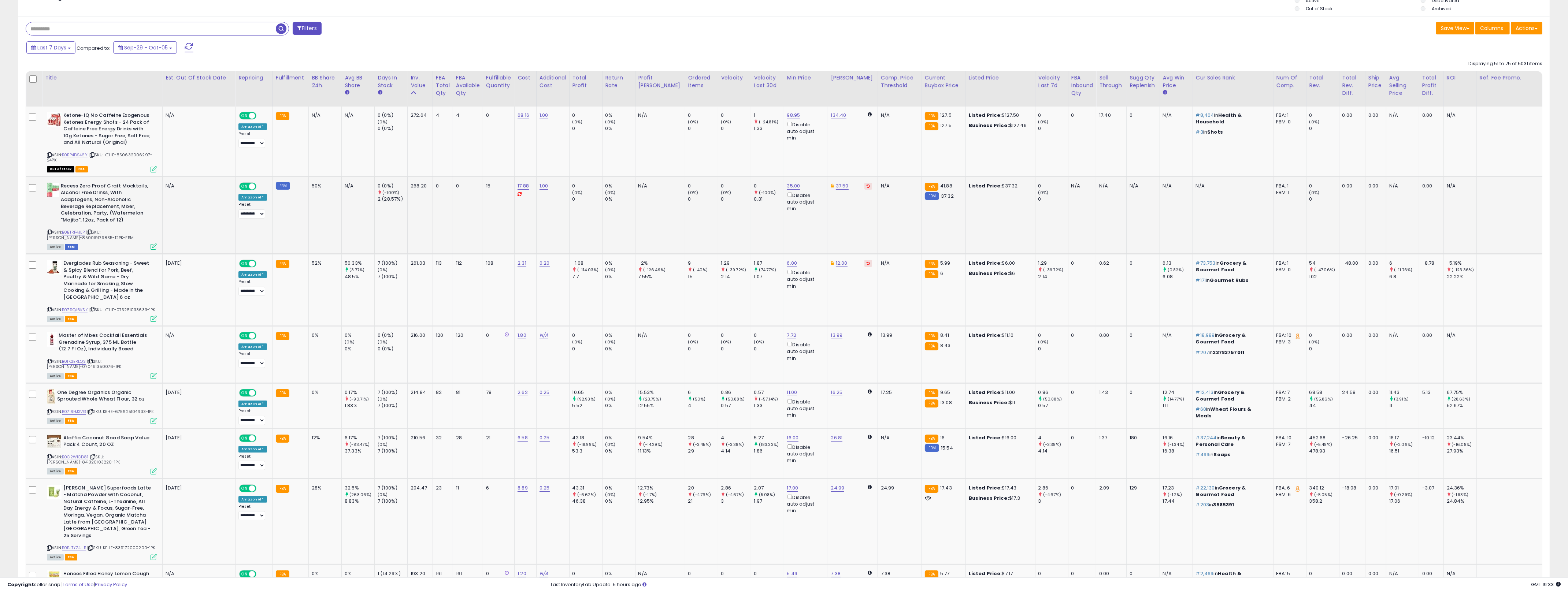
click at [114, 214] on b "Recess Zero Proof Craft Mocktails, Alcohol Free Drinks, With Adaptogens, Non-Al…" at bounding box center [105, 203] width 89 height 42
drag, startPoint x: 114, startPoint y: 214, endPoint x: 84, endPoint y: 177, distance: 47.6
click at [84, 177] on td "Recess Zero Proof Craft Mocktails, Alcohol Free Drinks, With Adaptogens, Non-Al…" at bounding box center [103, 216] width 120 height 77
click at [102, 193] on b "Recess Zero Proof Craft Mocktails, Alcohol Free Drinks, With Adaptogens, Non-Al…" at bounding box center [105, 203] width 89 height 42
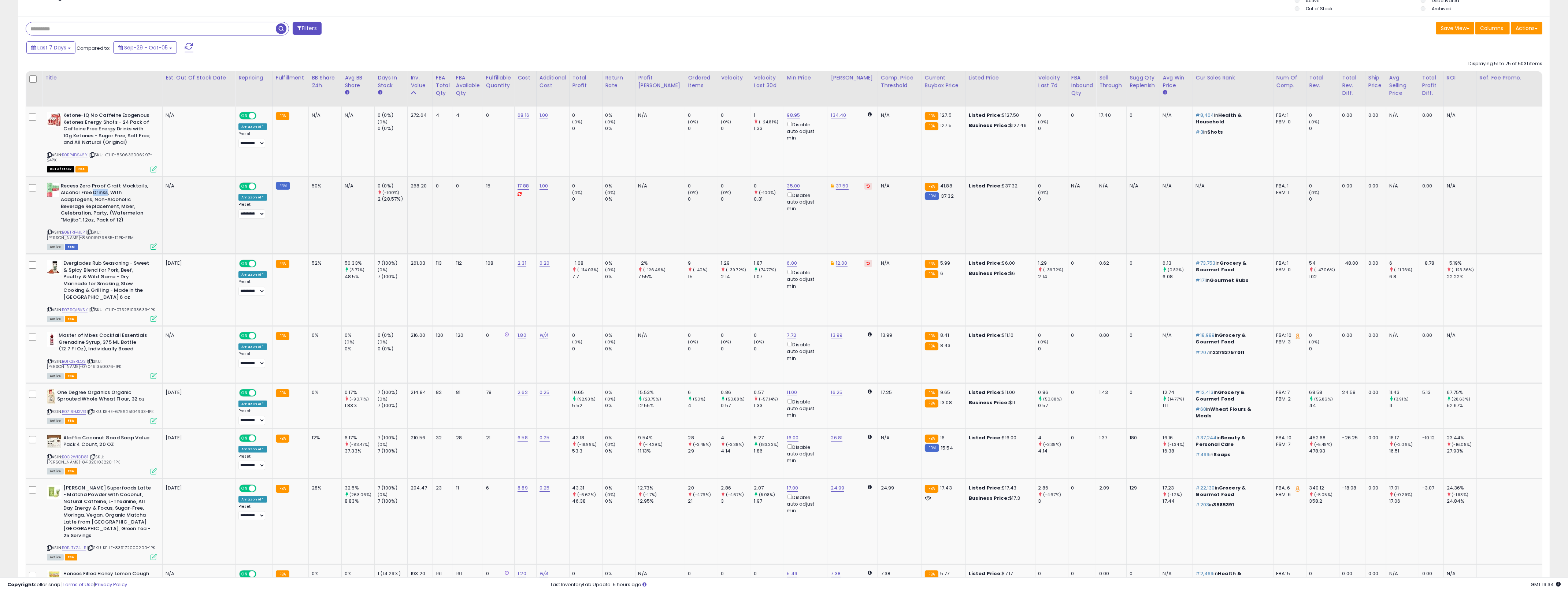
click at [102, 193] on b "Recess Zero Proof Craft Mocktails, Alcohol Free Drinks, With Adaptogens, Non-Al…" at bounding box center [105, 203] width 89 height 42
click at [109, 204] on b "Recess Zero Proof Craft Mocktails, Alcohol Free Drinks, With Adaptogens, Non-Al…" at bounding box center [105, 203] width 89 height 42
click at [355, 229] on td "N/A" at bounding box center [358, 216] width 33 height 77
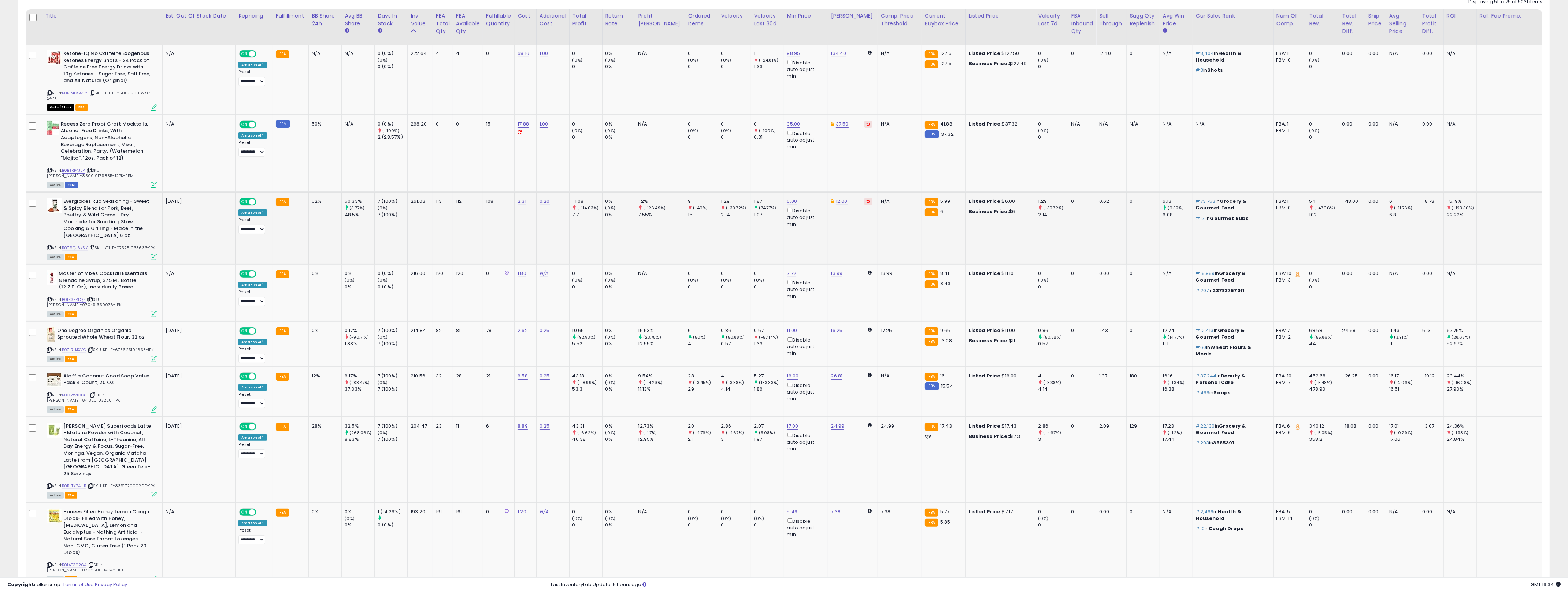
scroll to position [347, 0]
click at [348, 277] on small "(0%)" at bounding box center [349, 280] width 10 height 6
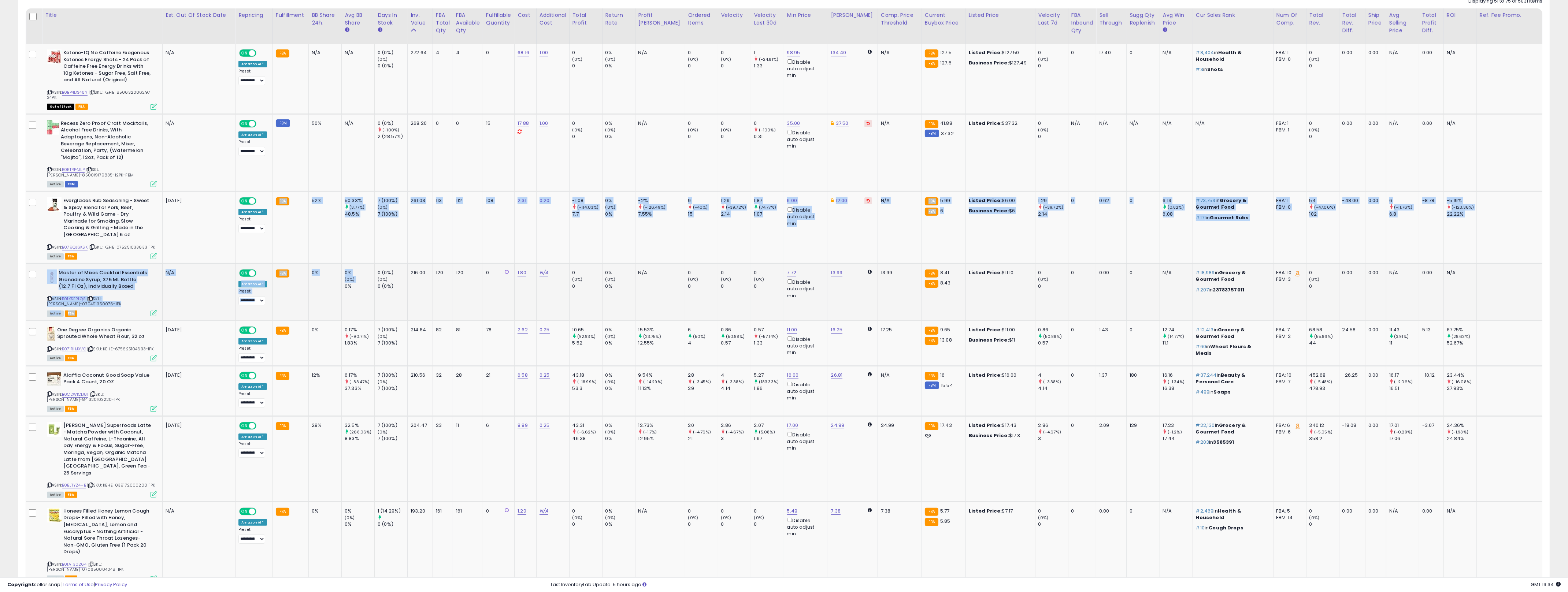
drag, startPoint x: 348, startPoint y: 272, endPoint x: 315, endPoint y: 267, distance: 33.4
click at [305, 264] on tr "Master of Mixes Cocktail Essentials Grenadine Syrup, 375 ML Bottle (12.7 Fl Oz)…" at bounding box center [819, 292] width 1586 height 57
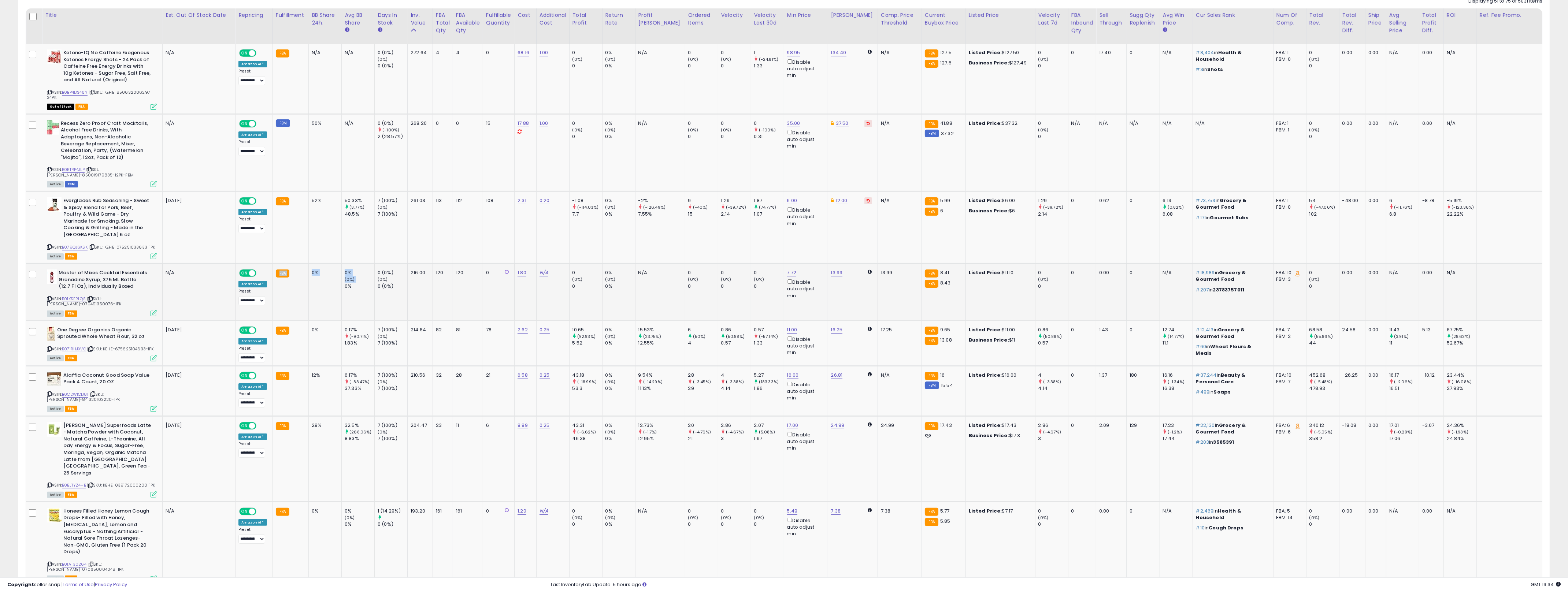
click at [315, 269] on div "0%" at bounding box center [324, 272] width 24 height 7
drag, startPoint x: 315, startPoint y: 267, endPoint x: 475, endPoint y: 273, distance: 160.1
click at [475, 273] on tr "Master of Mixes Cocktail Essentials Grenadine Syrup, 375 ML Bottle (12.7 Fl Oz)…" at bounding box center [819, 292] width 1586 height 57
drag, startPoint x: 509, startPoint y: 287, endPoint x: 549, endPoint y: 272, distance: 42.7
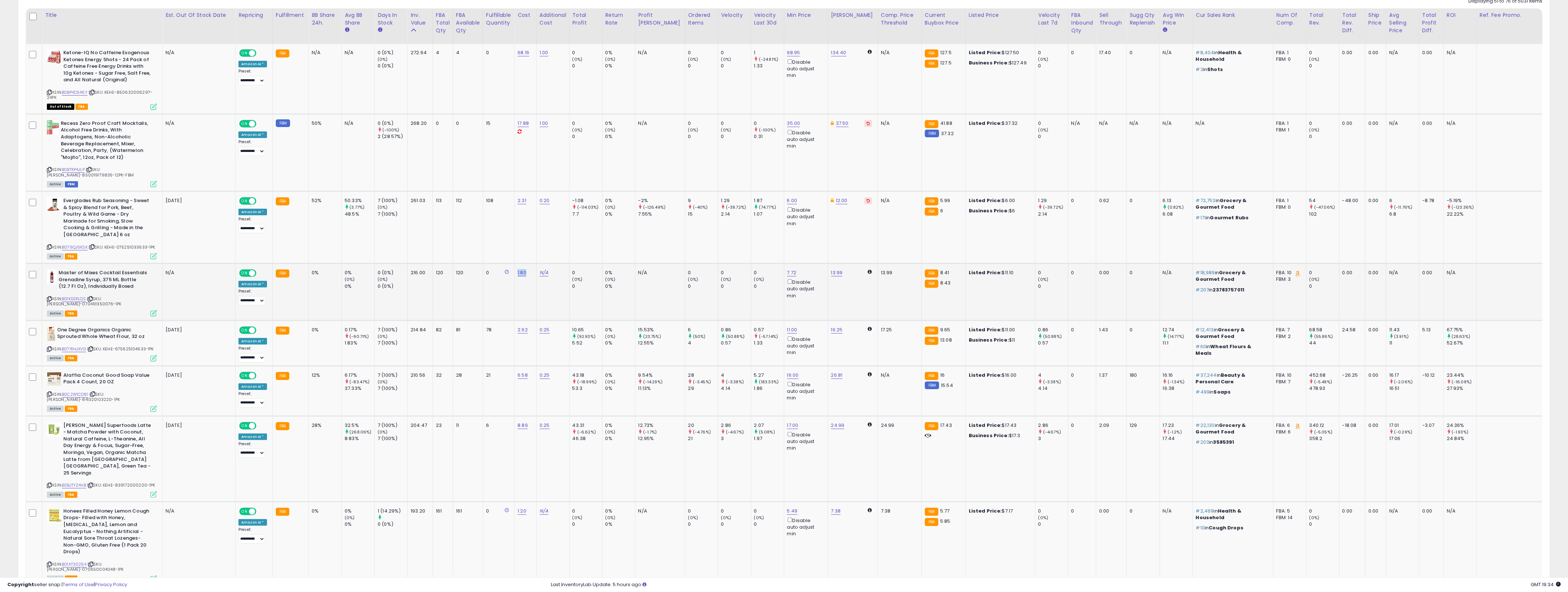
click at [518, 286] on tr "Master of Mixes Cocktail Essentials Grenadine Syrup, 375 ML Bottle (12.7 Fl Oz)…" at bounding box center [819, 292] width 1586 height 57
click at [539, 269] on link "N/A" at bounding box center [543, 273] width 8 height 8
type input "***"
click button "submit" at bounding box center [565, 247] width 12 height 11
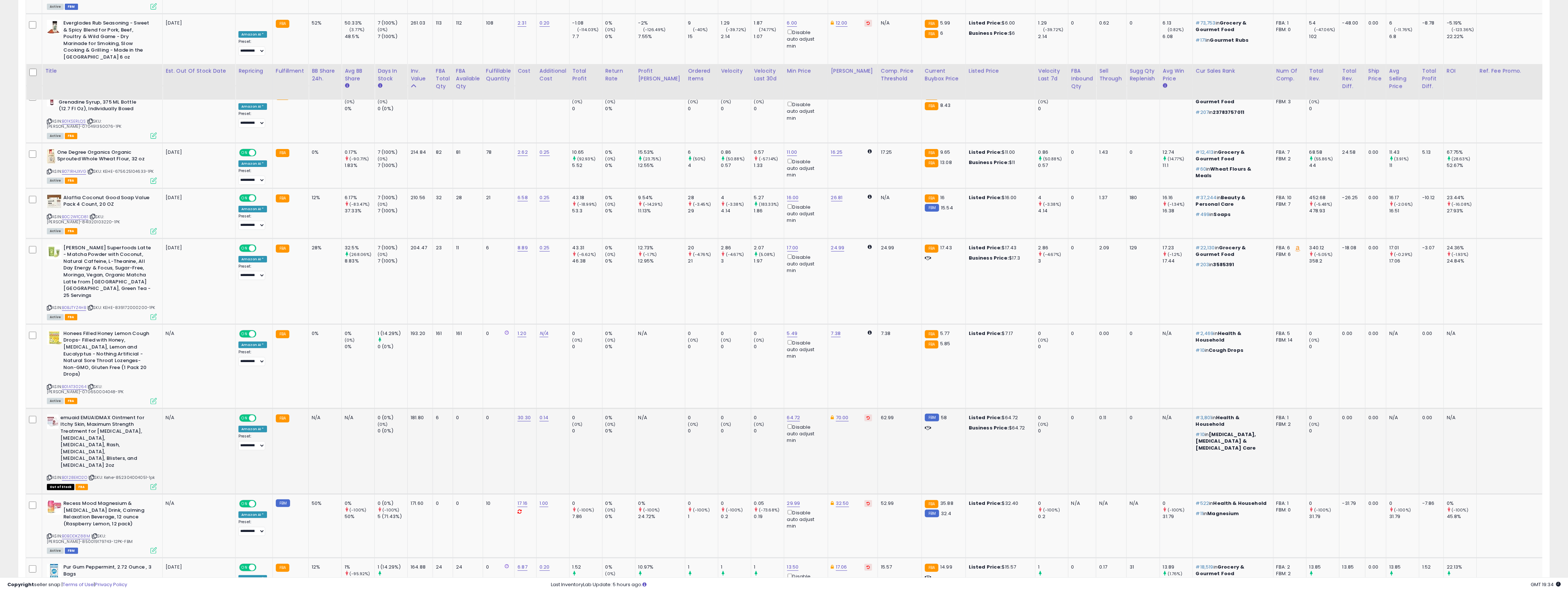
scroll to position [589, 0]
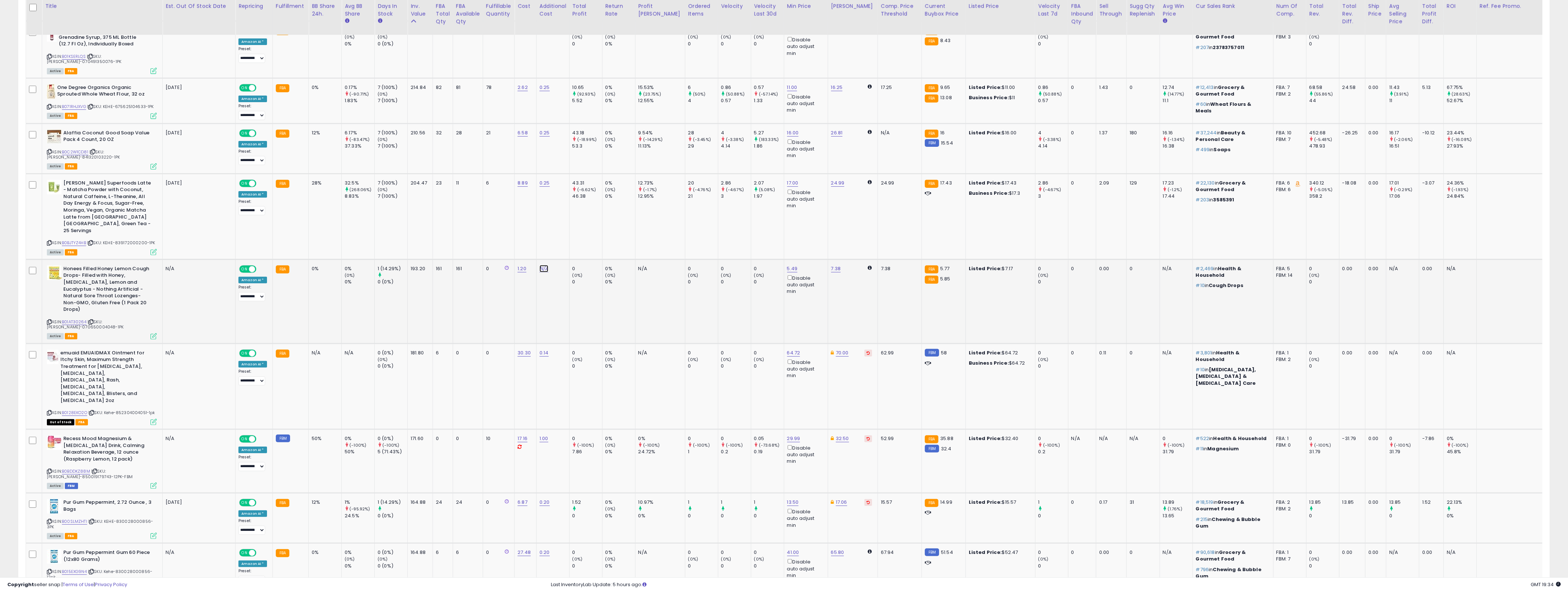
click at [543, 265] on link "N/A" at bounding box center [543, 269] width 8 height 8
type input "***"
click button "submit" at bounding box center [565, 225] width 12 height 11
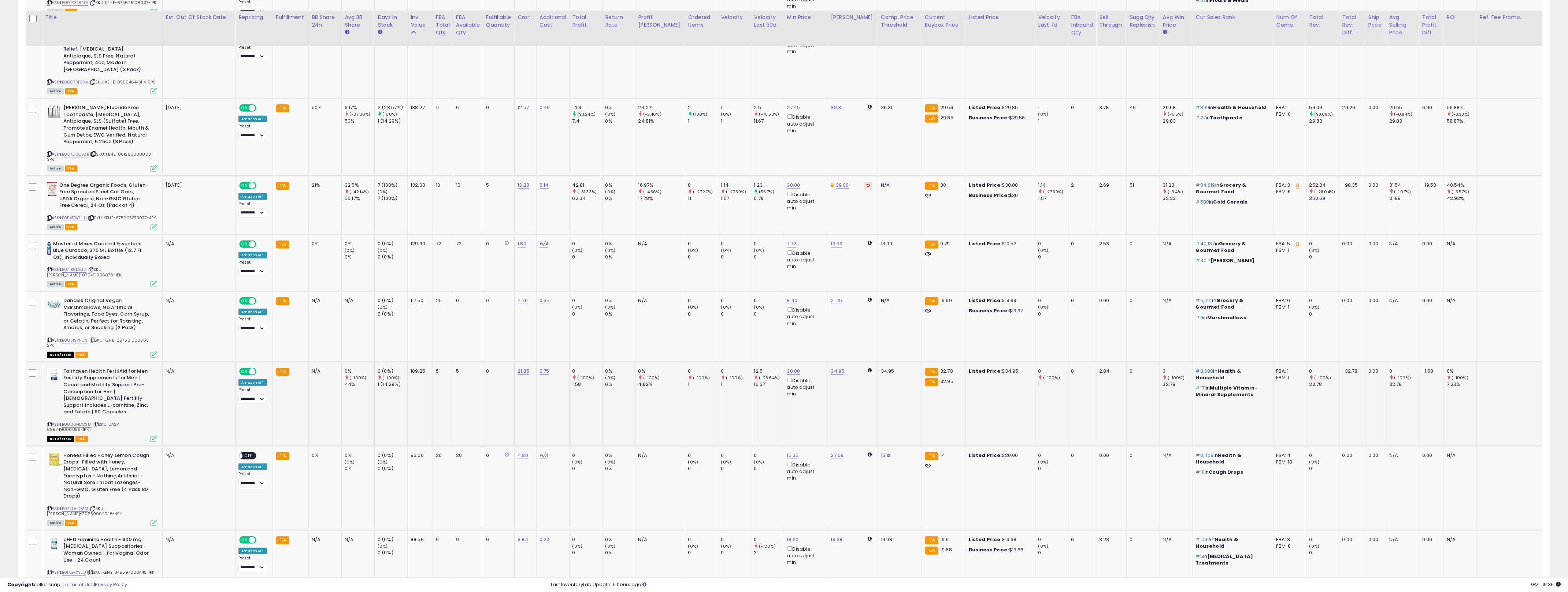
scroll to position [1361, 0]
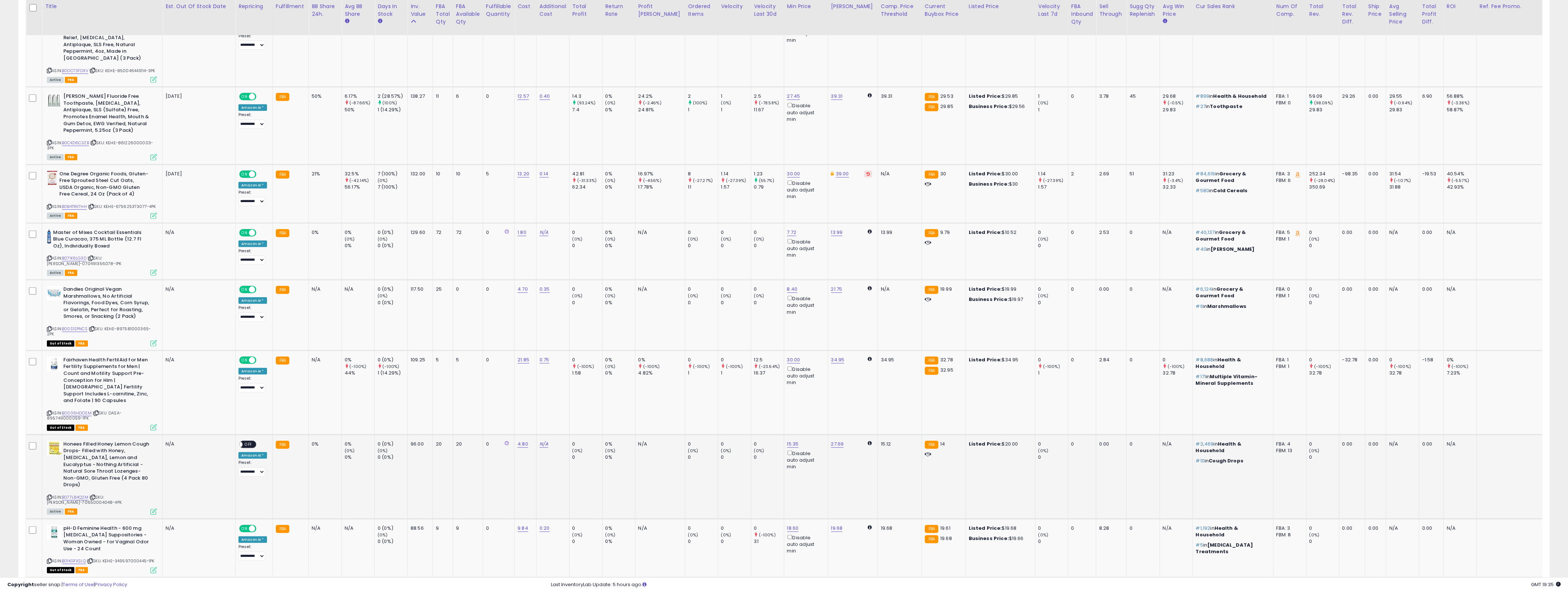
drag, startPoint x: 248, startPoint y: 379, endPoint x: 251, endPoint y: 379, distance: 3.0
click at [248, 441] on span "OFF" at bounding box center [248, 444] width 11 height 7
click at [543, 440] on link "N/A" at bounding box center [543, 444] width 8 height 8
type input "***"
click button "submit" at bounding box center [565, 360] width 12 height 11
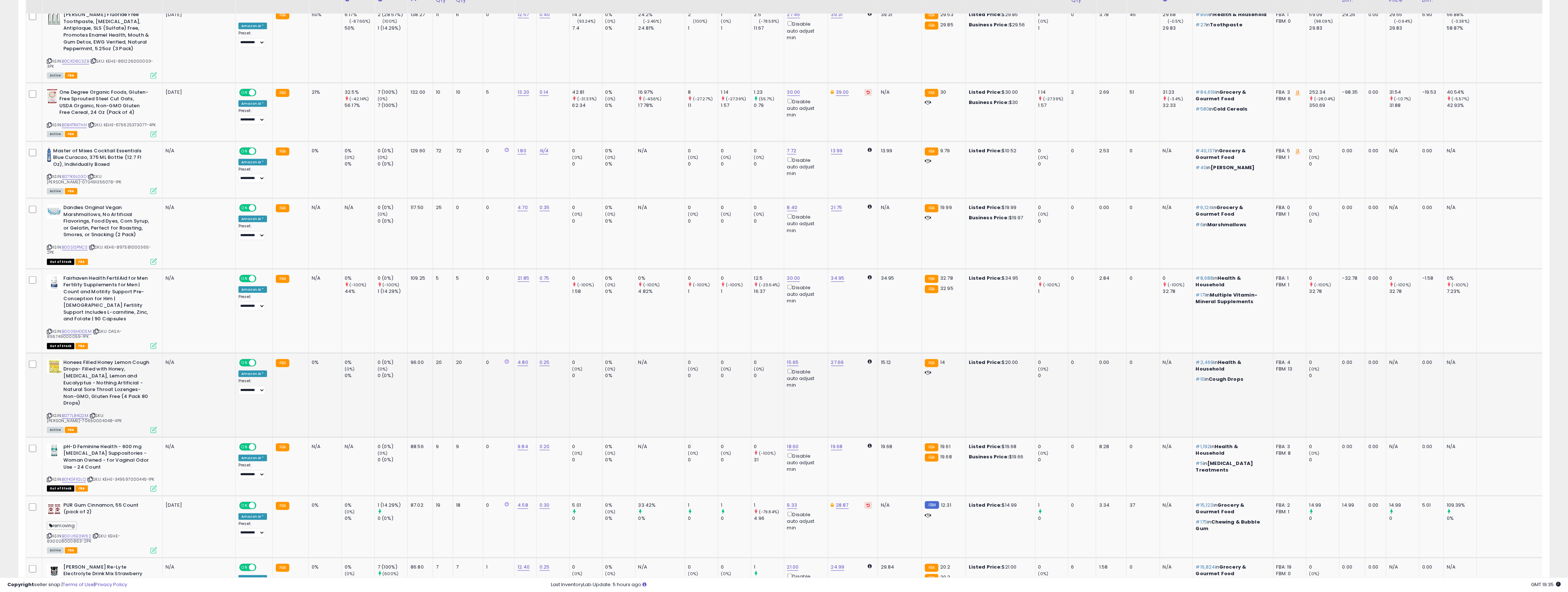
scroll to position [1454, 0]
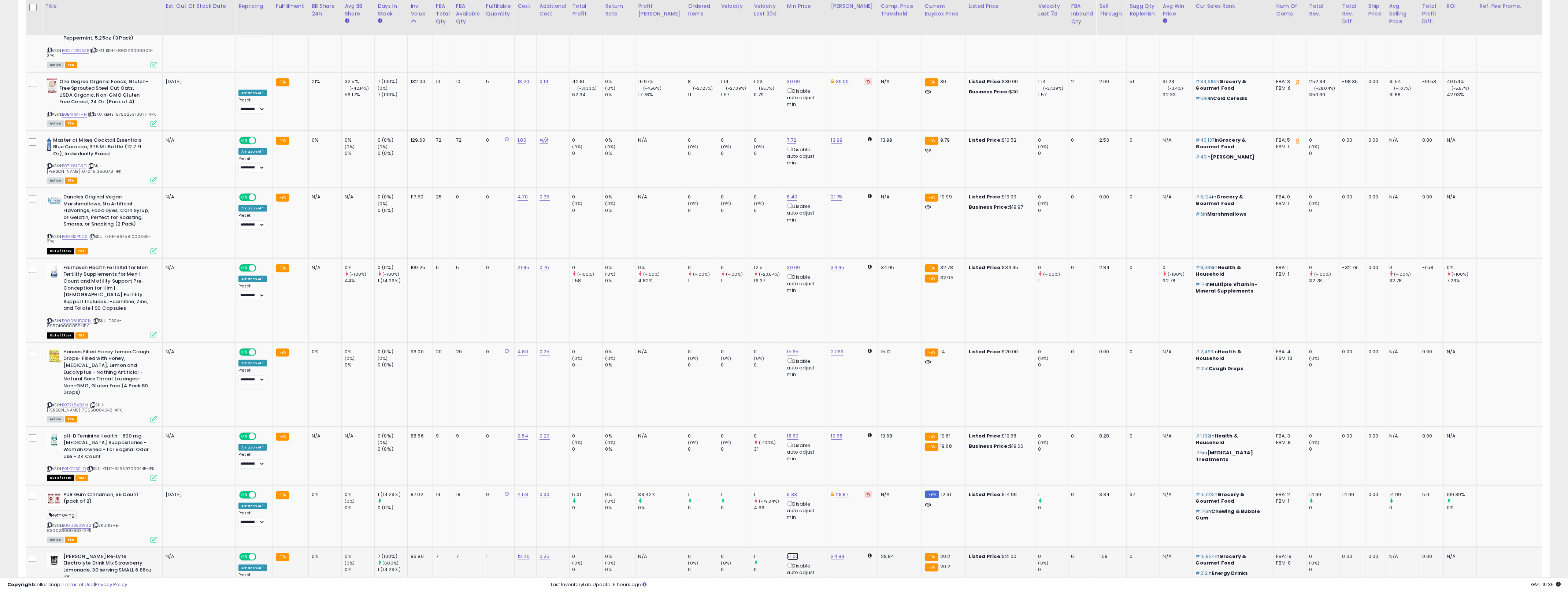
click at [780, 552] on link "21.00" at bounding box center [792, 556] width 11 height 8
click at [760, 453] on input "*****" at bounding box center [756, 452] width 65 height 12
type input "**"
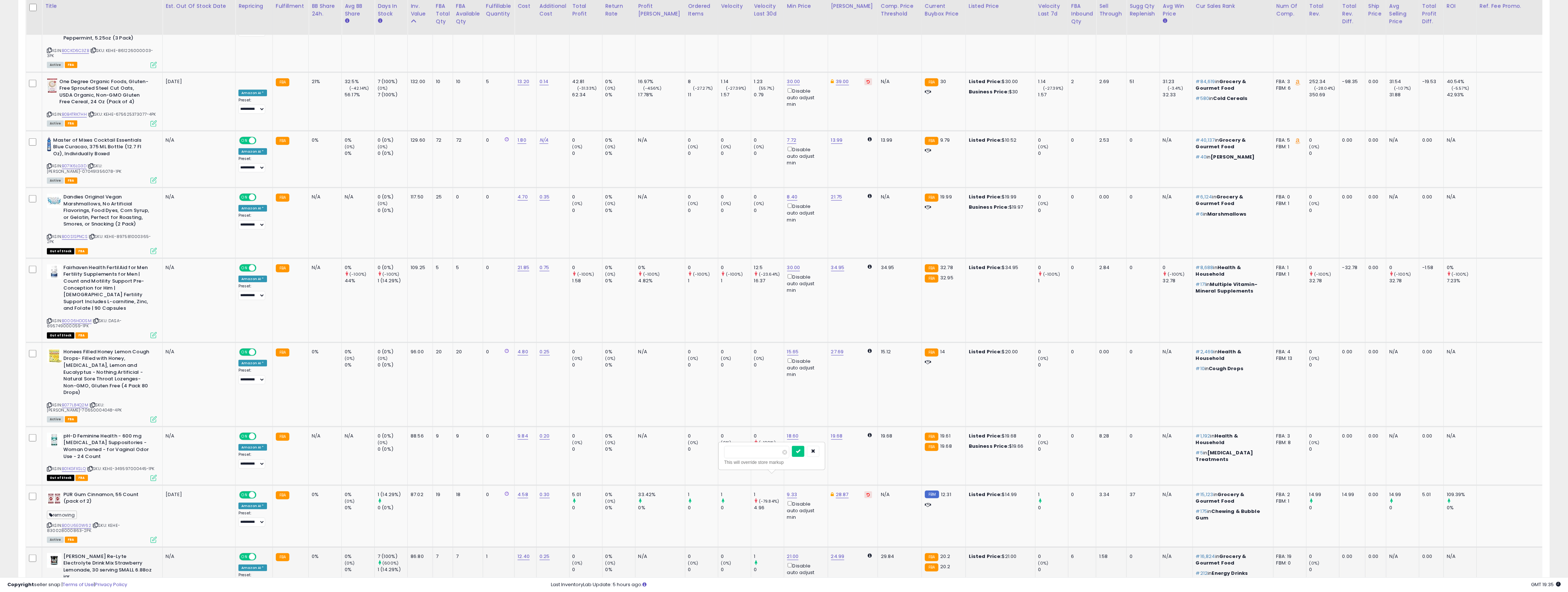
click button "submit" at bounding box center [797, 452] width 12 height 11
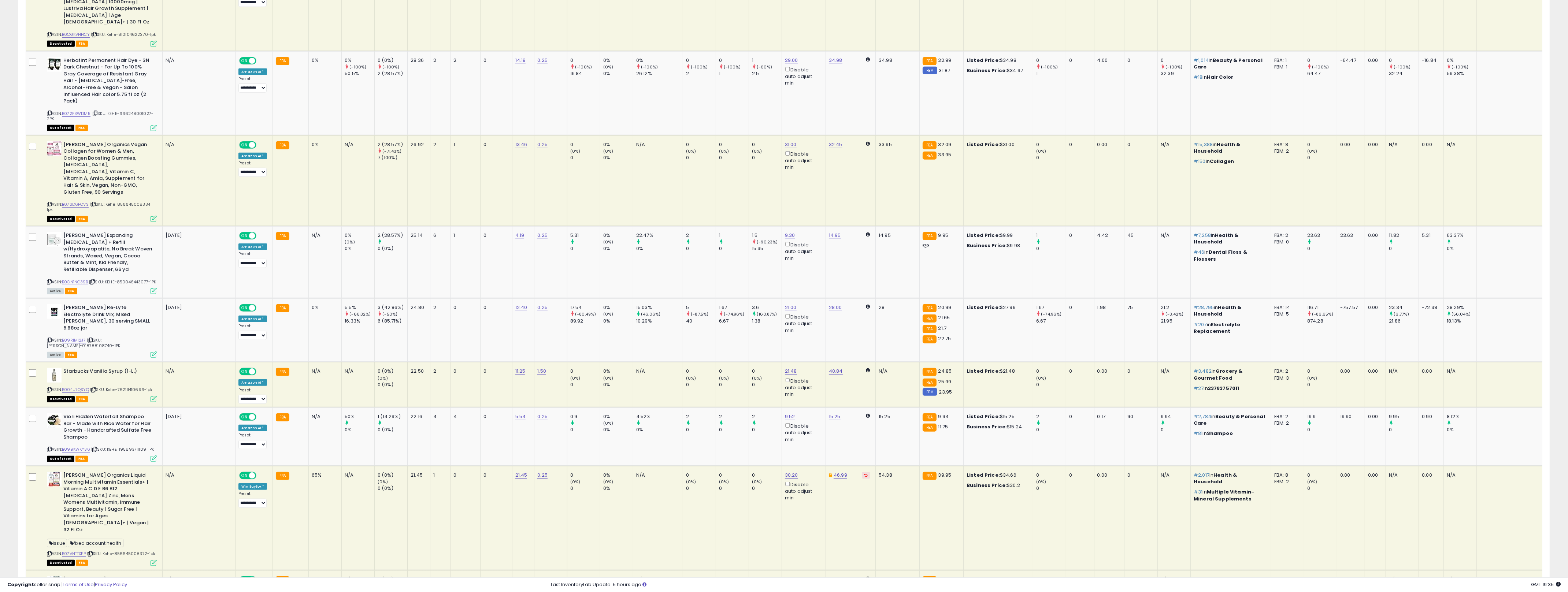
scroll to position [1236, 0]
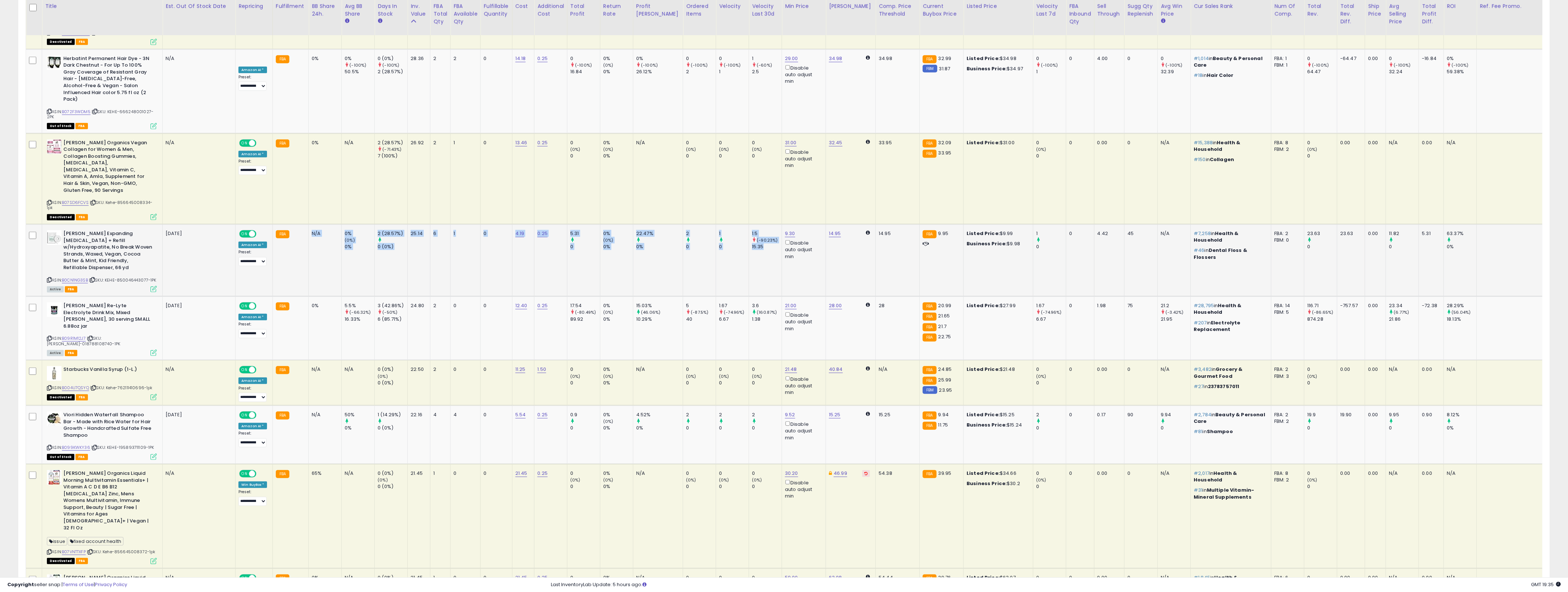
drag, startPoint x: 735, startPoint y: 219, endPoint x: 312, endPoint y: 191, distance: 423.9
click at [312, 224] on tr "[PERSON_NAME] Expanding [MEDICAL_DATA] + Refill w/Hydroxyapatite, No Break Wove…" at bounding box center [819, 260] width 1586 height 72
click at [312, 231] on div "N/A" at bounding box center [324, 233] width 24 height 7
drag, startPoint x: 312, startPoint y: 191, endPoint x: 745, endPoint y: 211, distance: 433.5
click at [745, 224] on tr "[PERSON_NAME] Expanding [MEDICAL_DATA] + Refill w/Hydroxyapatite, No Break Wove…" at bounding box center [819, 260] width 1586 height 72
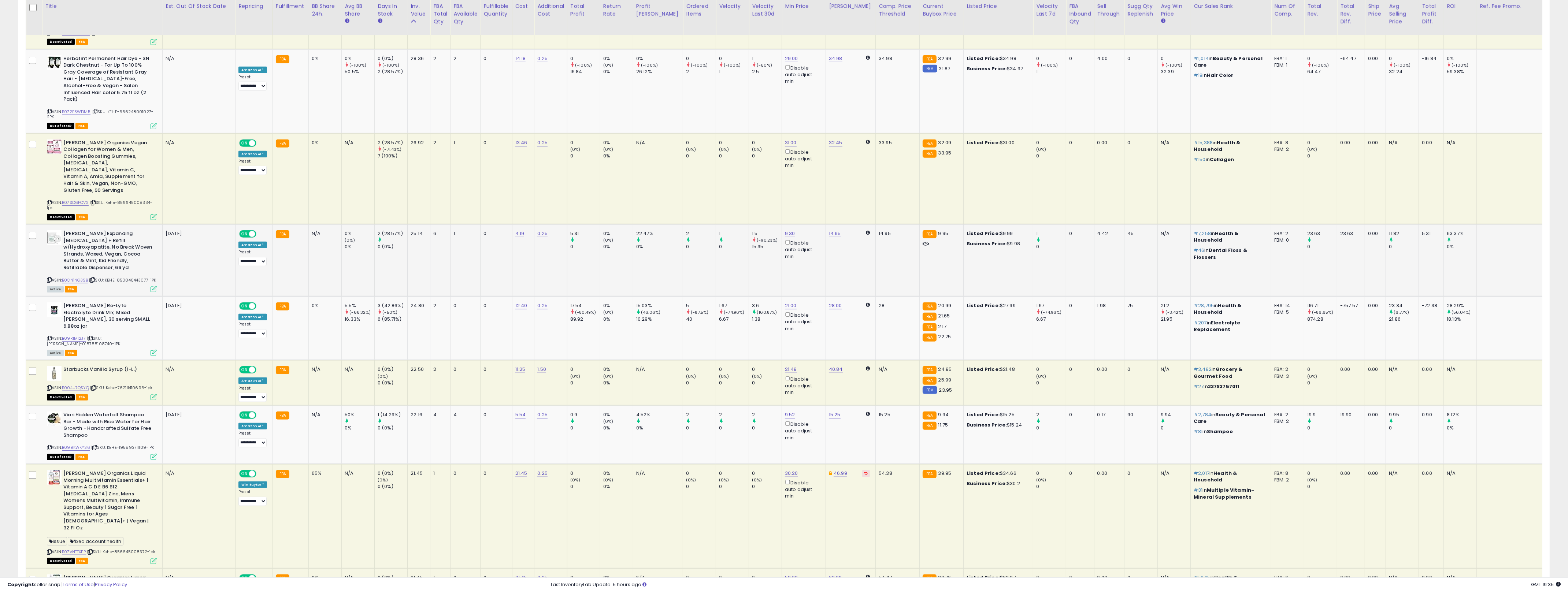
click at [749, 224] on td "1.5 (-90.23%) 15.35" at bounding box center [765, 260] width 33 height 72
drag, startPoint x: 745, startPoint y: 211, endPoint x: 237, endPoint y: 210, distance: 508.0
click at [228, 224] on tr "[PERSON_NAME] Expanding [MEDICAL_DATA] + Refill w/Hydroxyapatite, No Break Wove…" at bounding box center [819, 260] width 1586 height 72
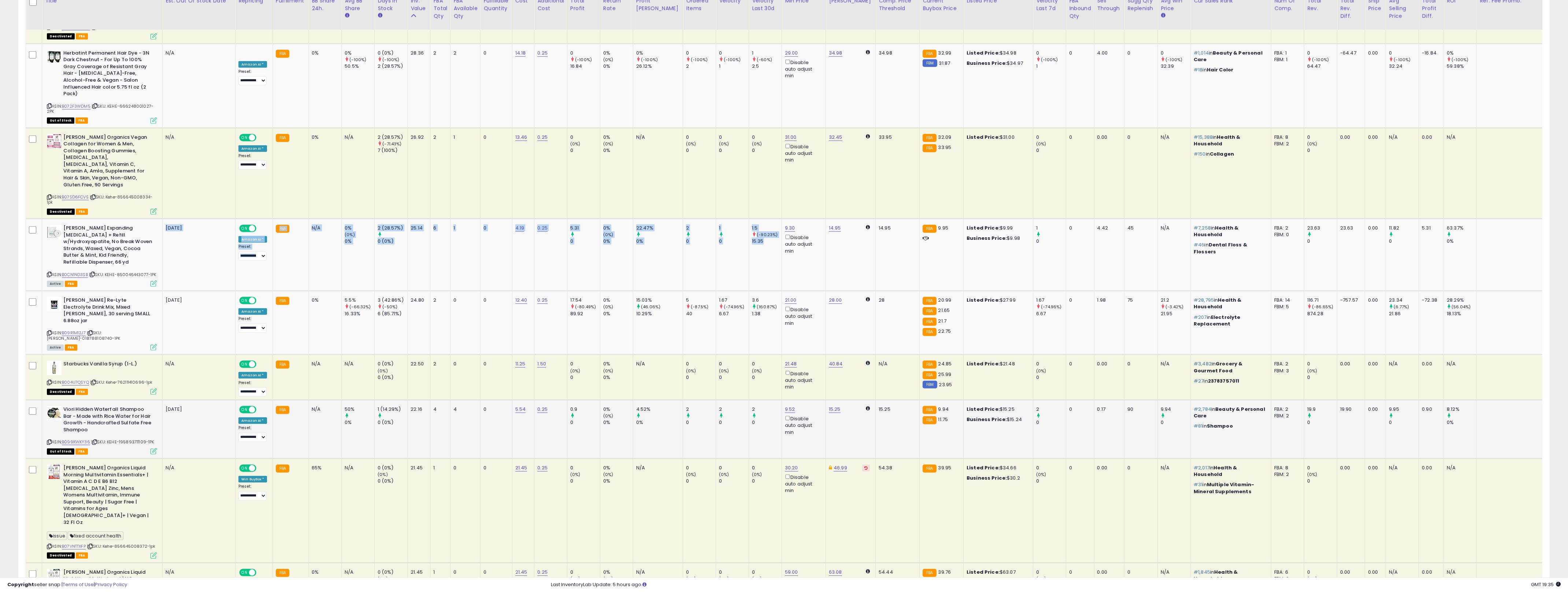
scroll to position [1554, 0]
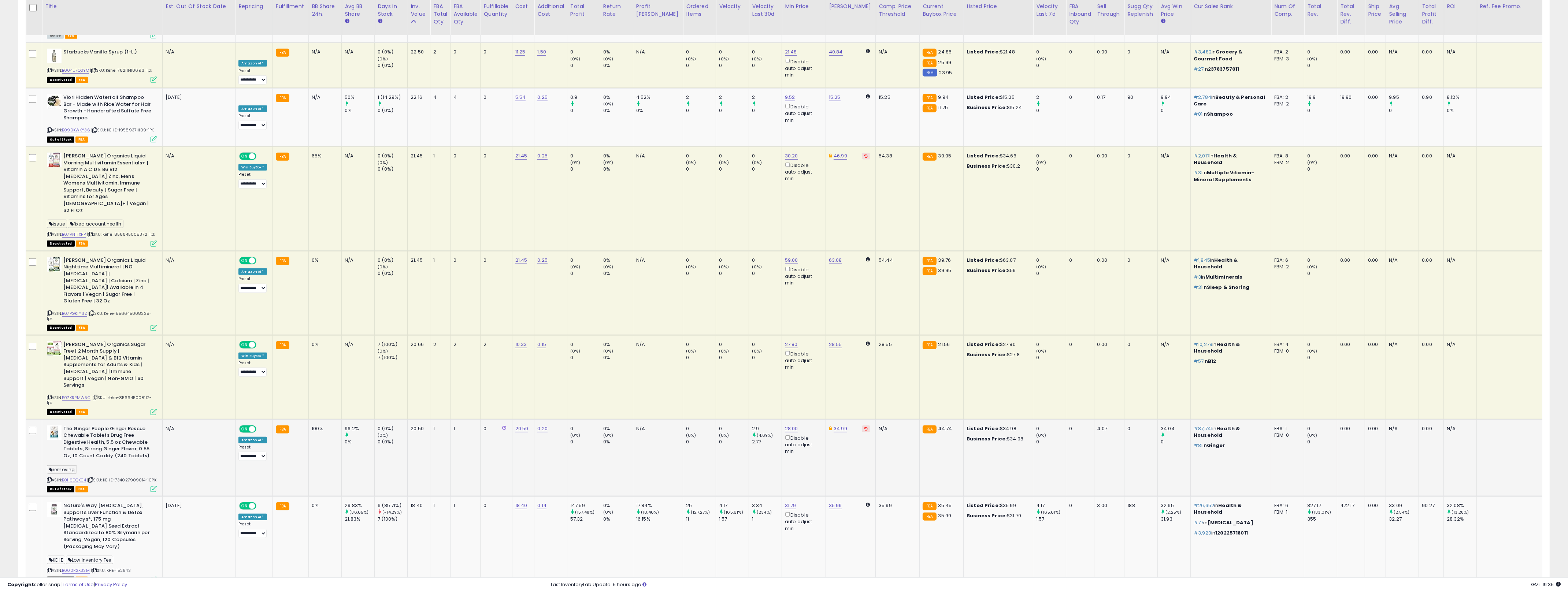
click at [307, 419] on td "FBA" at bounding box center [290, 457] width 36 height 77
drag, startPoint x: 307, startPoint y: 348, endPoint x: 826, endPoint y: 391, distance: 520.8
click at [780, 419] on tr "The Ginger People Ginger Rescue Chewable Tablets Drug Free Digestive Health, 5.…" at bounding box center [819, 457] width 1586 height 77
click at [780, 419] on td "34.99" at bounding box center [850, 457] width 50 height 77
drag, startPoint x: 831, startPoint y: 391, endPoint x: 311, endPoint y: 344, distance: 522.1
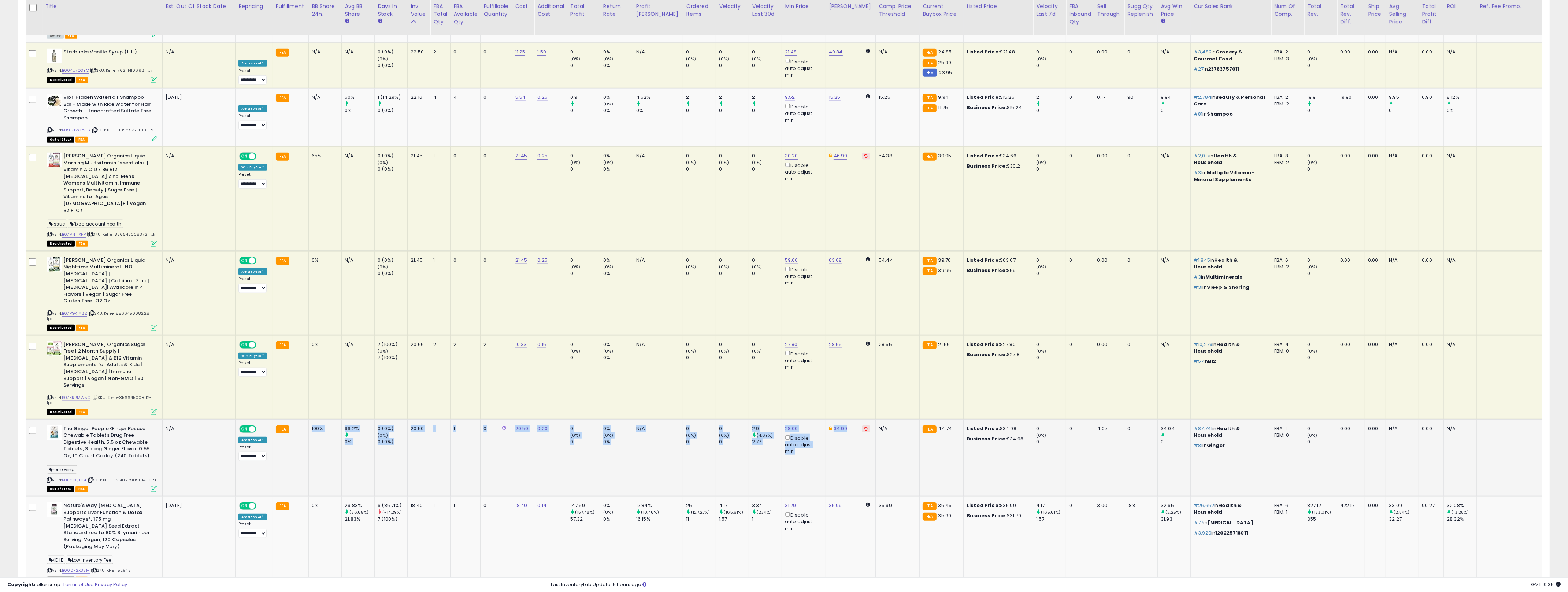
click at [311, 419] on tr "The Ginger People Ginger Rescue Chewable Tablets Drug Free Digestive Health, 5.…" at bounding box center [819, 457] width 1586 height 77
click at [312, 425] on div "100%" at bounding box center [324, 428] width 24 height 7
drag, startPoint x: 311, startPoint y: 344, endPoint x: 830, endPoint y: 379, distance: 520.2
click at [780, 419] on tr "The Ginger People Ginger Rescue Chewable Tablets Drug Free Digestive Health, 5.…" at bounding box center [819, 457] width 1586 height 77
click at [780, 419] on td "34.99" at bounding box center [850, 457] width 50 height 77
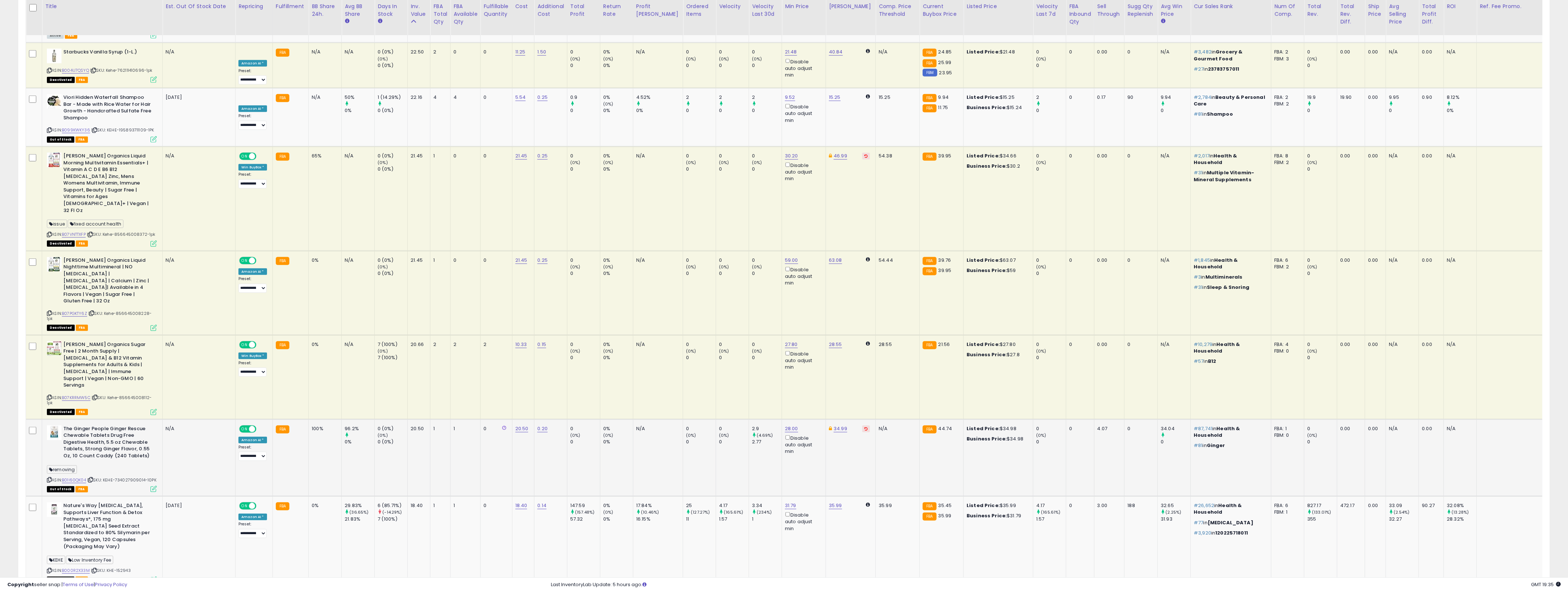
click at [780, 419] on td "34.99" at bounding box center [850, 457] width 50 height 77
drag, startPoint x: 830, startPoint y: 379, endPoint x: 311, endPoint y: 351, distance: 519.8
click at [311, 419] on tr "The Ginger People Ginger Rescue Chewable Tablets Drug Free Digestive Health, 5.…" at bounding box center [819, 457] width 1586 height 77
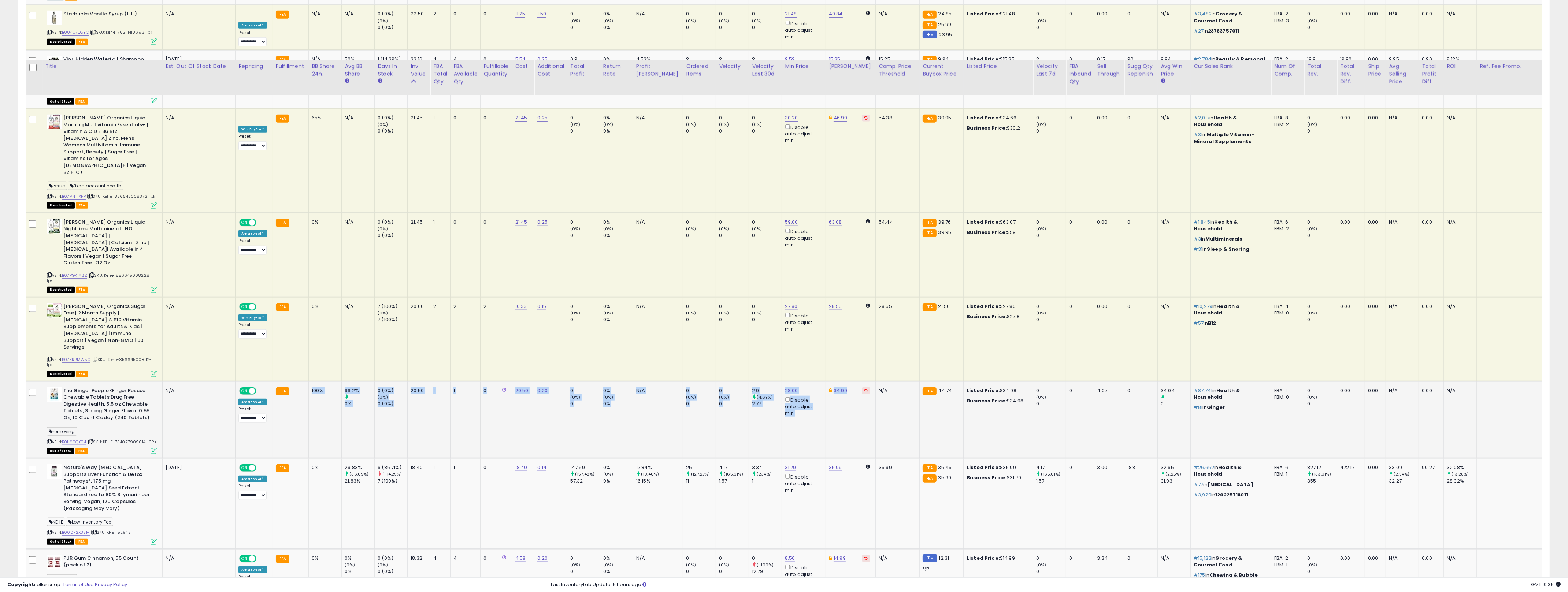
scroll to position [1672, 0]
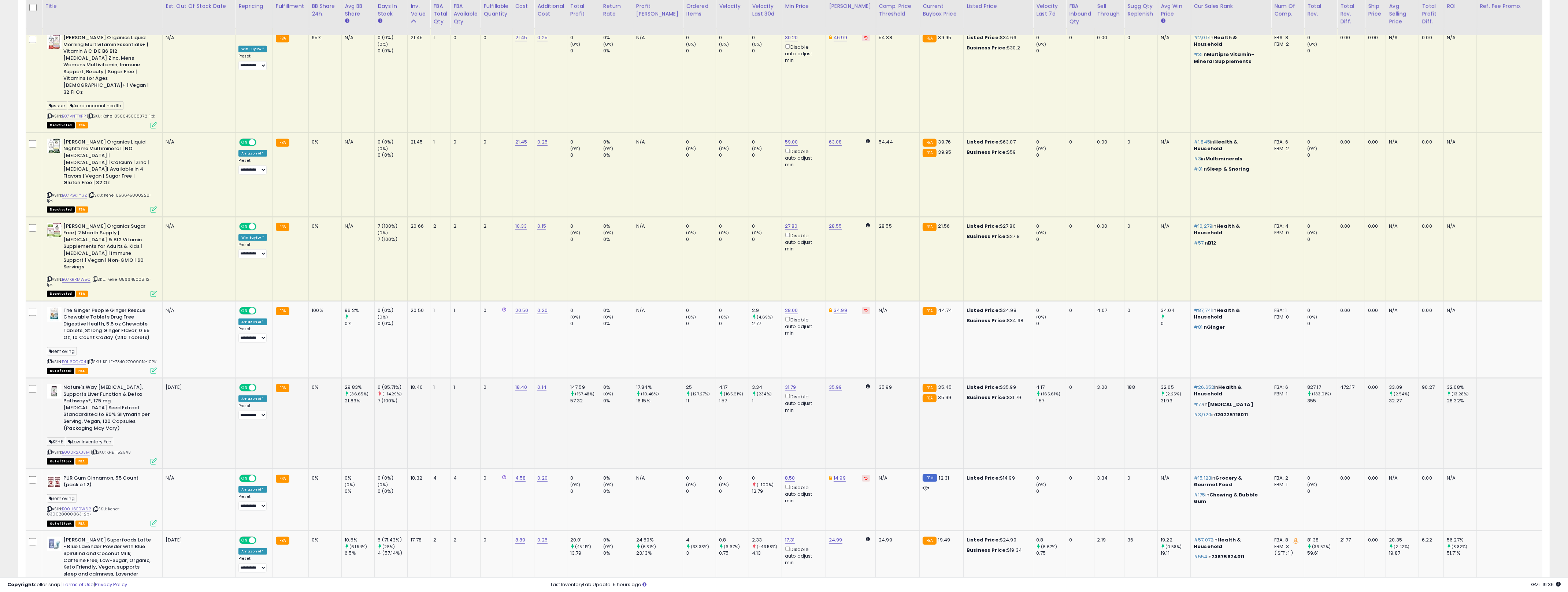
click at [317, 378] on td "0%" at bounding box center [325, 424] width 33 height 90
drag, startPoint x: 317, startPoint y: 350, endPoint x: 798, endPoint y: 376, distance: 481.7
click at [780, 378] on tr "Nature's Way [MEDICAL_DATA], Supports Liver Function & Detox Pathways*, 175 mg …" at bounding box center [819, 424] width 1586 height 90
click at [780, 378] on td "31.79 Disable auto adjust min" at bounding box center [804, 424] width 44 height 90
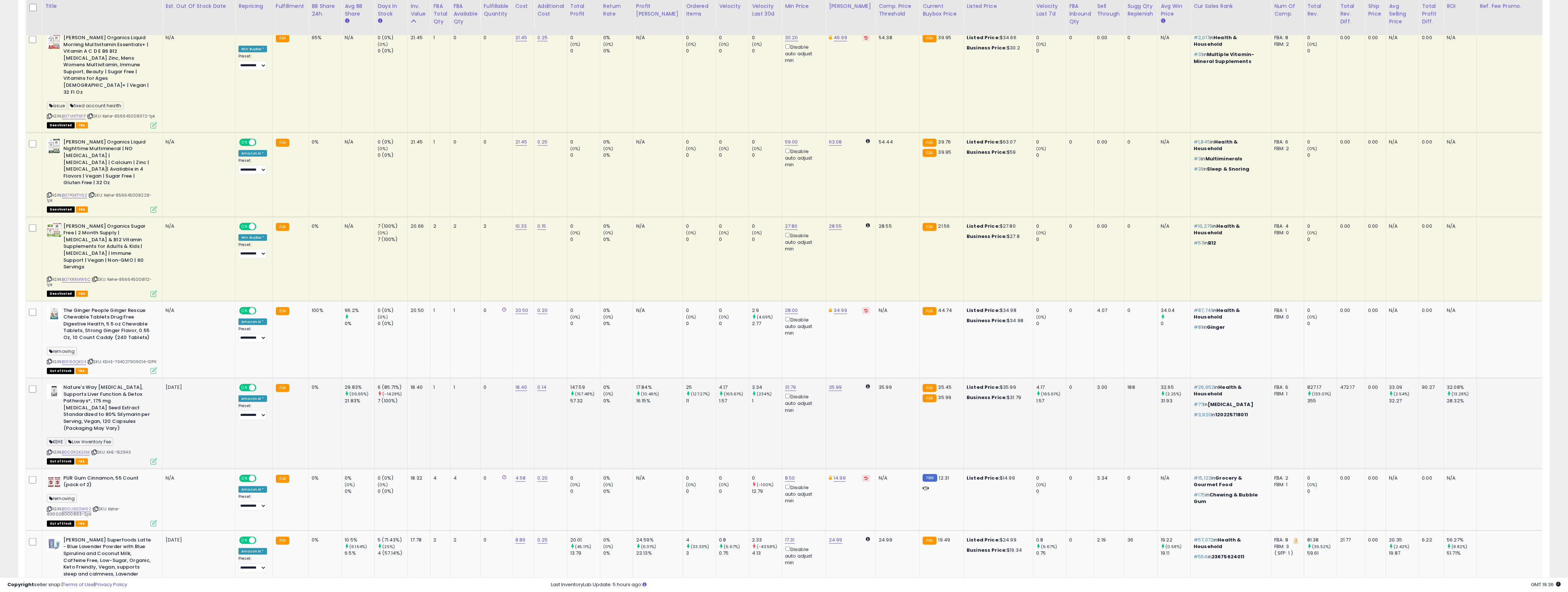
drag, startPoint x: 798, startPoint y: 376, endPoint x: 301, endPoint y: 320, distance: 500.1
click at [301, 378] on tr "Nature's Way [MEDICAL_DATA], Supports Liver Function & Detox Pathways*, 175 mg …" at bounding box center [819, 424] width 1586 height 90
click at [282, 378] on td "FBA" at bounding box center [290, 424] width 36 height 90
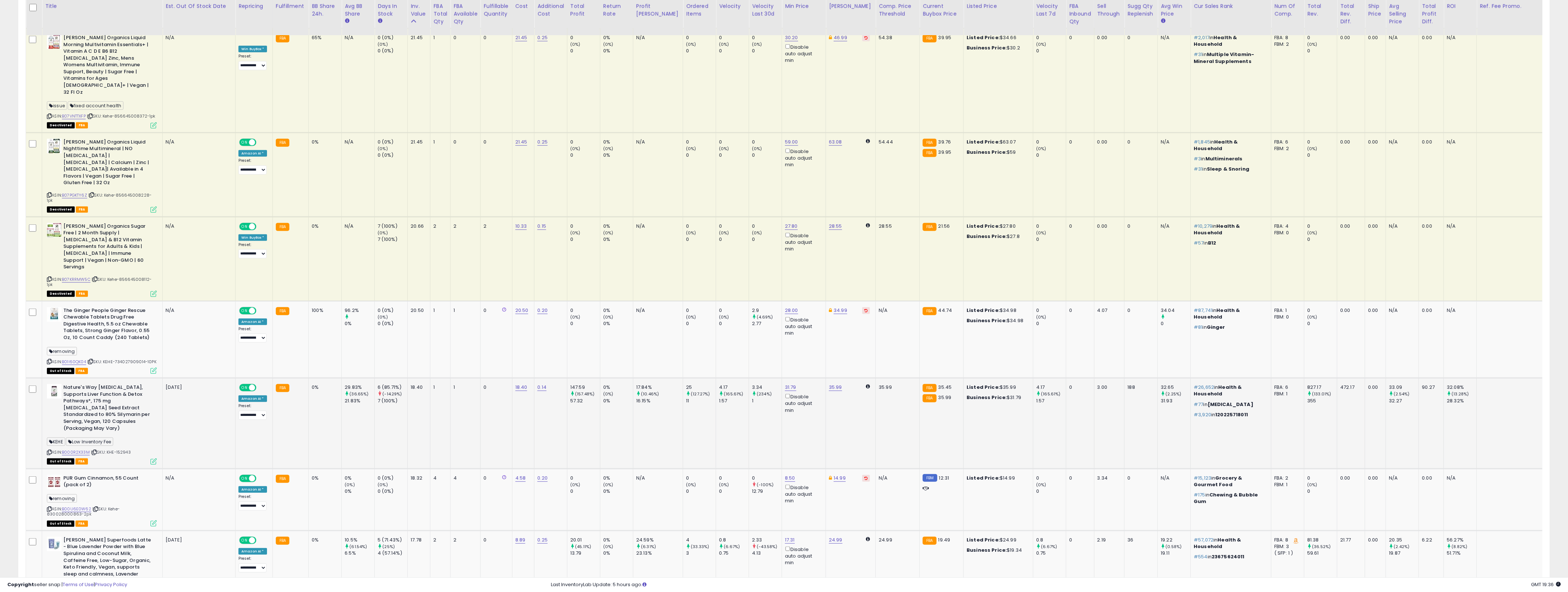
click at [780, 378] on td "35.99" at bounding box center [850, 424] width 50 height 90
drag, startPoint x: 852, startPoint y: 371, endPoint x: 279, endPoint y: 307, distance: 576.6
click at [279, 378] on tr "Nature's Way [MEDICAL_DATA], Supports Liver Function & Detox Pathways*, 175 mg …" at bounding box center [819, 424] width 1586 height 90
click at [279, 384] on small "FBA" at bounding box center [282, 388] width 13 height 8
drag, startPoint x: 279, startPoint y: 307, endPoint x: 840, endPoint y: 365, distance: 564.0
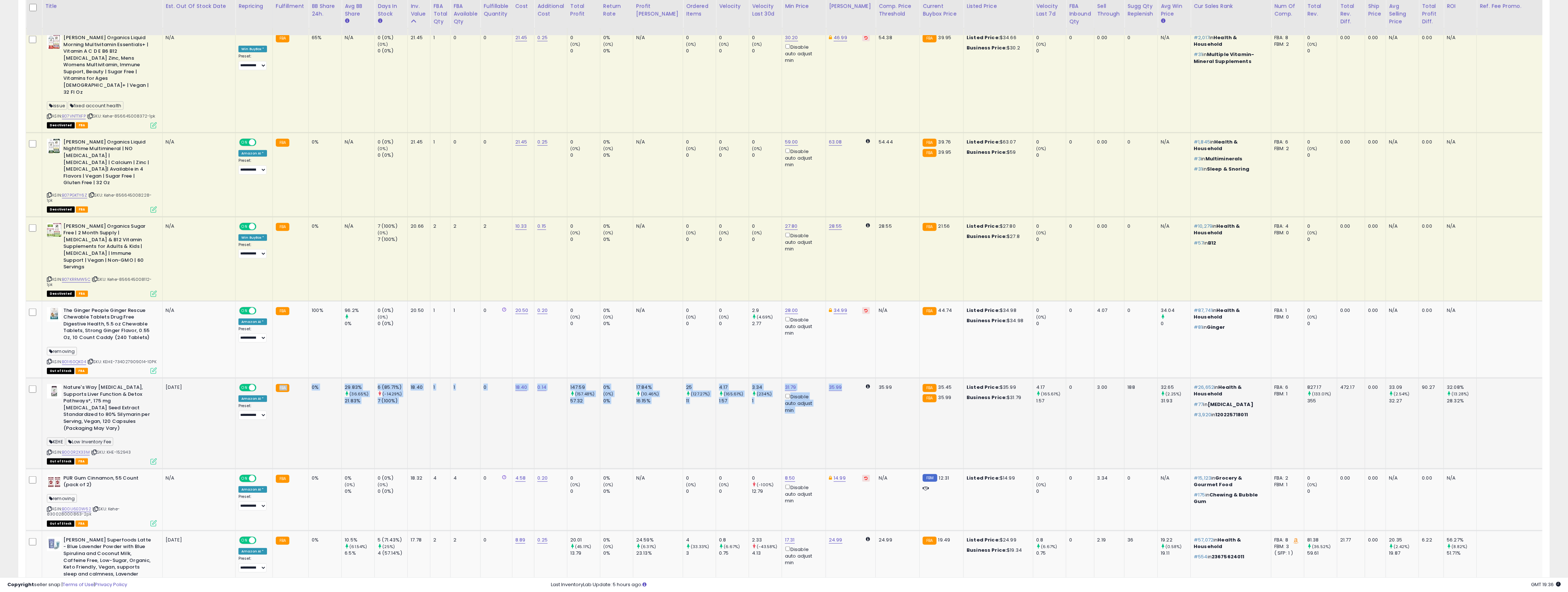
click at [780, 378] on tr "Nature's Way [MEDICAL_DATA], Supports Liver Function & Detox Pathways*, 175 mg …" at bounding box center [819, 424] width 1586 height 90
click at [780, 378] on td "35.99" at bounding box center [850, 424] width 50 height 90
drag, startPoint x: 840, startPoint y: 365, endPoint x: 280, endPoint y: 307, distance: 563.0
click at [282, 378] on tr "Nature's Way [MEDICAL_DATA], Supports Liver Function & Detox Pathways*, 175 mg …" at bounding box center [819, 424] width 1586 height 90
click at [280, 384] on small "FBA" at bounding box center [282, 388] width 13 height 8
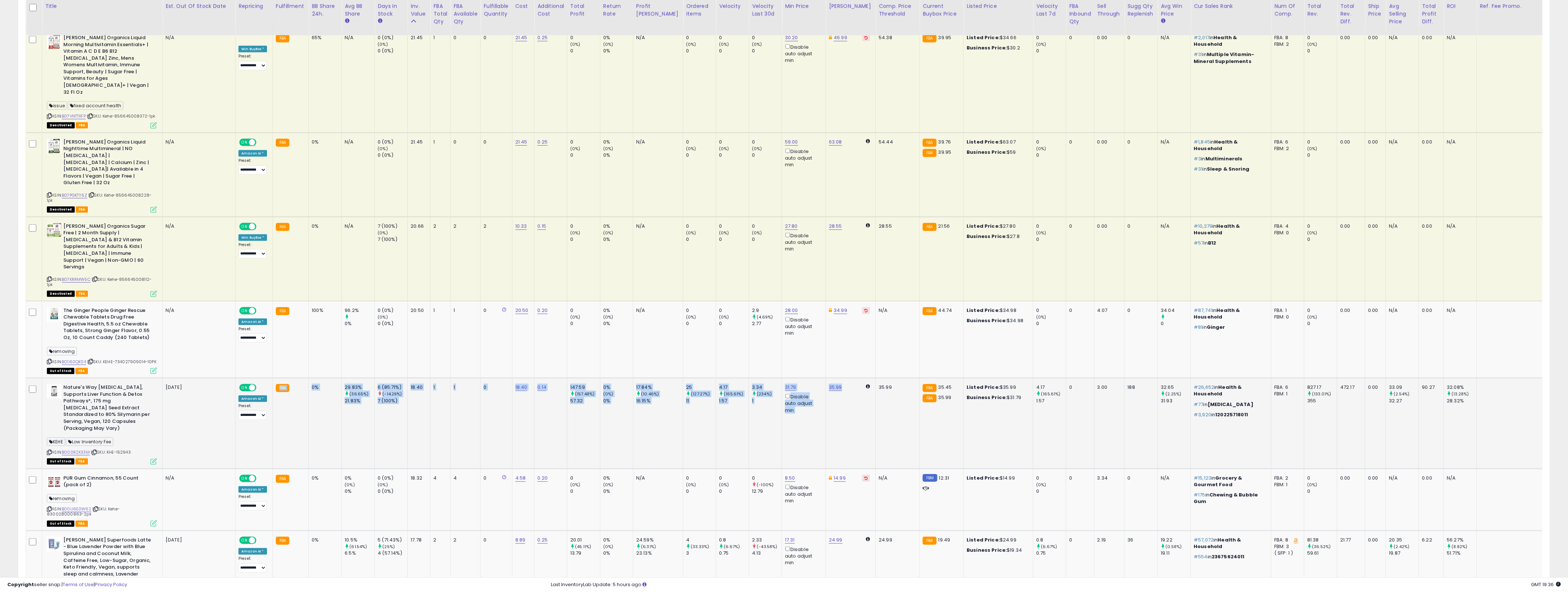
drag, startPoint x: 280, startPoint y: 306, endPoint x: 840, endPoint y: 351, distance: 561.8
click at [780, 378] on tr "Nature's Way [MEDICAL_DATA], Supports Liver Function & Detox Pathways*, 175 mg …" at bounding box center [819, 424] width 1586 height 90
click at [780, 378] on td "35.99" at bounding box center [897, 424] width 44 height 90
drag, startPoint x: 872, startPoint y: 350, endPoint x: 293, endPoint y: 311, distance: 580.3
click at [293, 378] on tr "Nature's Way [MEDICAL_DATA], Supports Liver Function & Detox Pathways*, 175 mg …" at bounding box center [819, 424] width 1586 height 90
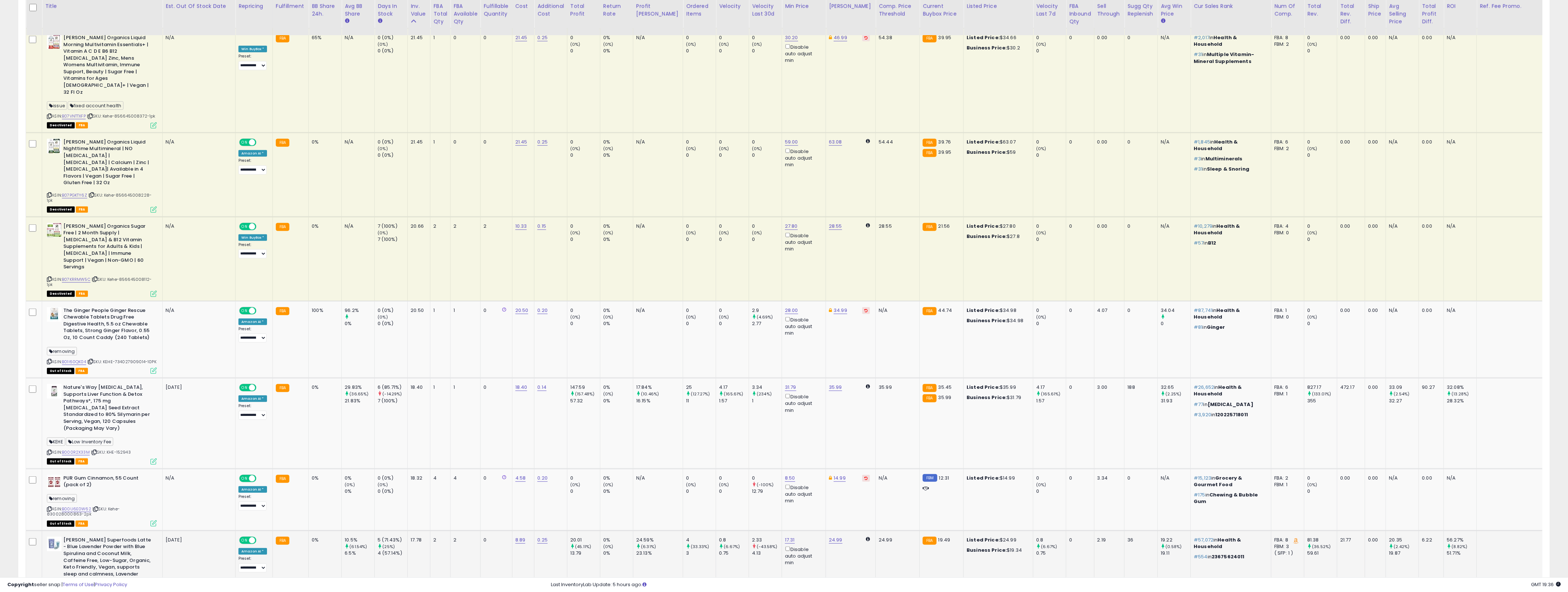
click at [282, 531] on td "FBA" at bounding box center [290, 570] width 36 height 79
drag, startPoint x: 285, startPoint y: 447, endPoint x: 849, endPoint y: 492, distance: 565.8
click at [780, 531] on tr "[PERSON_NAME] Superfoods Latte - Blue Lavender Powder with Blue Spirulina and C…" at bounding box center [819, 570] width 1586 height 79
click at [780, 531] on td "24.99" at bounding box center [850, 570] width 50 height 79
drag, startPoint x: 849, startPoint y: 492, endPoint x: 634, endPoint y: 462, distance: 217.1
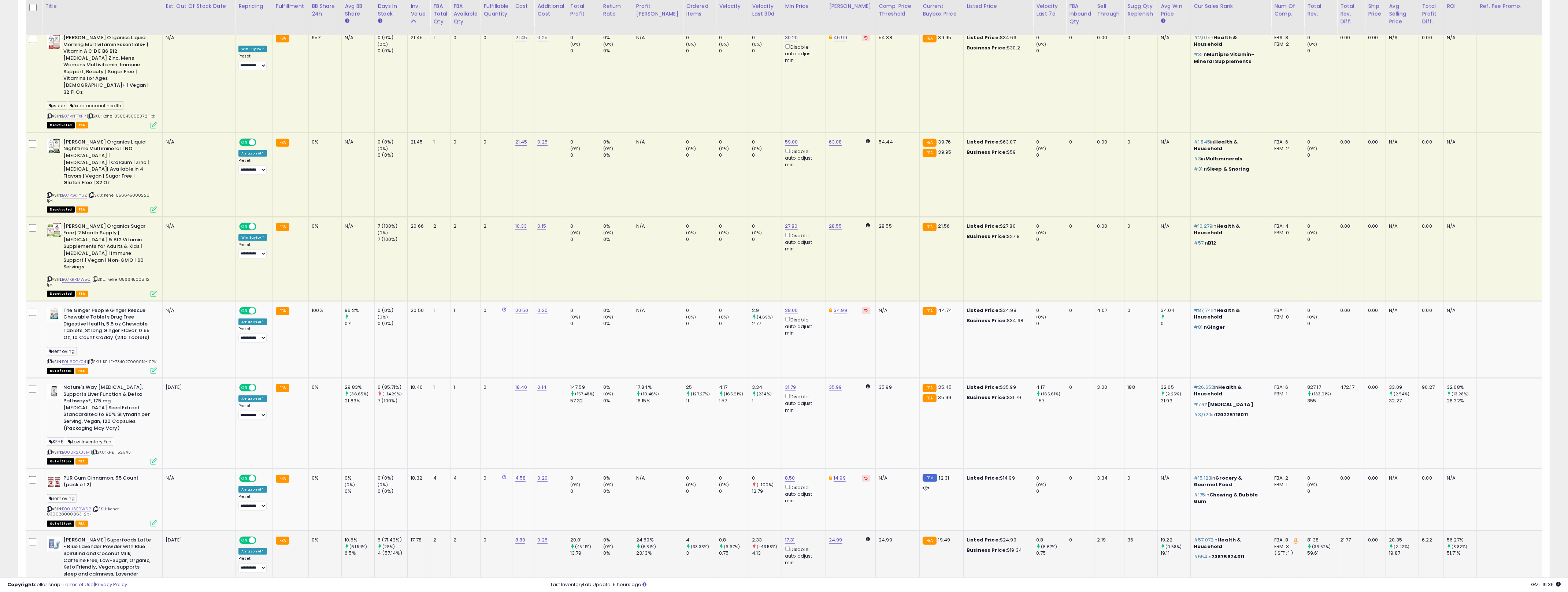
click at [633, 531] on tr "[PERSON_NAME] Superfoods Latte - Blue Lavender Powder with Blue Spirulina and C…" at bounding box center [819, 570] width 1586 height 79
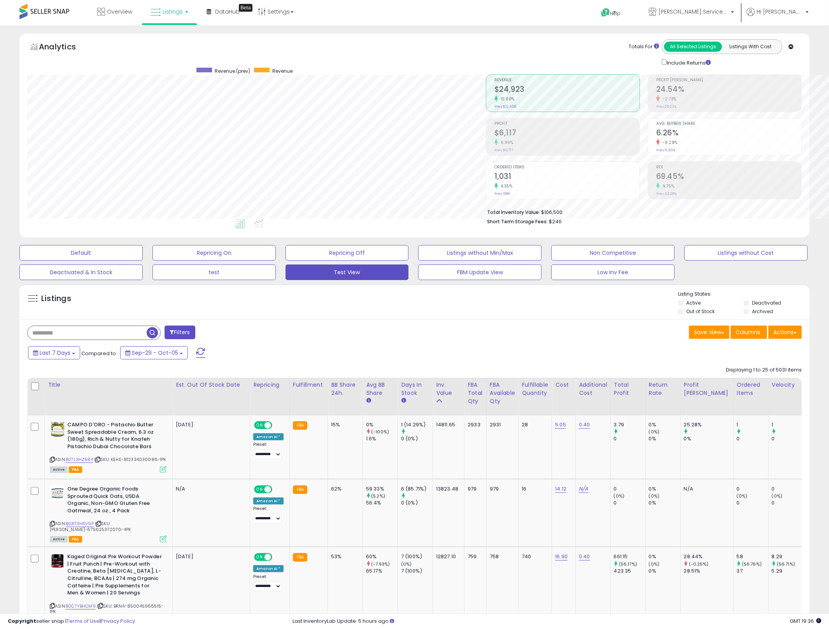
scroll to position [388893, 388594]
click at [491, 310] on div "Listings" at bounding box center [414, 304] width 790 height 26
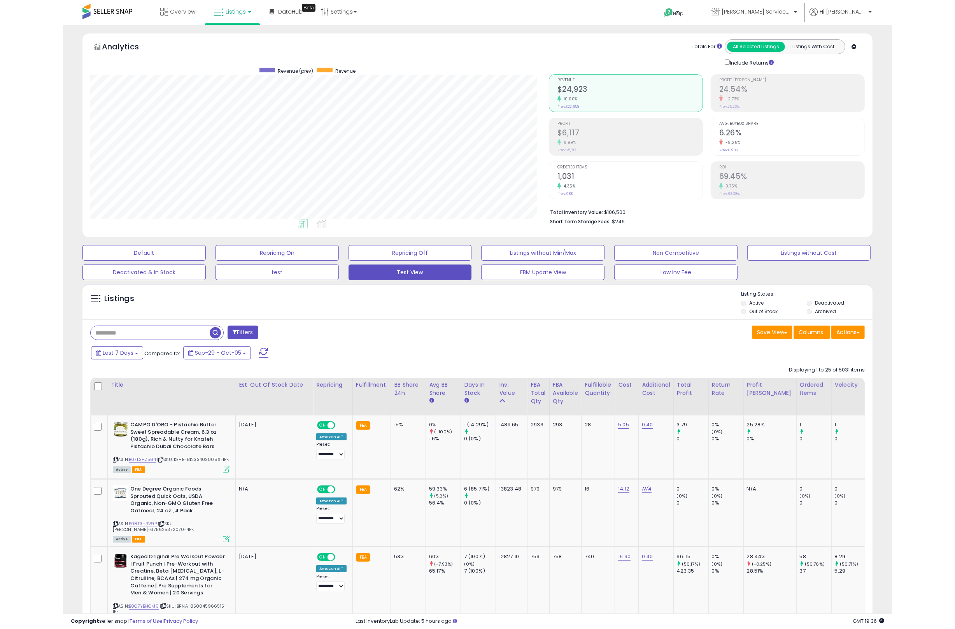
scroll to position [203, 0]
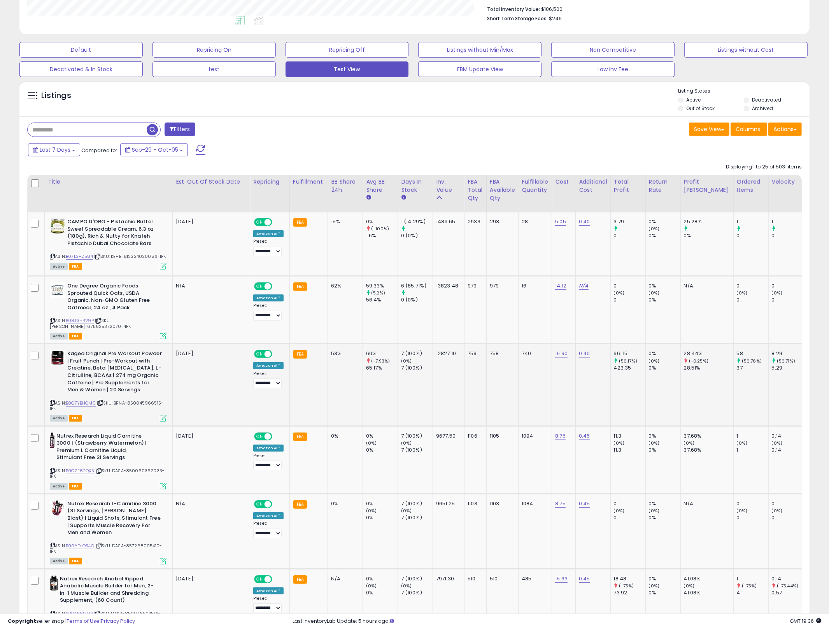
click at [533, 353] on div "740" at bounding box center [534, 353] width 24 height 7
drag, startPoint x: 518, startPoint y: 353, endPoint x: 333, endPoint y: 352, distance: 185.2
click at [332, 352] on div "53%" at bounding box center [344, 353] width 26 height 7
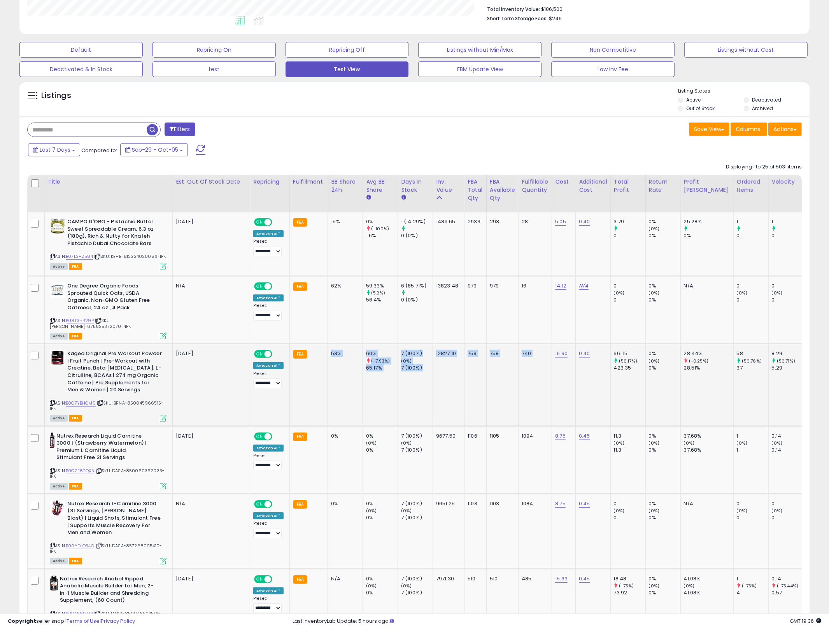
drag, startPoint x: 332, startPoint y: 352, endPoint x: 541, endPoint y: 372, distance: 209.5
click at [541, 372] on td "740" at bounding box center [535, 385] width 33 height 82
drag, startPoint x: 541, startPoint y: 372, endPoint x: 327, endPoint y: 372, distance: 214.0
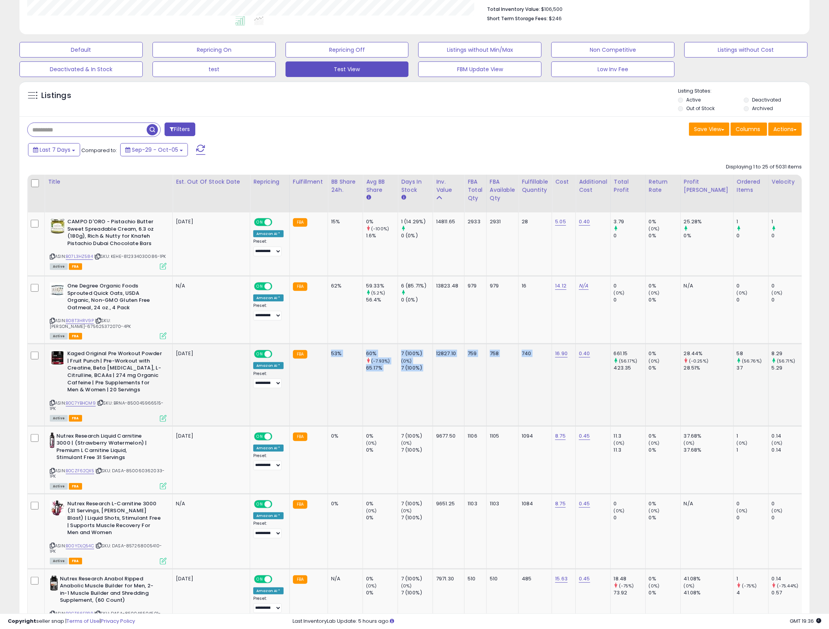
click at [337, 458] on td "0%" at bounding box center [345, 460] width 35 height 68
click at [337, 459] on td "0%" at bounding box center [345, 460] width 35 height 68
drag, startPoint x: 337, startPoint y: 459, endPoint x: 587, endPoint y: 476, distance: 250.7
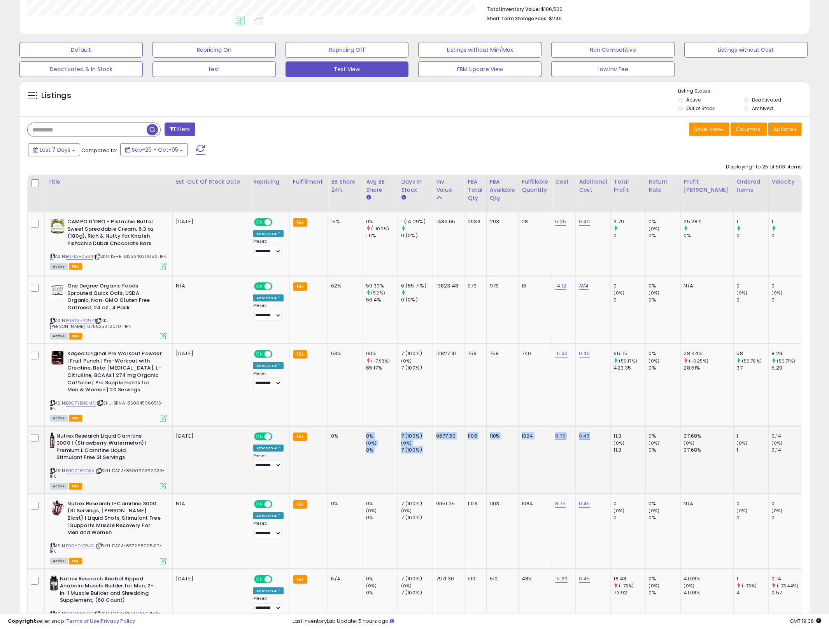
click at [587, 475] on td "0.45" at bounding box center [593, 460] width 35 height 68
drag, startPoint x: 587, startPoint y: 475, endPoint x: 315, endPoint y: 477, distance: 272.3
click at [315, 477] on td "FBA" at bounding box center [308, 460] width 38 height 68
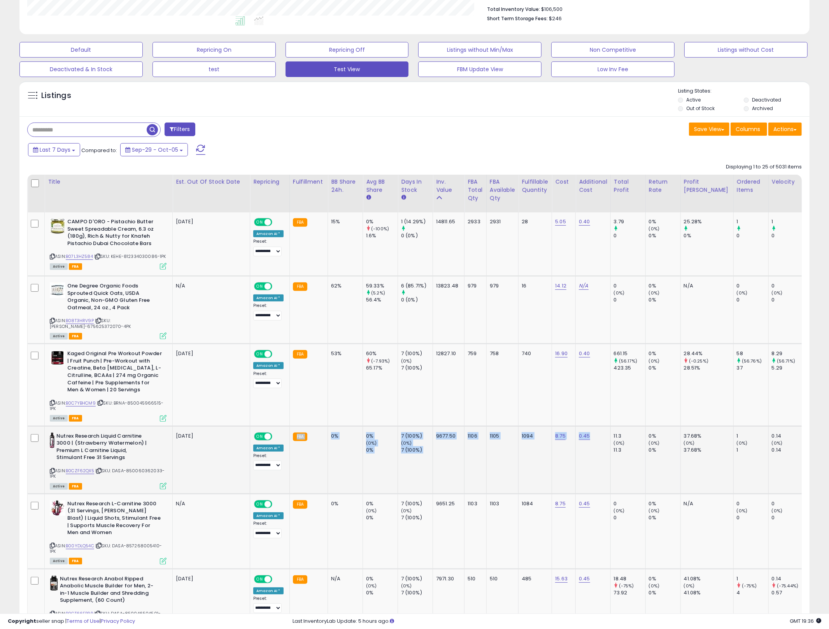
drag, startPoint x: 315, startPoint y: 477, endPoint x: 589, endPoint y: 466, distance: 274.1
click at [589, 466] on td "0.45" at bounding box center [593, 460] width 35 height 68
click at [580, 284] on link "N/A" at bounding box center [583, 286] width 9 height 8
type input "***"
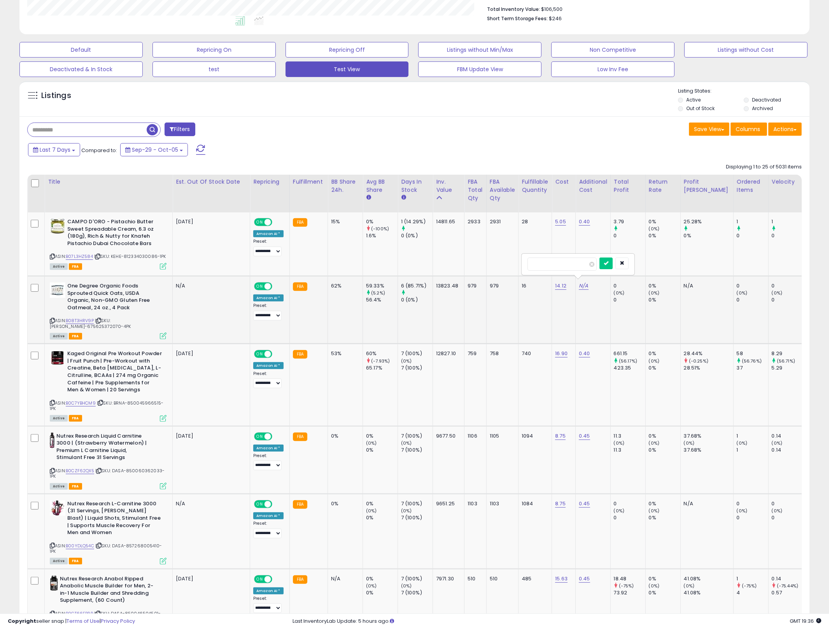
click button "submit" at bounding box center [606, 264] width 13 height 12
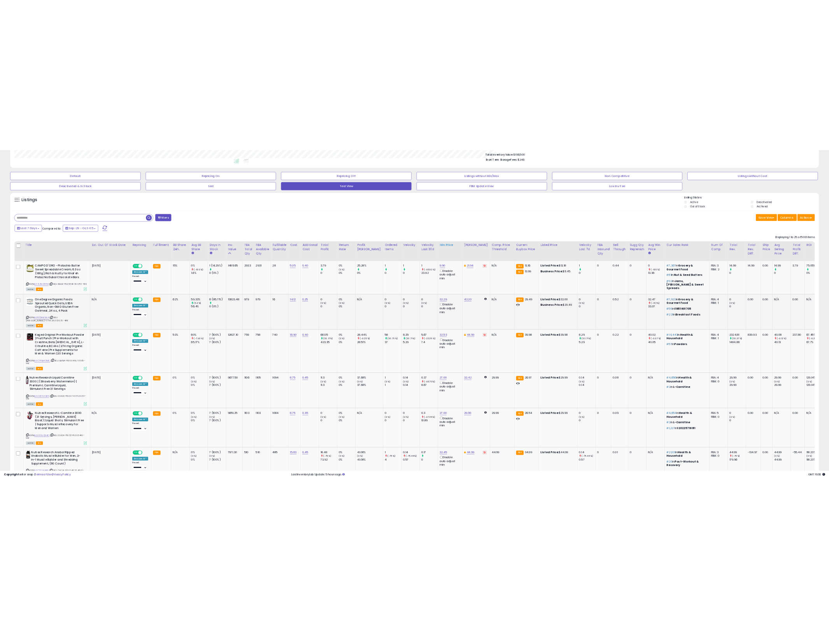
scroll to position [160, 946]
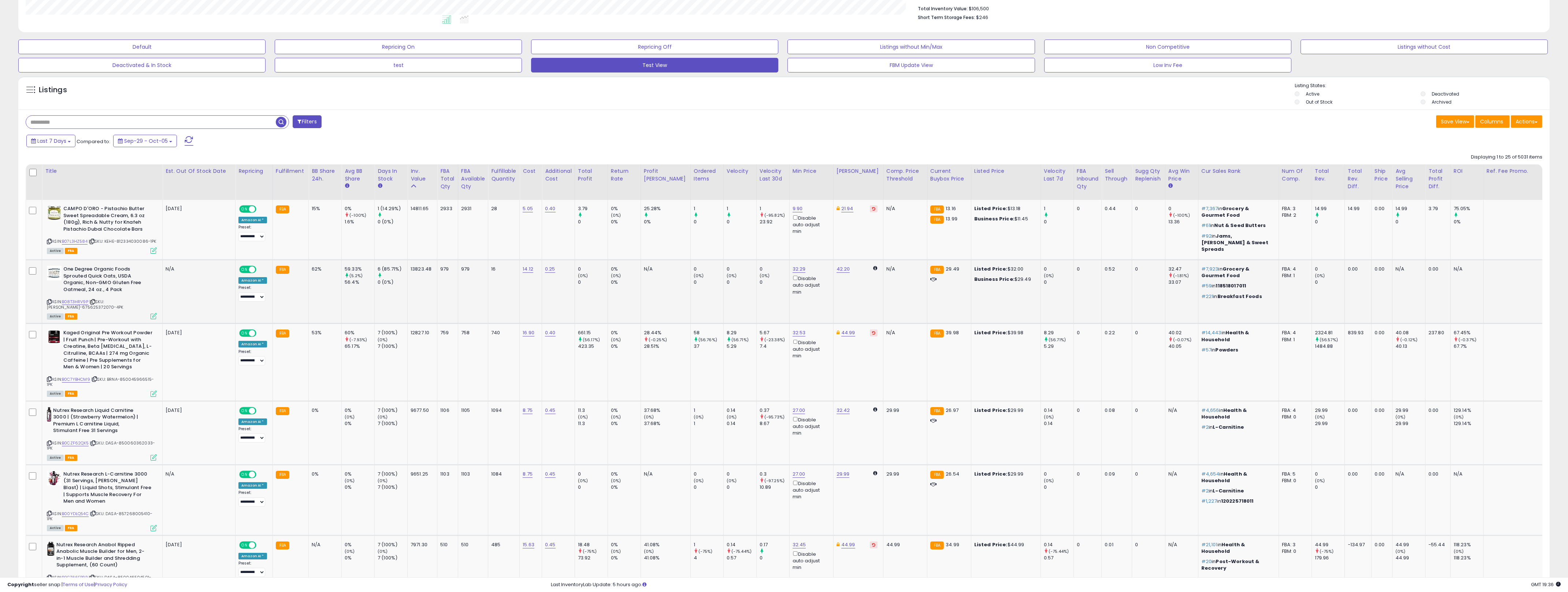
click at [780, 297] on td "42.20" at bounding box center [857, 292] width 50 height 64
click at [76, 301] on link "B08T3HRV9P" at bounding box center [75, 301] width 26 height 7
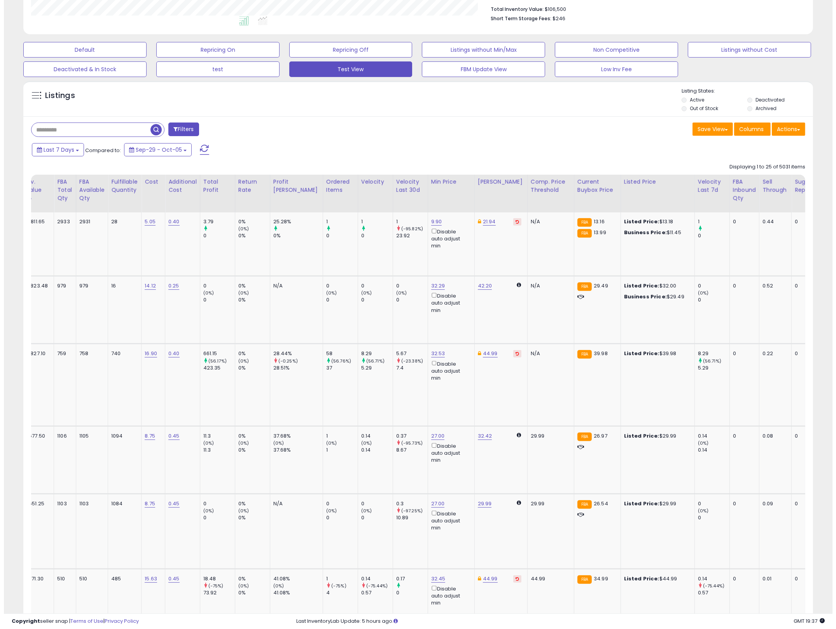
scroll to position [0, 0]
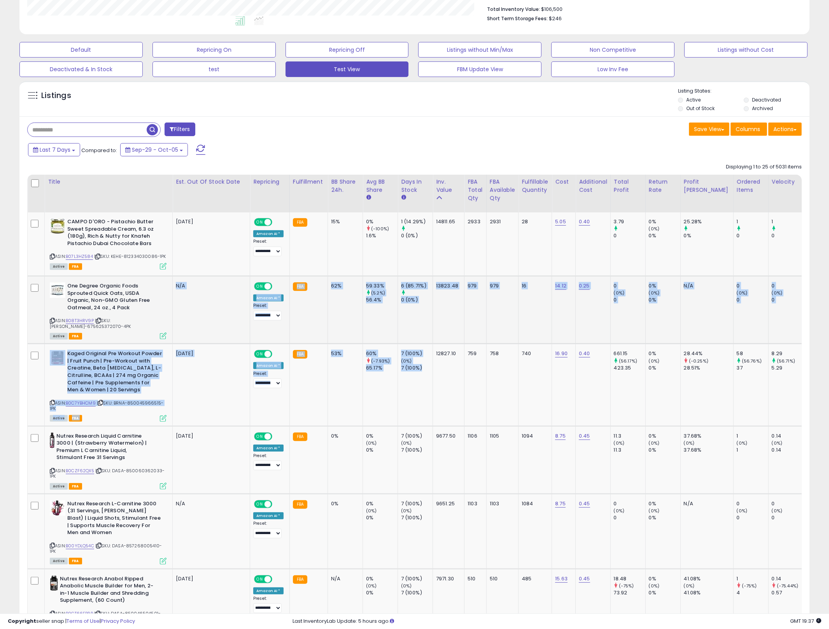
drag, startPoint x: 445, startPoint y: 347, endPoint x: 153, endPoint y: 330, distance: 292.7
click at [198, 316] on td "N/A" at bounding box center [211, 310] width 77 height 68
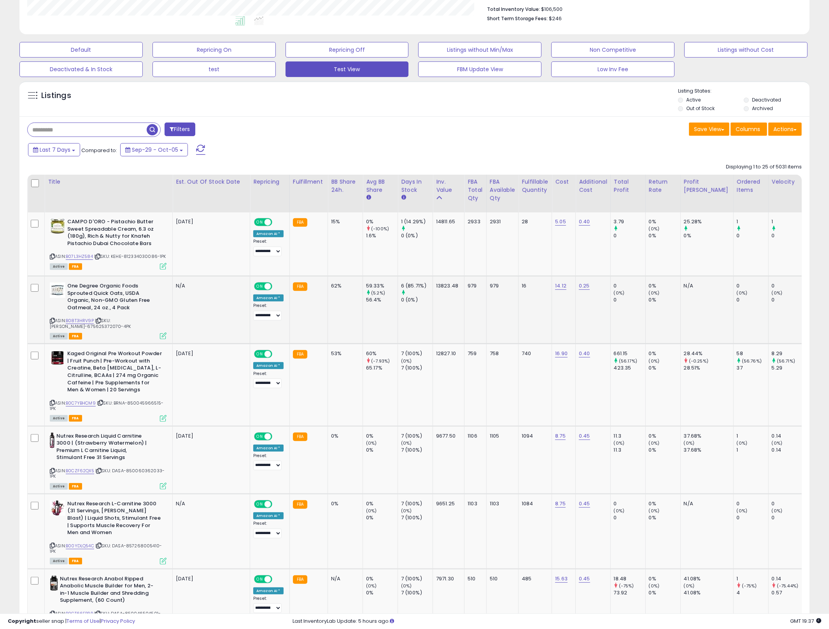
click at [163, 333] on icon at bounding box center [163, 336] width 7 height 7
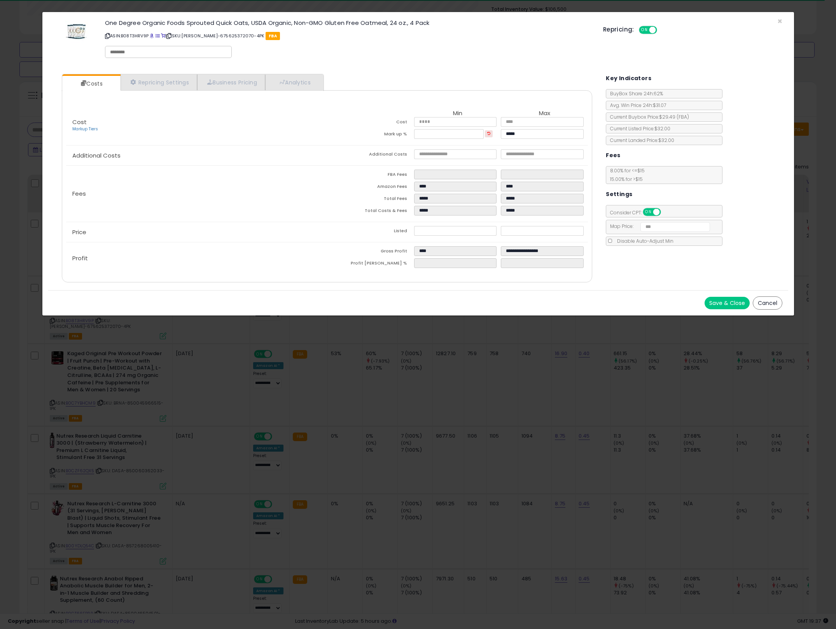
click at [437, 396] on div "× Close One Degree Organic Foods Sprouted Quick Oats, USDA Organic, Non-GMO Glu…" at bounding box center [418, 314] width 836 height 629
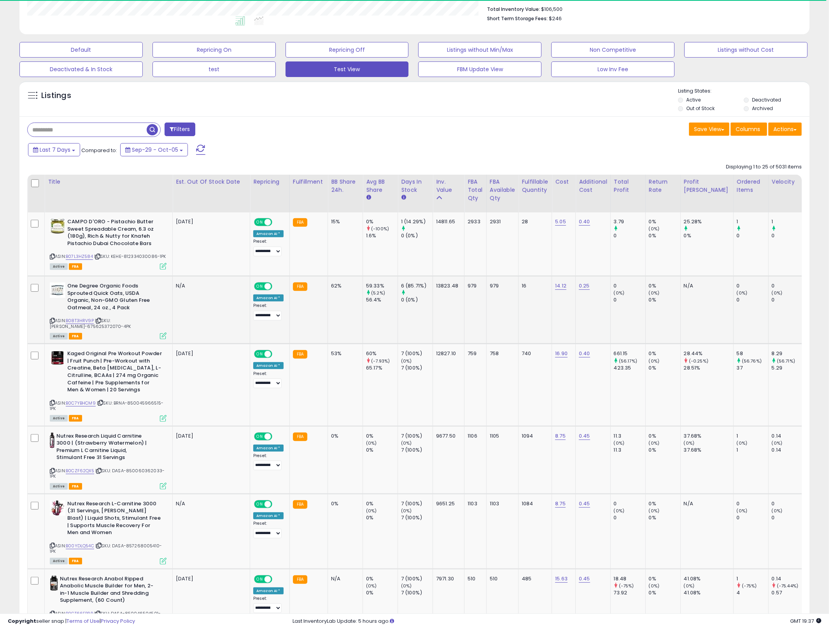
scroll to position [388893, 388594]
click at [50, 319] on icon at bounding box center [52, 321] width 5 height 4
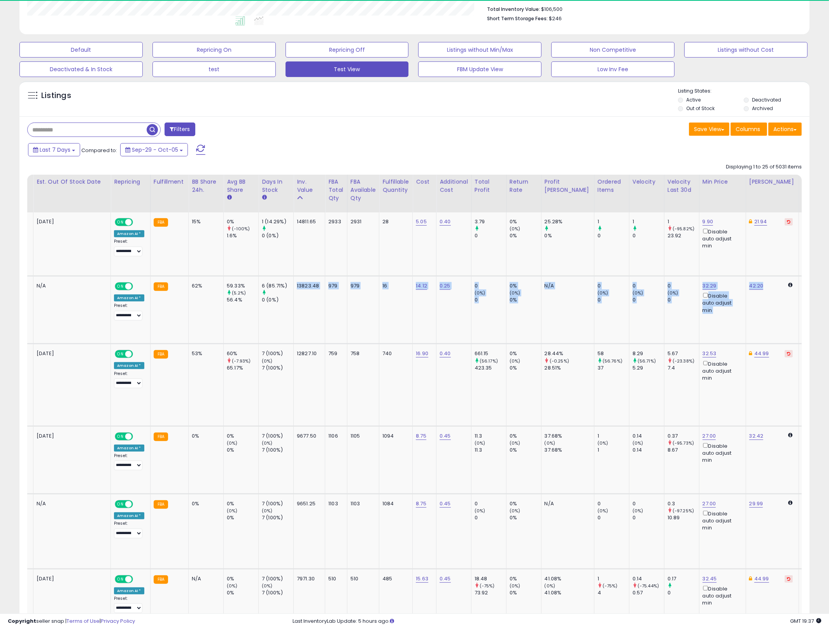
scroll to position [0, 0]
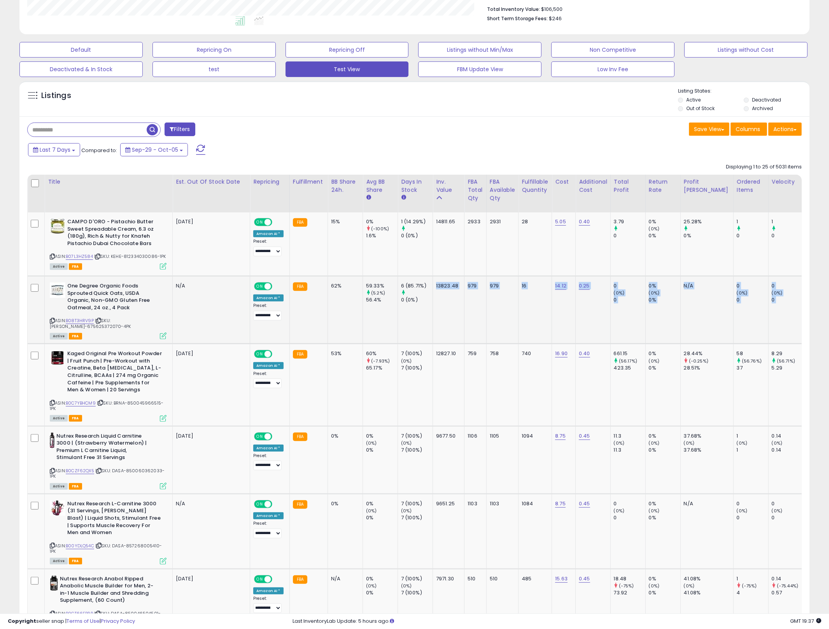
drag, startPoint x: 516, startPoint y: 321, endPoint x: 393, endPoint y: 306, distance: 124.3
click at [79, 133] on input "text" at bounding box center [87, 130] width 119 height 14
paste input "**********"
type input "**********"
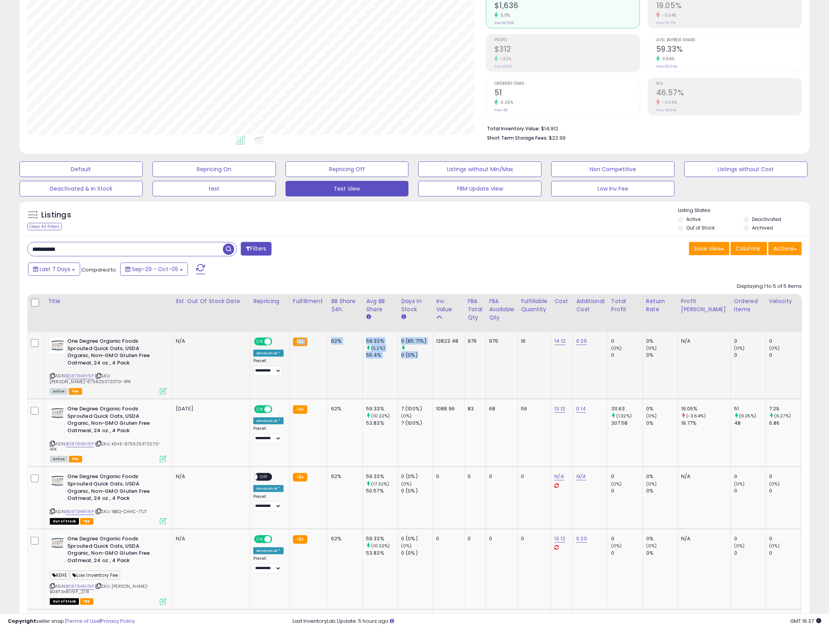
drag, startPoint x: 428, startPoint y: 370, endPoint x: 324, endPoint y: 348, distance: 106.5
click at [403, 411] on div "7 (100%)" at bounding box center [417, 408] width 32 height 7
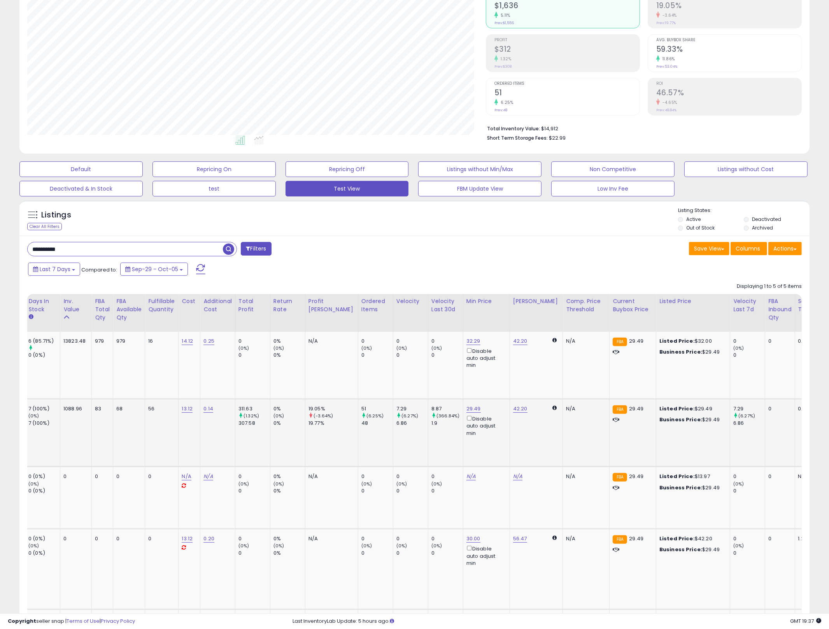
drag, startPoint x: 532, startPoint y: 436, endPoint x: 490, endPoint y: 445, distance: 43.0
click at [458, 448] on tr "One Degree Organic Foods Sprouted Quick Oats, USDA Organic, Non-GMO Gluten Free…" at bounding box center [494, 433] width 1679 height 68
click at [510, 442] on td "42.20" at bounding box center [536, 433] width 53 height 68
click at [466, 408] on link "29.49" at bounding box center [473, 409] width 14 height 8
click at [358, 430] on td "51 (6.25%) 48" at bounding box center [375, 433] width 35 height 68
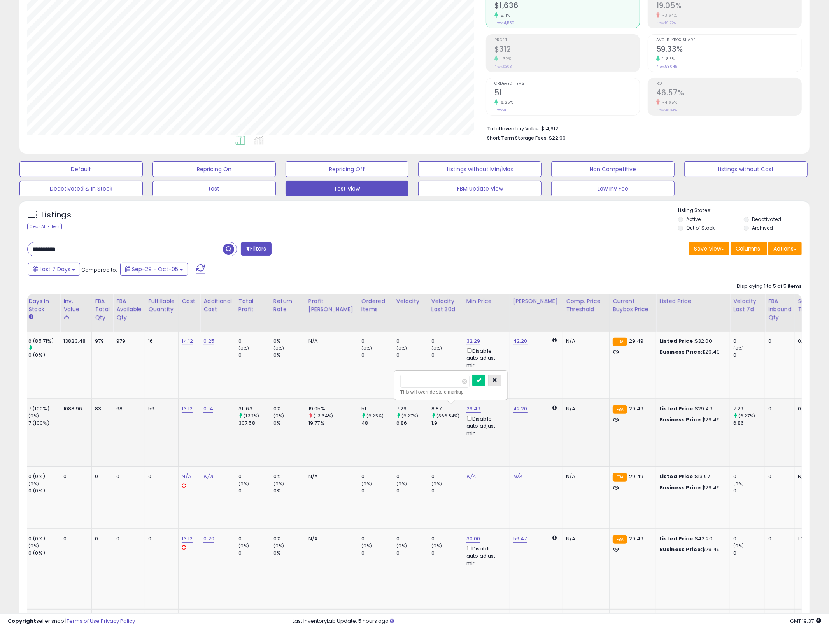
click at [497, 382] on icon "button" at bounding box center [495, 380] width 5 height 5
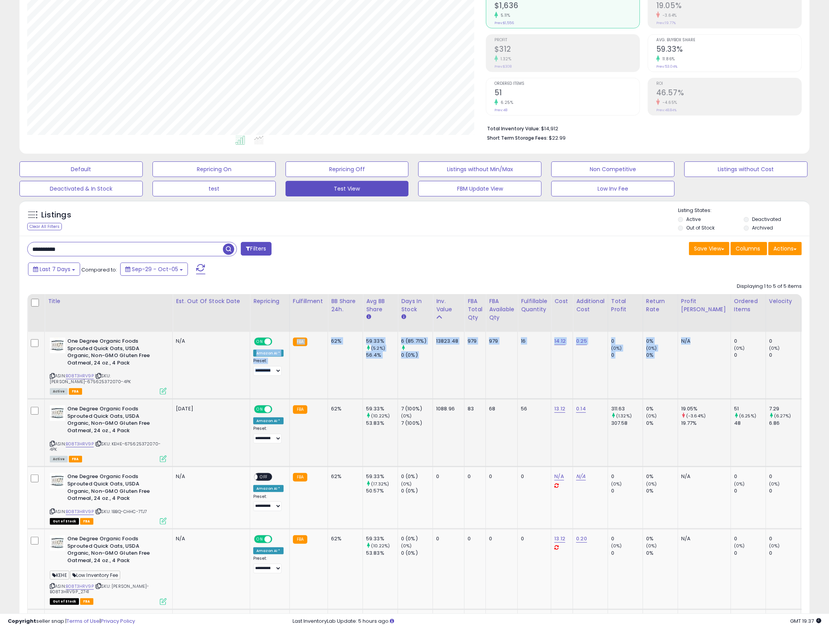
drag, startPoint x: 324, startPoint y: 374, endPoint x: 244, endPoint y: 376, distance: 79.8
click at [163, 392] on icon at bounding box center [163, 391] width 7 height 7
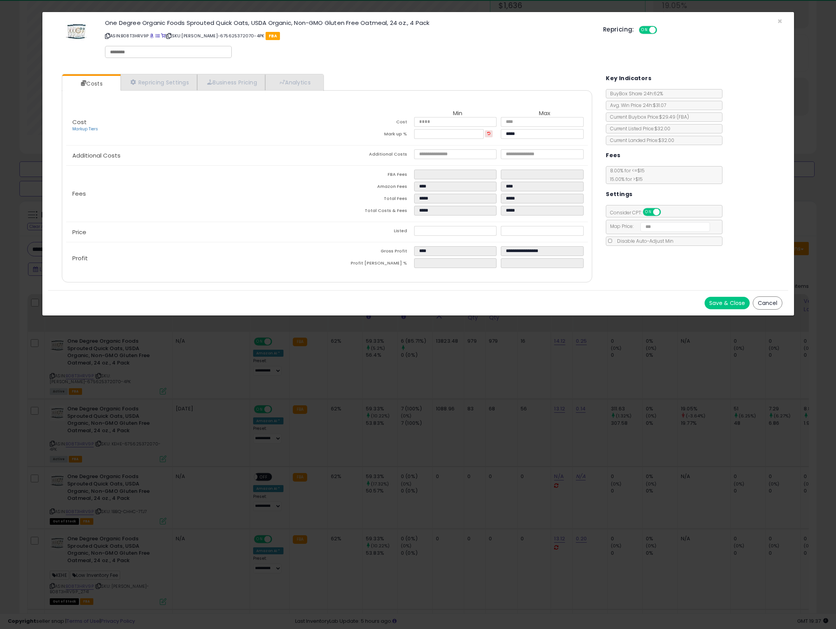
click at [473, 405] on div "× Close One Degree Organic Foods Sprouted Quick Oats, USDA Organic, Non-GMO Glu…" at bounding box center [418, 314] width 836 height 629
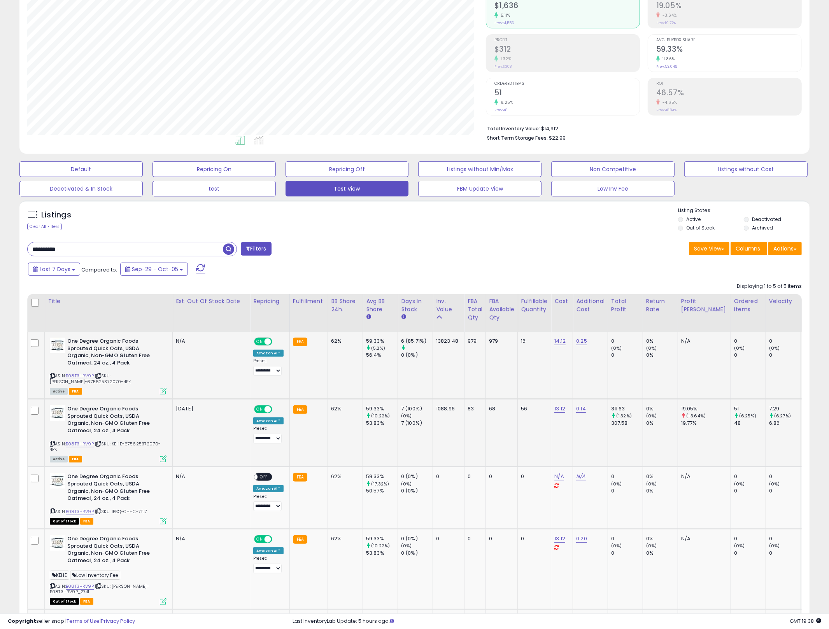
click at [162, 392] on icon at bounding box center [163, 391] width 7 height 7
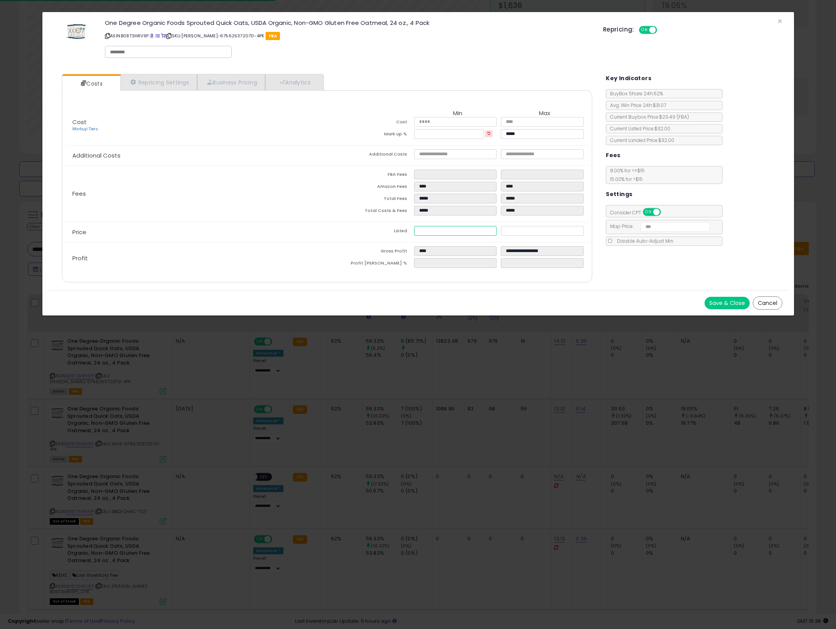
click at [435, 235] on input "*****" at bounding box center [455, 231] width 83 height 10
click at [366, 250] on td "Gross Profit" at bounding box center [370, 252] width 87 height 12
